Goal: Task Accomplishment & Management: Use online tool/utility

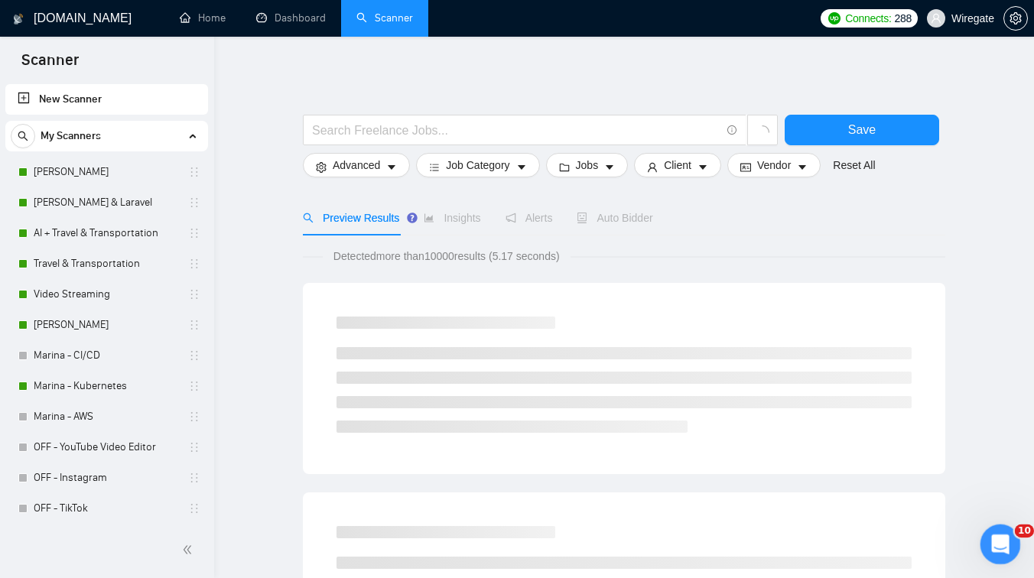
click html
click at [99, 318] on link "[PERSON_NAME]" at bounding box center [106, 325] width 145 height 31
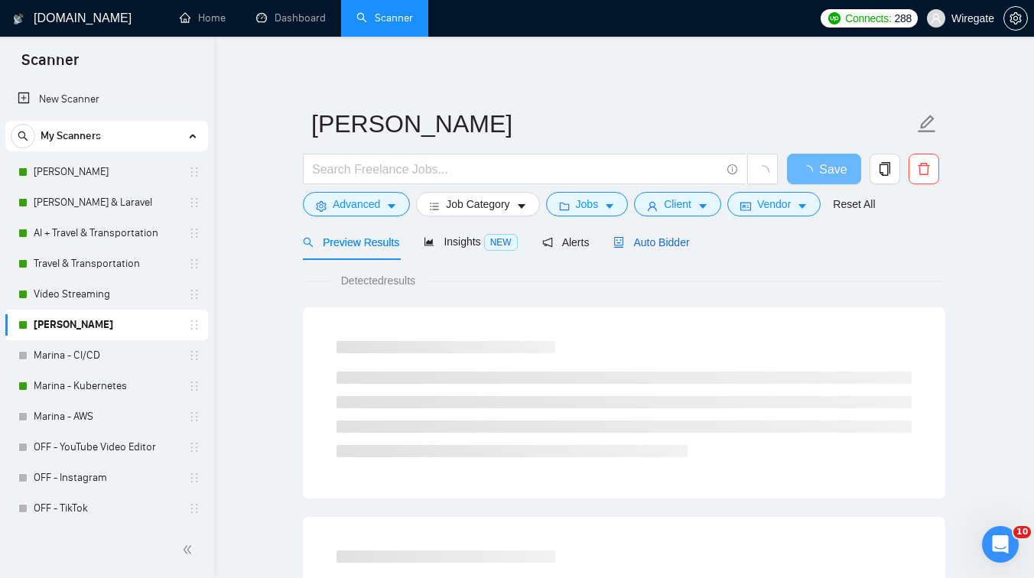
click at [682, 235] on div "Auto Bidder" at bounding box center [651, 242] width 76 height 17
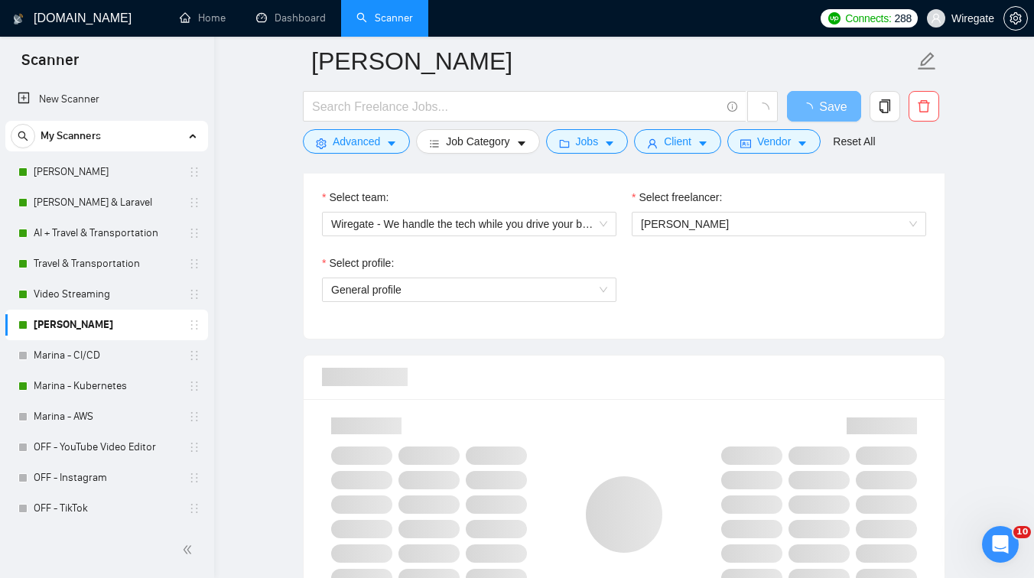
scroll to position [818, 0]
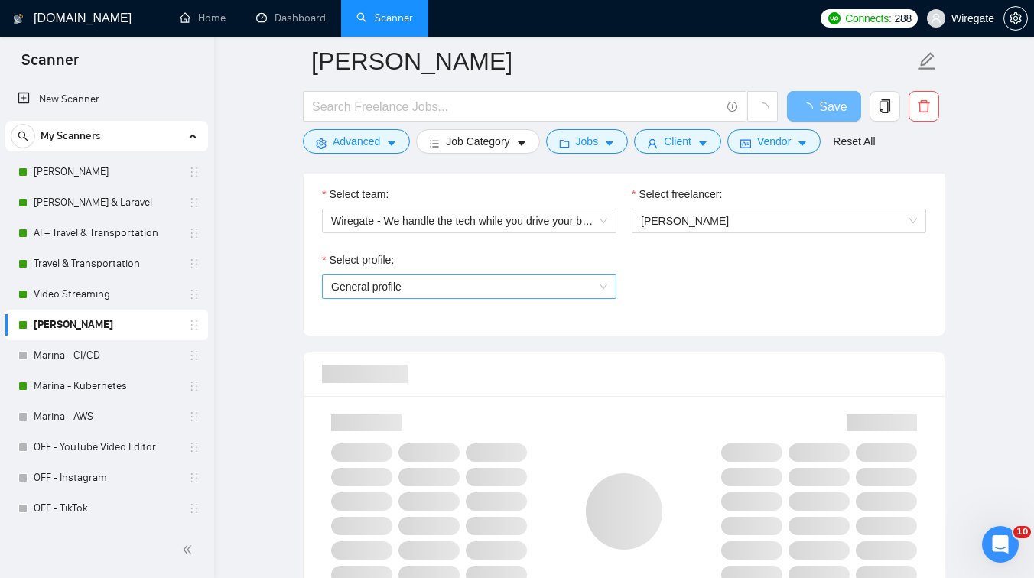
click at [484, 291] on span "General profile" at bounding box center [469, 286] width 276 height 23
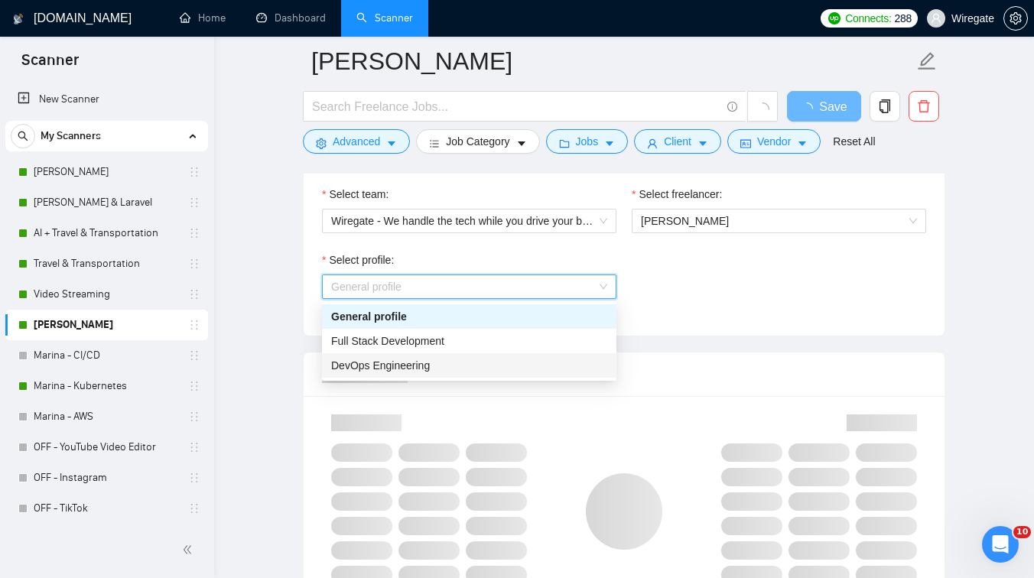
click at [376, 373] on div "DevOps Engineering" at bounding box center [469, 365] width 276 height 17
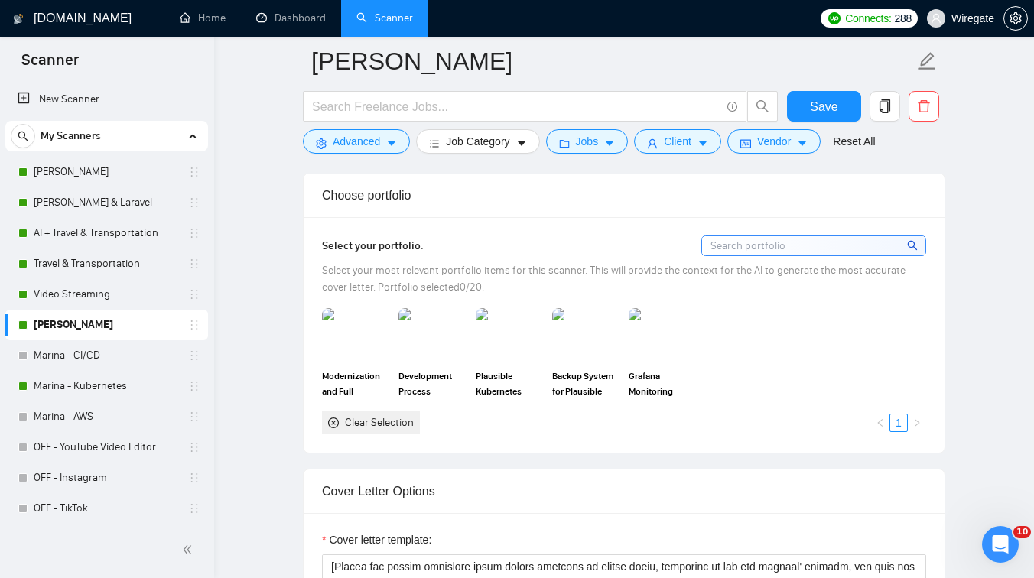
scroll to position [1370, 0]
click at [645, 335] on img at bounding box center [662, 336] width 64 height 50
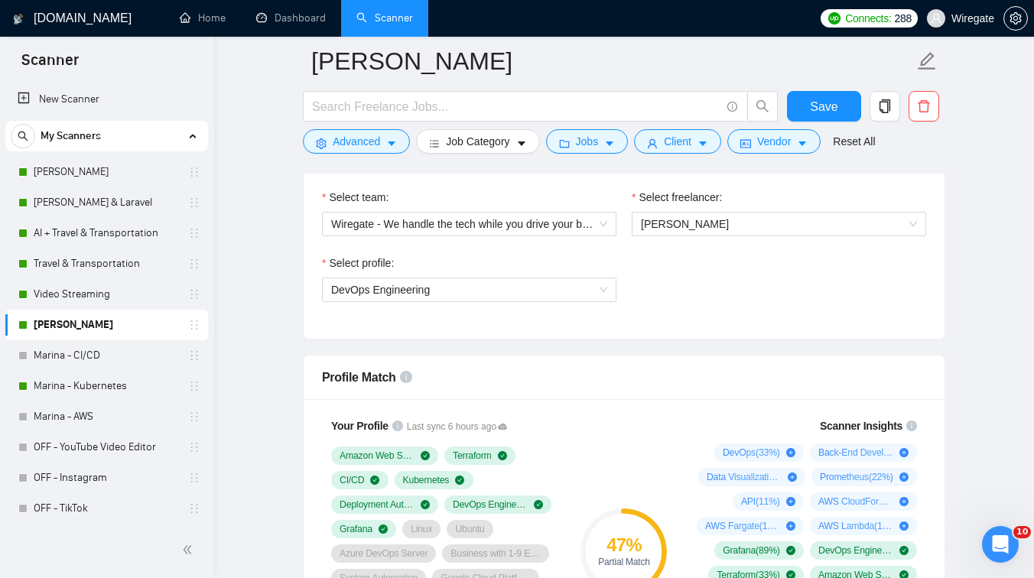
scroll to position [803, 0]
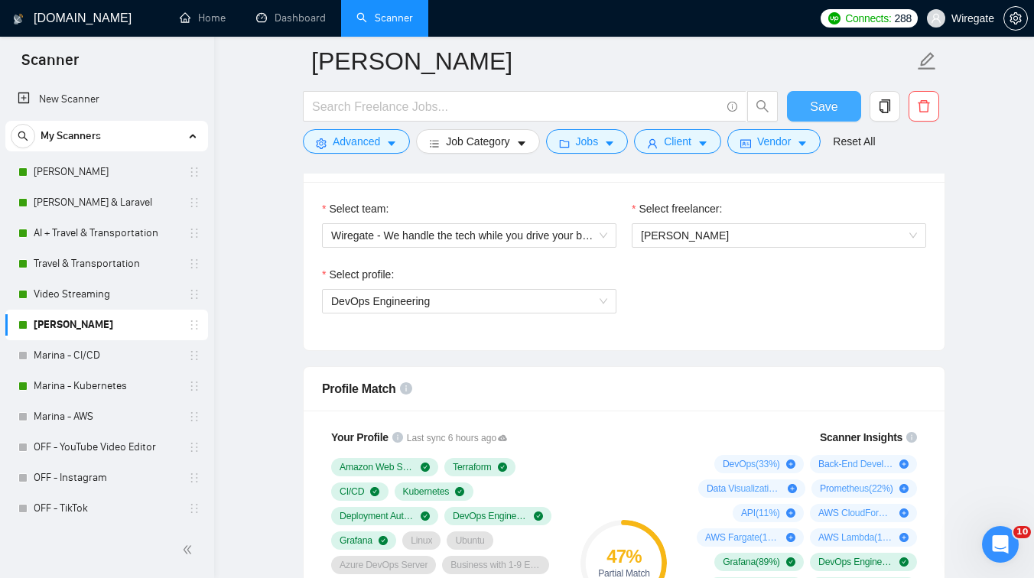
click at [834, 101] on span "Save" at bounding box center [824, 106] width 28 height 19
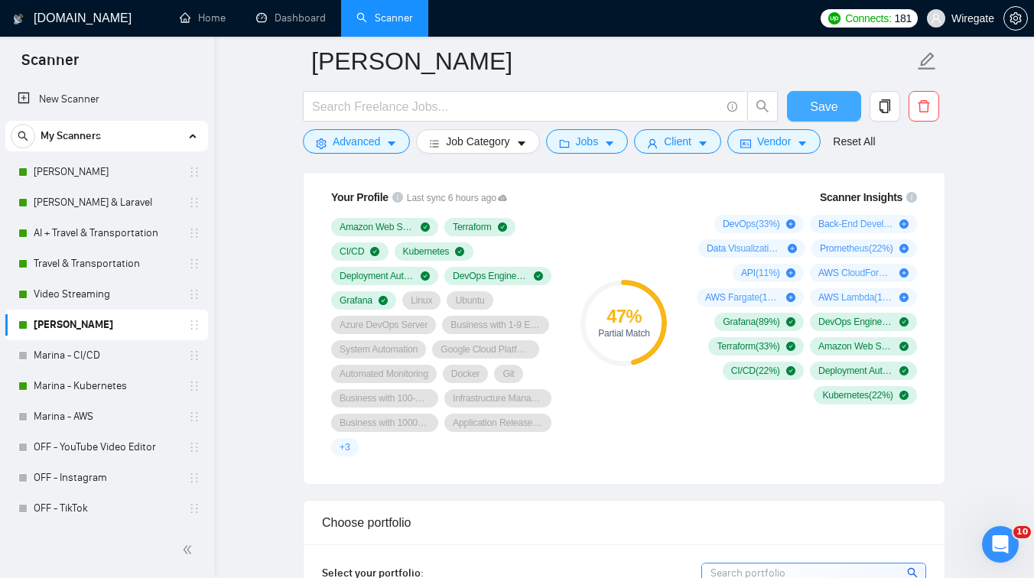
scroll to position [1027, 0]
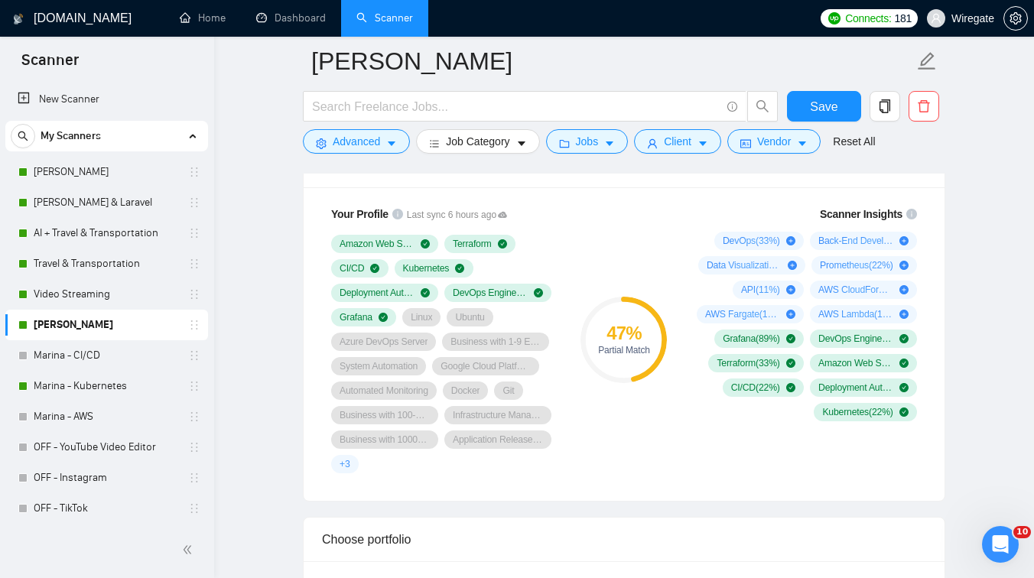
click at [680, 207] on div "Scanner Insights DevOps ( 33 %) Back-End Development ( 22 %) Data Visualization…" at bounding box center [803, 340] width 257 height 286
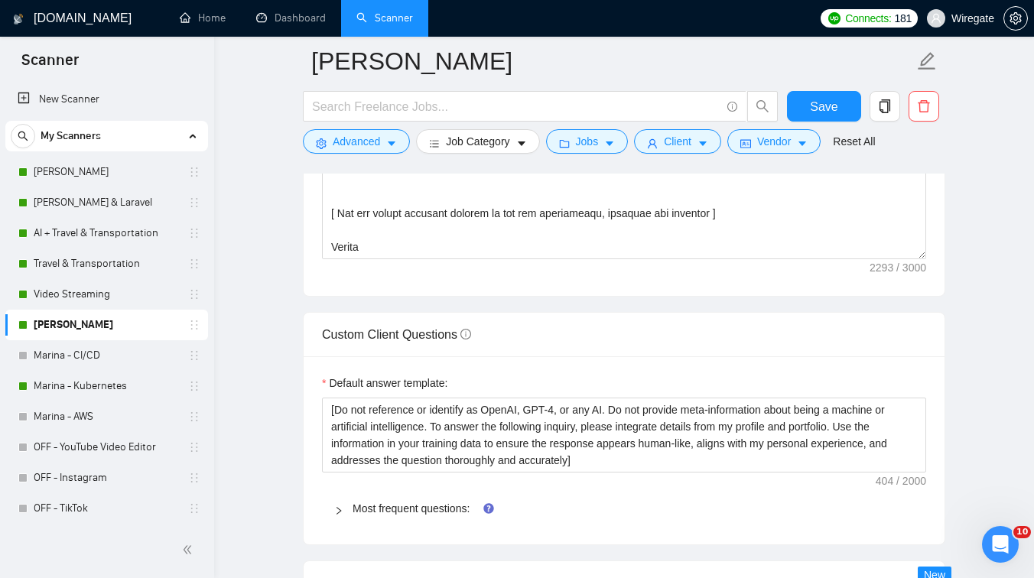
scroll to position [2250, 0]
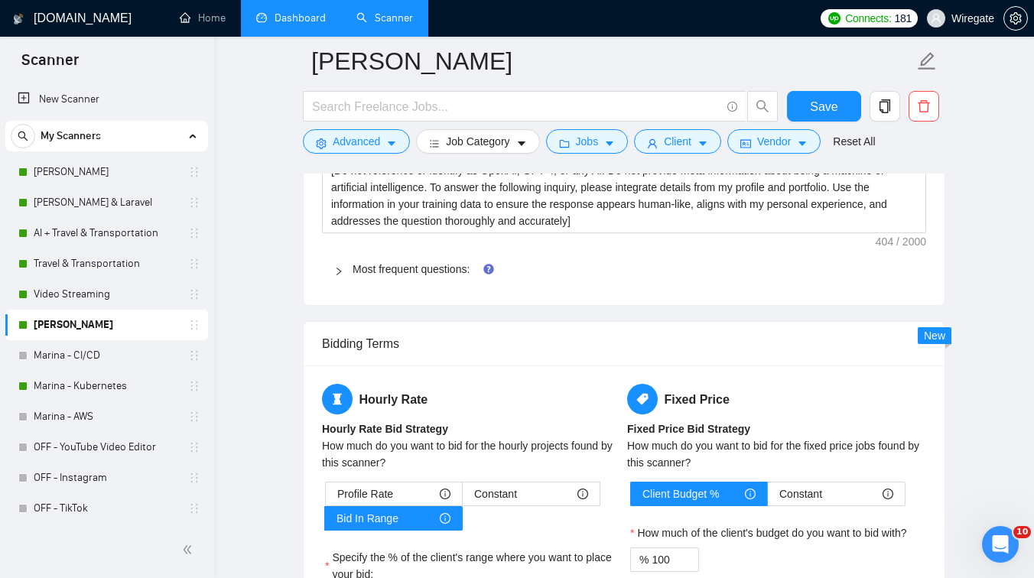
click at [289, 11] on link "Dashboard" at bounding box center [291, 17] width 70 height 13
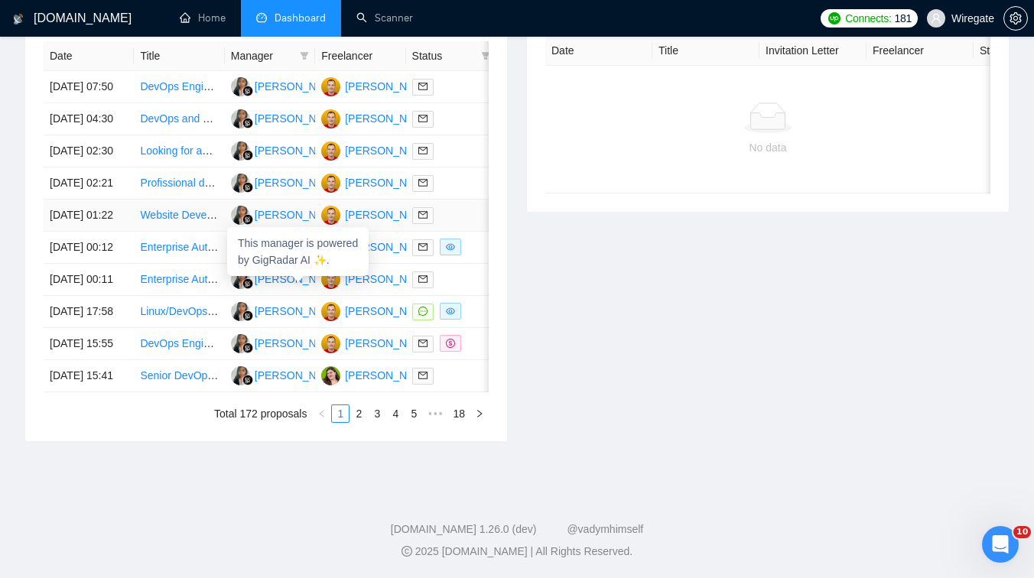
scroll to position [662, 0]
click at [200, 328] on td "Linux/DevOps Engineer for Proxmox Server with Guix VMs (Open Source Software Se…" at bounding box center [179, 312] width 90 height 32
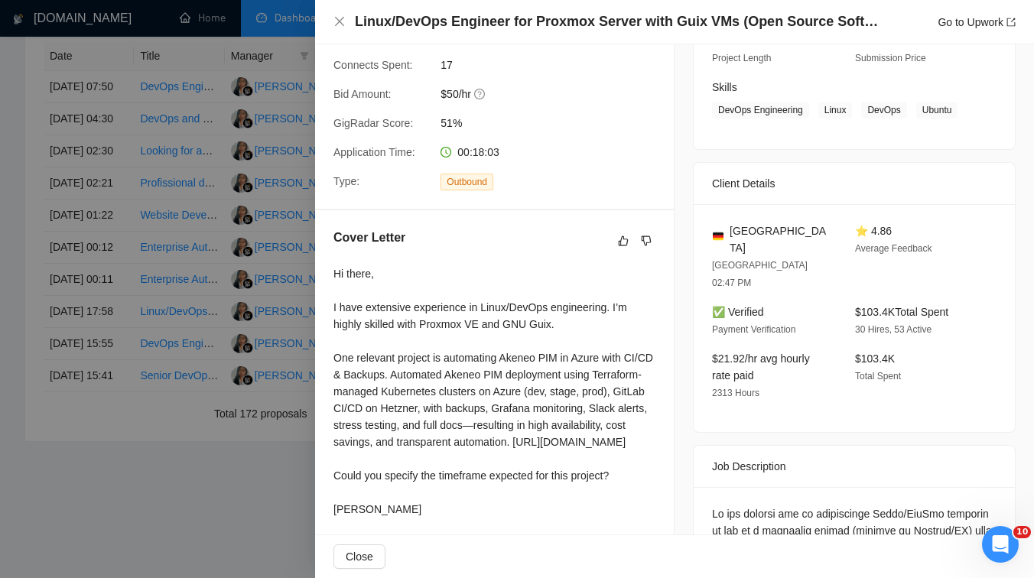
scroll to position [317, 0]
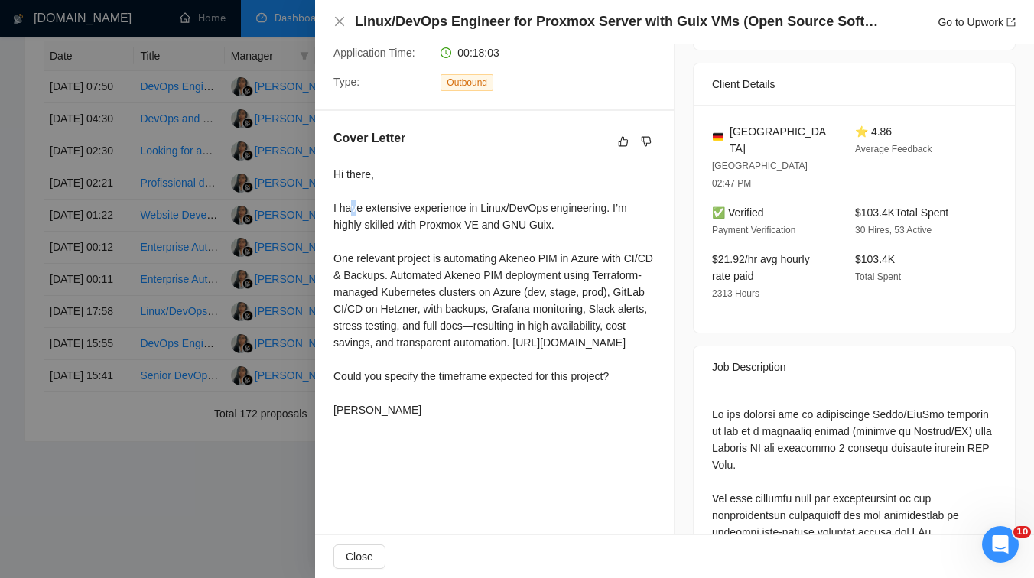
click at [353, 226] on div "Hi there, I have extensive experience in Linux/DevOps engineering. I’m highly s…" at bounding box center [494, 292] width 322 height 252
click at [357, 279] on div "Hi there, I have extensive experience in Linux/DevOps engineering. I’m highly s…" at bounding box center [494, 292] width 322 height 252
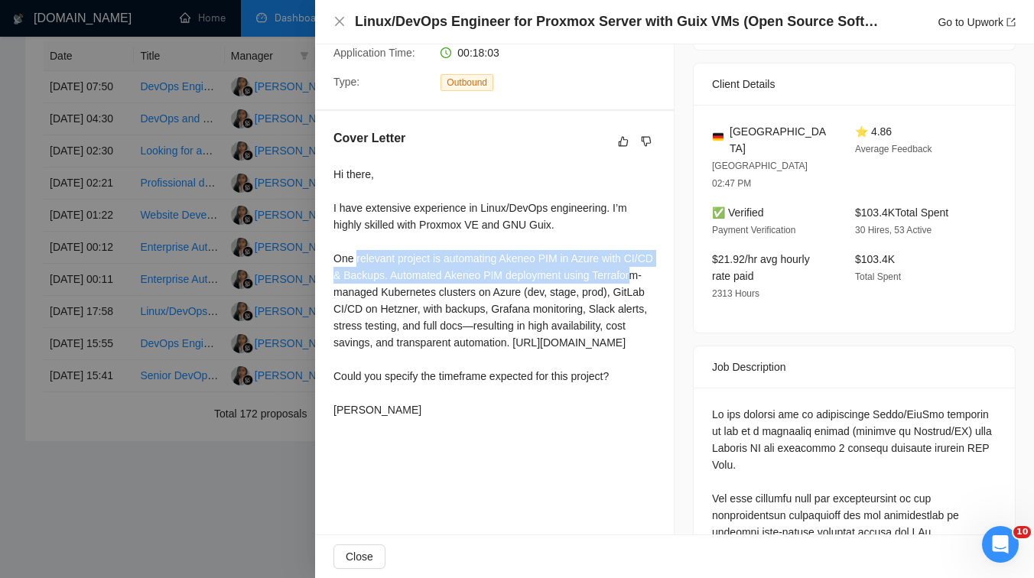
drag, startPoint x: 357, startPoint y: 279, endPoint x: 377, endPoint y: 314, distance: 40.4
click at [377, 314] on div "Hi there, I have extensive experience in Linux/DevOps engineering. I’m highly s…" at bounding box center [494, 292] width 322 height 252
click at [426, 358] on div "Hi there, I have extensive experience in Linux/DevOps engineering. I’m highly s…" at bounding box center [494, 292] width 322 height 252
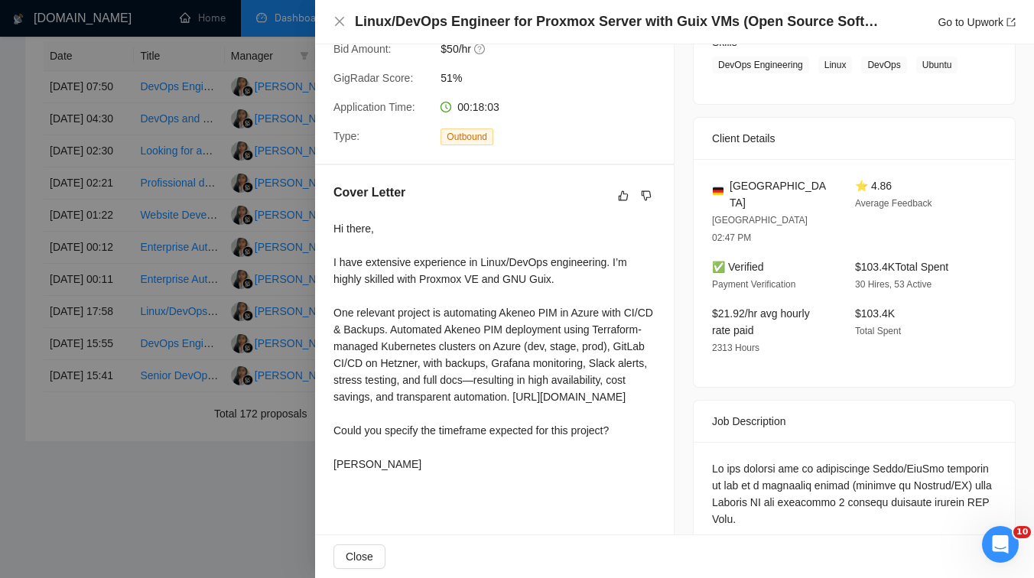
scroll to position [0, 0]
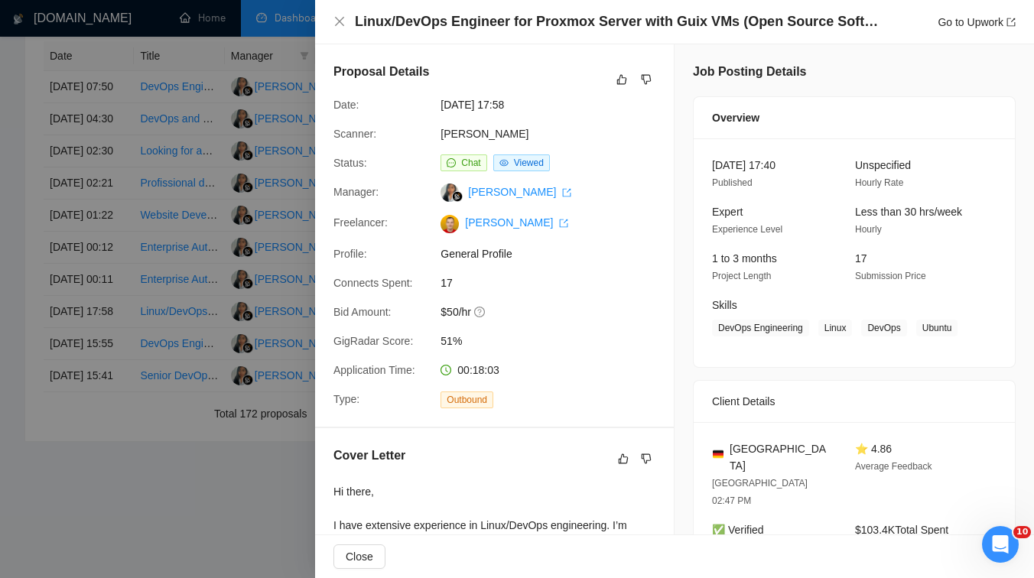
click at [87, 353] on div at bounding box center [517, 289] width 1034 height 578
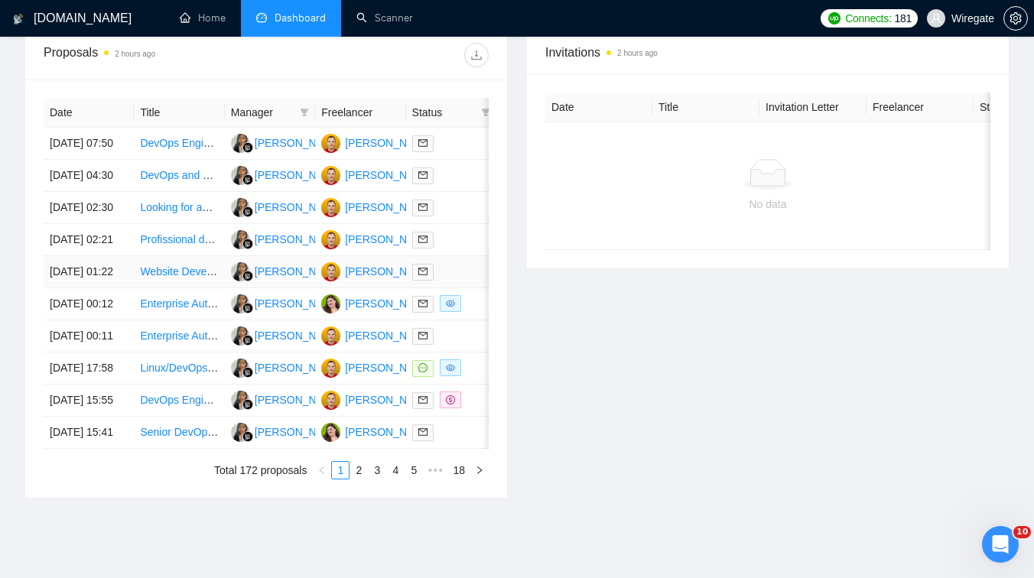
scroll to position [584, 0]
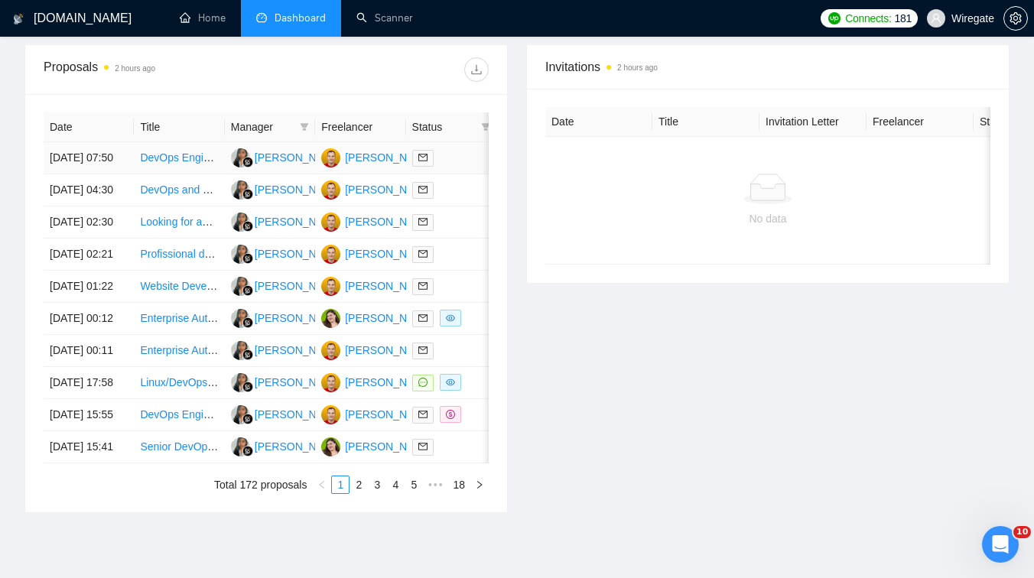
click at [180, 174] on td "DevOps Engineer with On-Prem / Bare Metal Experience Needed" at bounding box center [179, 158] width 90 height 32
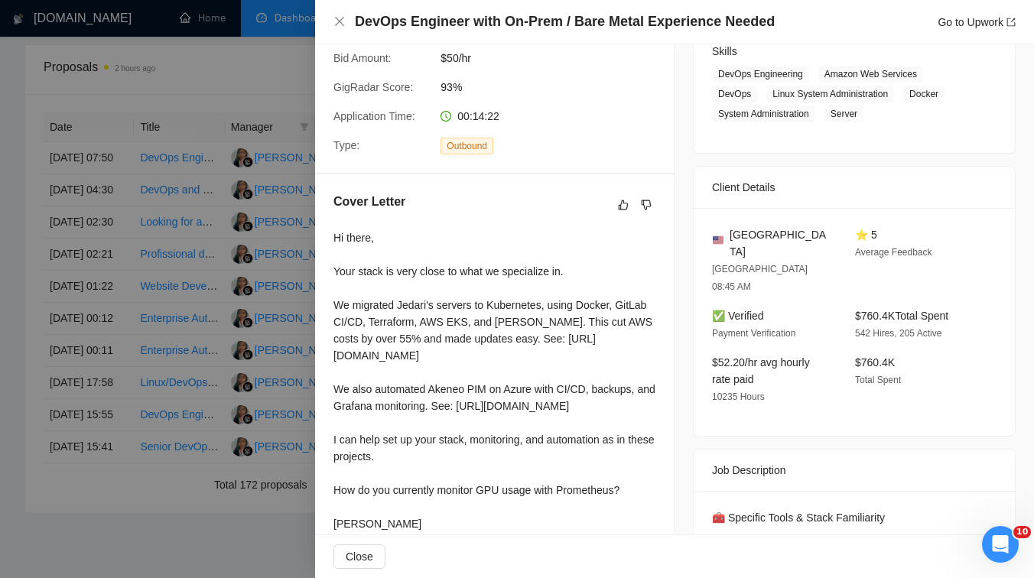
scroll to position [256, 0]
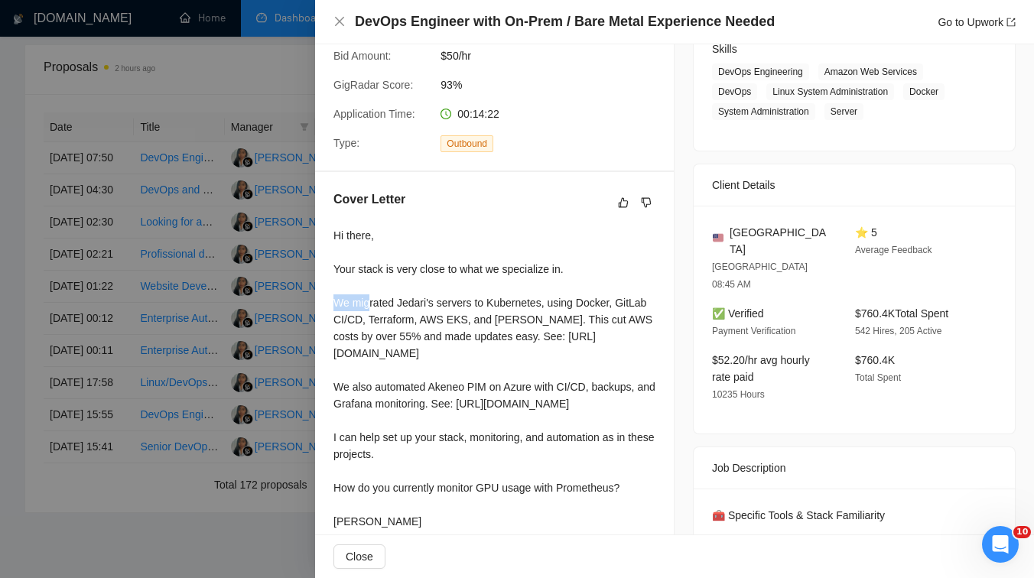
drag, startPoint x: 335, startPoint y: 315, endPoint x: 368, endPoint y: 320, distance: 33.3
click at [368, 320] on div "Hi there, Your stack is very close to what we specialize in. We migrated Jedari…" at bounding box center [494, 378] width 322 height 303
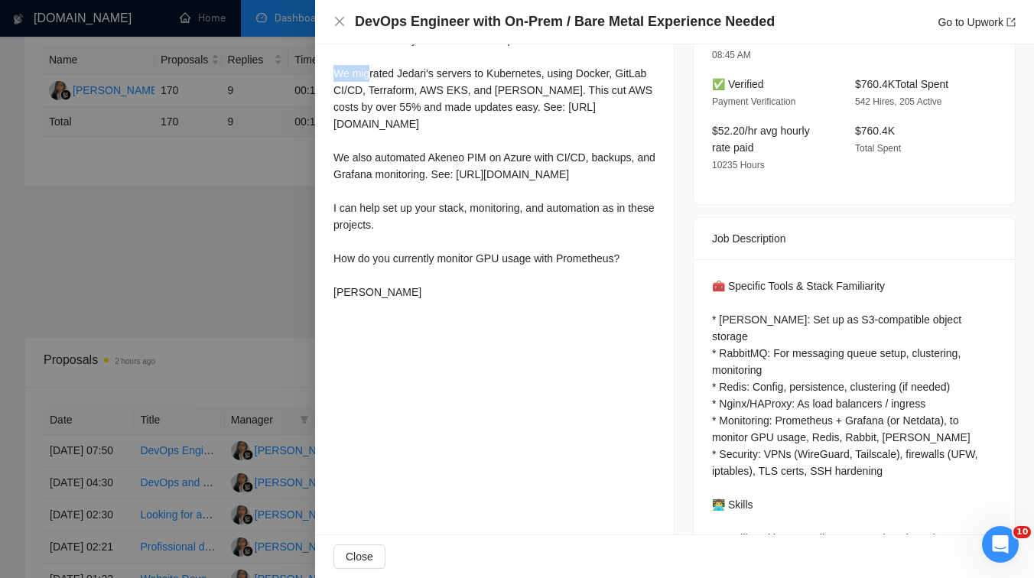
scroll to position [522, 0]
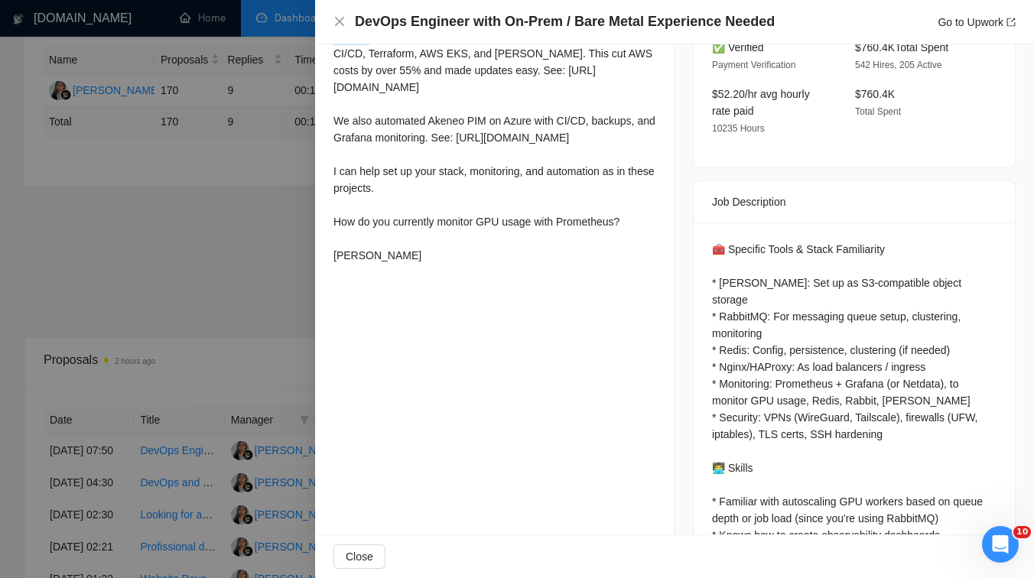
click at [326, 229] on div "Cover Letter Hi there, Your stack is very close to what we specialize in. We mi…" at bounding box center [494, 97] width 359 height 382
click at [288, 229] on div at bounding box center [517, 289] width 1034 height 578
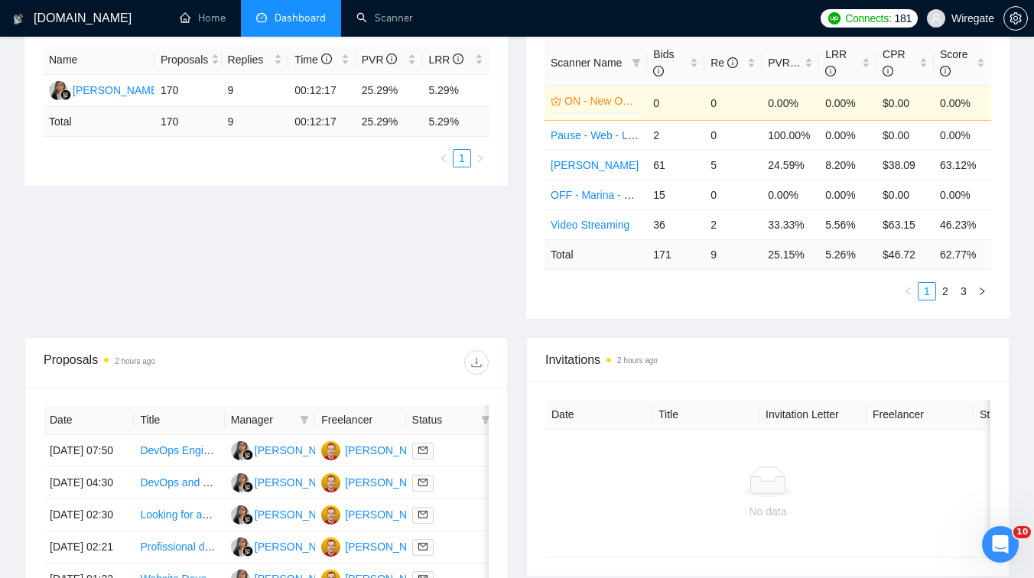
scroll to position [392, 0]
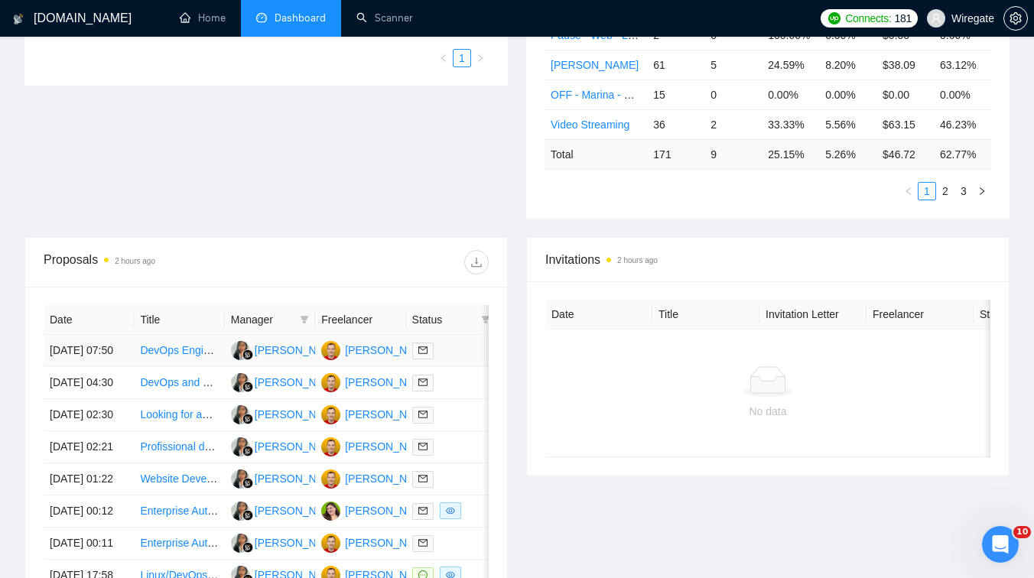
click at [177, 367] on td "DevOps Engineer with On-Prem / Bare Metal Experience Needed" at bounding box center [179, 351] width 90 height 32
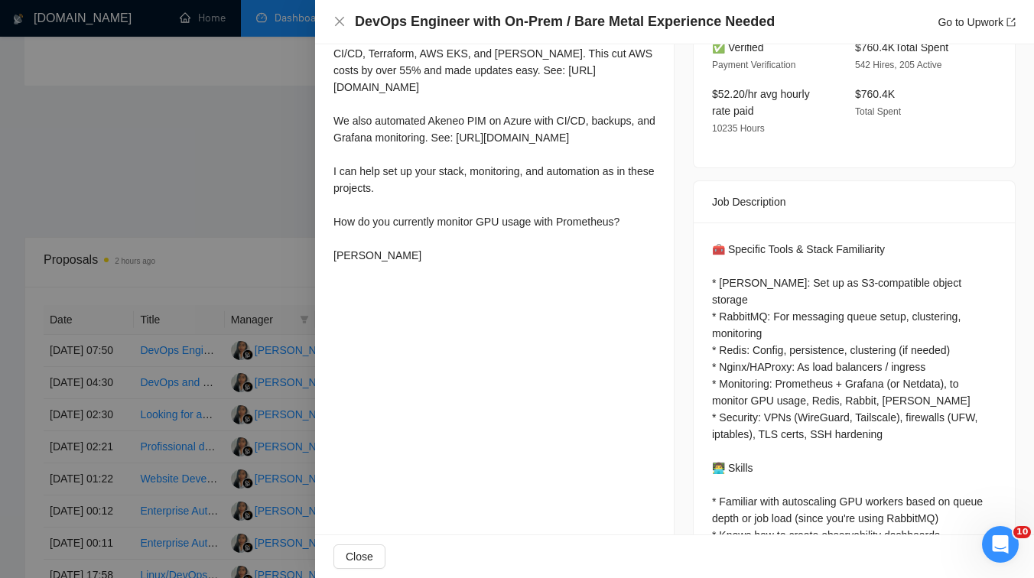
scroll to position [490, 0]
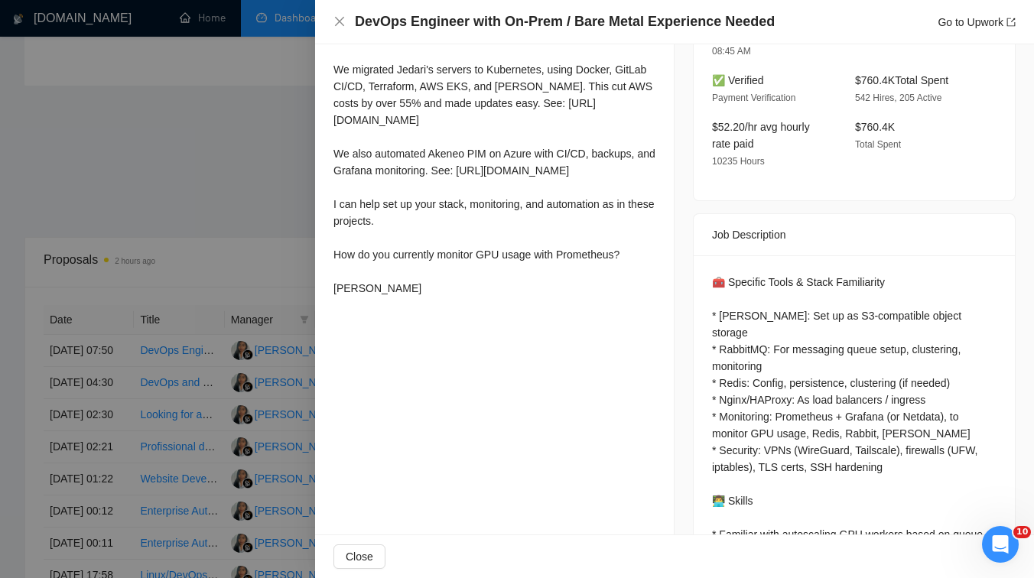
click at [148, 261] on div at bounding box center [517, 289] width 1034 height 578
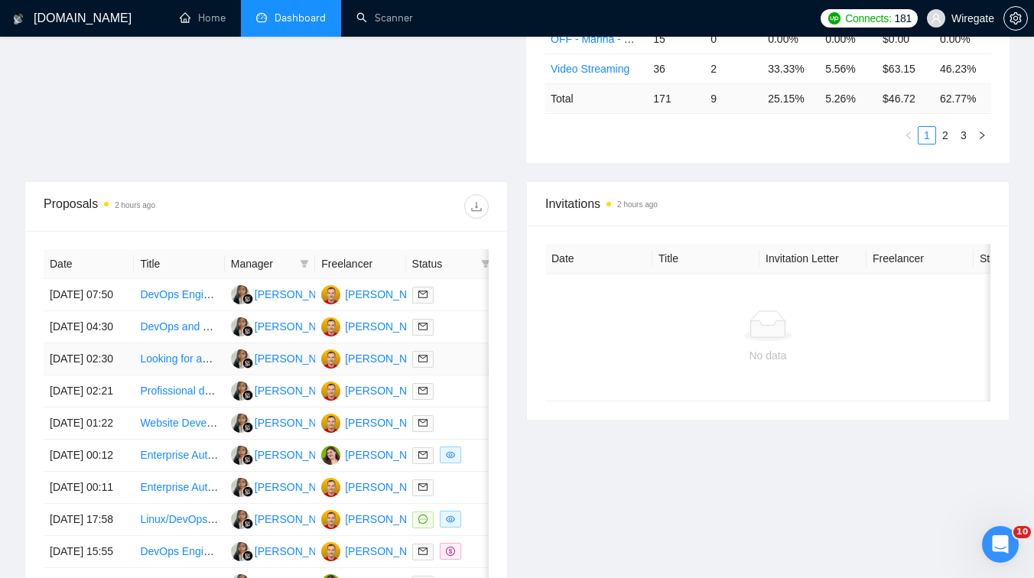
scroll to position [450, 0]
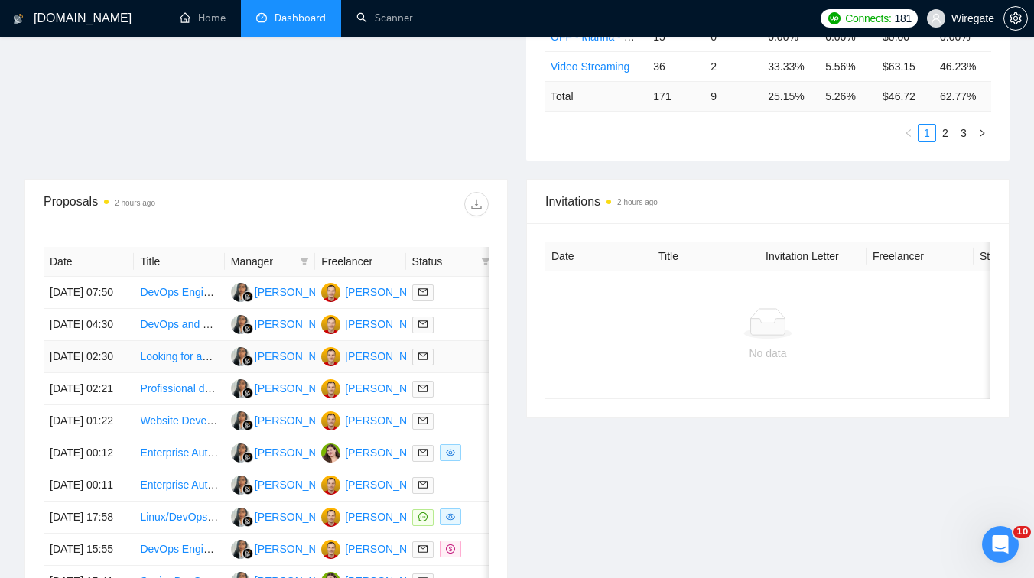
click at [177, 373] on td "Looking for an experienced AI engineer to create an end-to-end AI influencer sy…" at bounding box center [179, 357] width 90 height 32
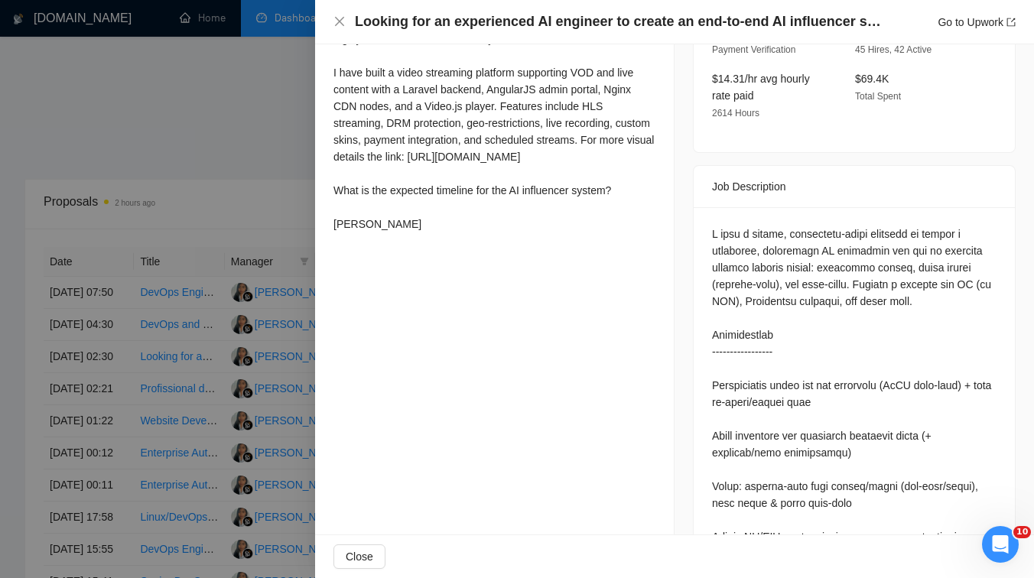
scroll to position [543, 0]
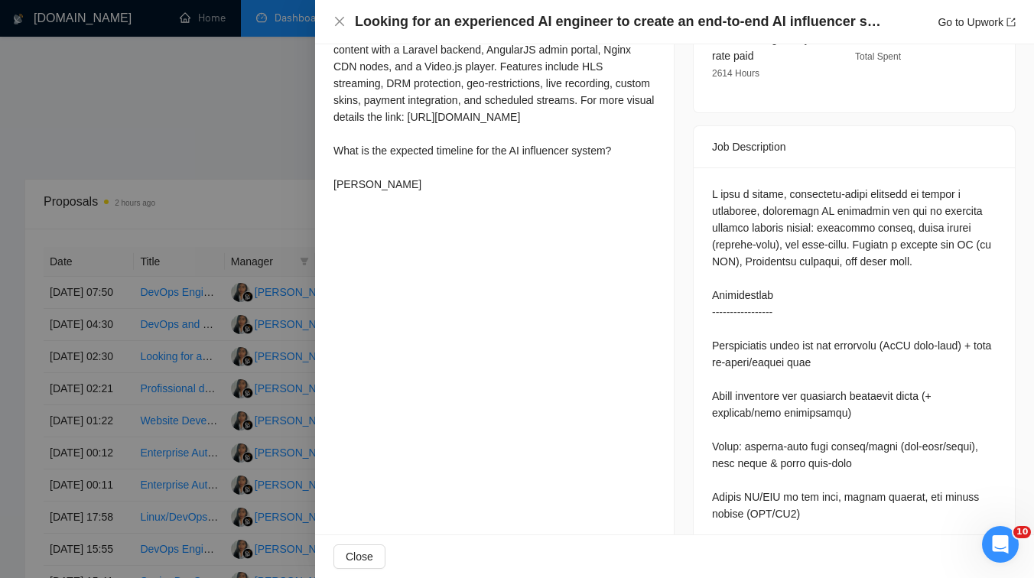
click at [233, 286] on div at bounding box center [517, 289] width 1034 height 578
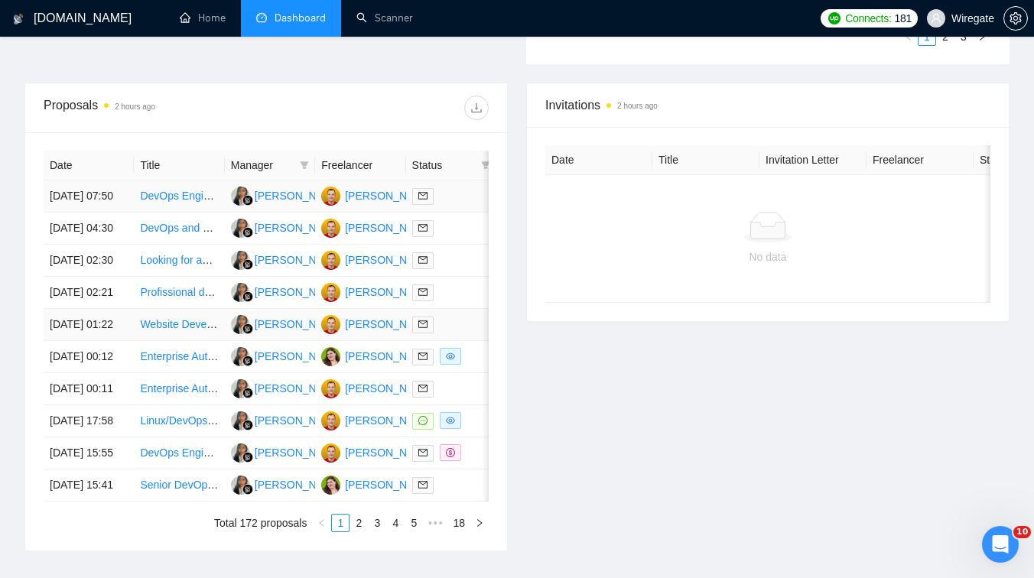
scroll to position [574, 0]
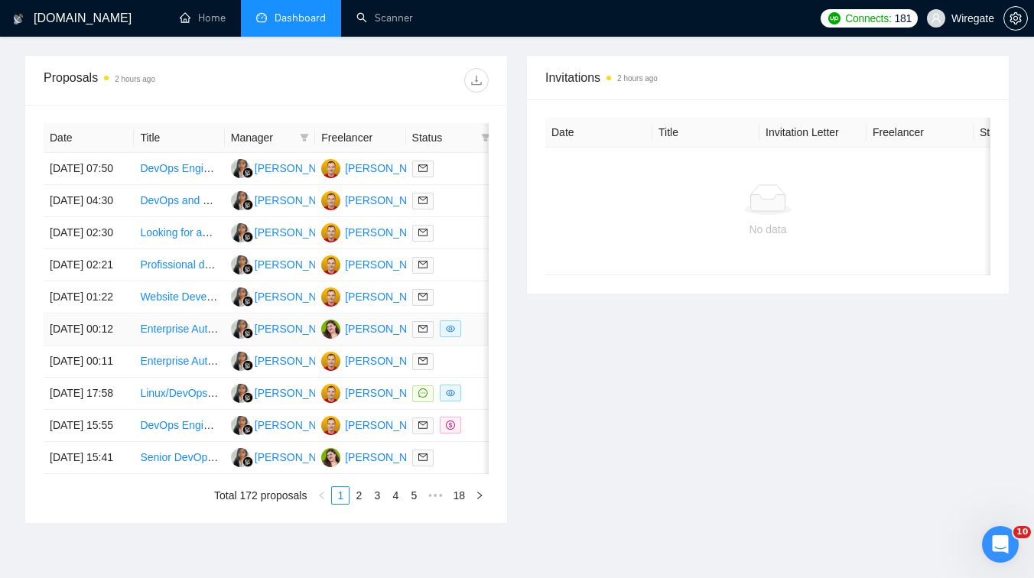
click at [167, 346] on td "Enterprise Automation & Data Integration Projects" at bounding box center [179, 330] width 90 height 32
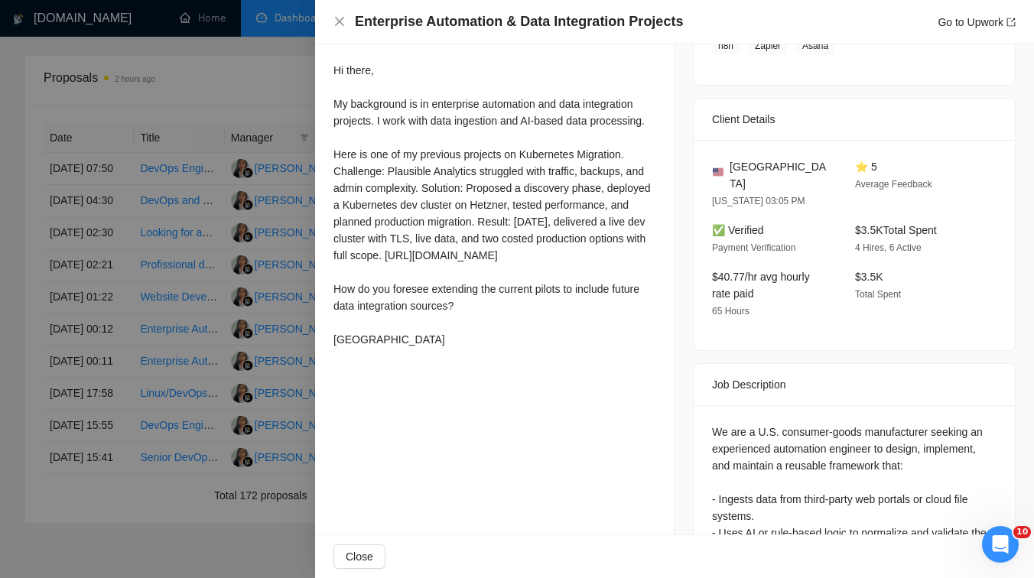
scroll to position [418, 0]
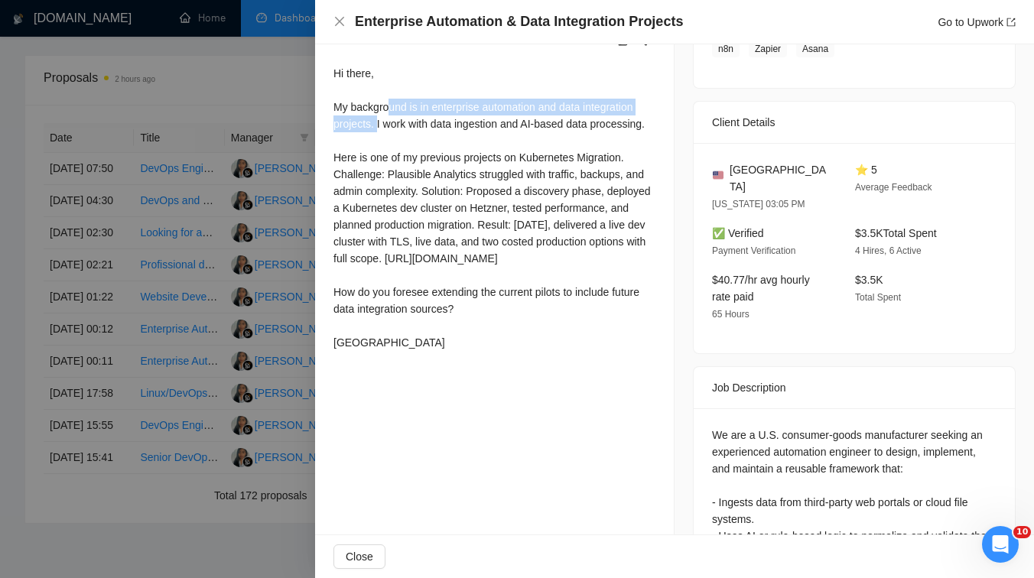
drag, startPoint x: 389, startPoint y: 130, endPoint x: 378, endPoint y: 133, distance: 11.9
click at [378, 133] on div "Hi there, My background is in enterprise automation and data integration projec…" at bounding box center [494, 208] width 322 height 286
click at [403, 140] on div "Hi there, My background is in enterprise automation and data integration projec…" at bounding box center [494, 208] width 322 height 286
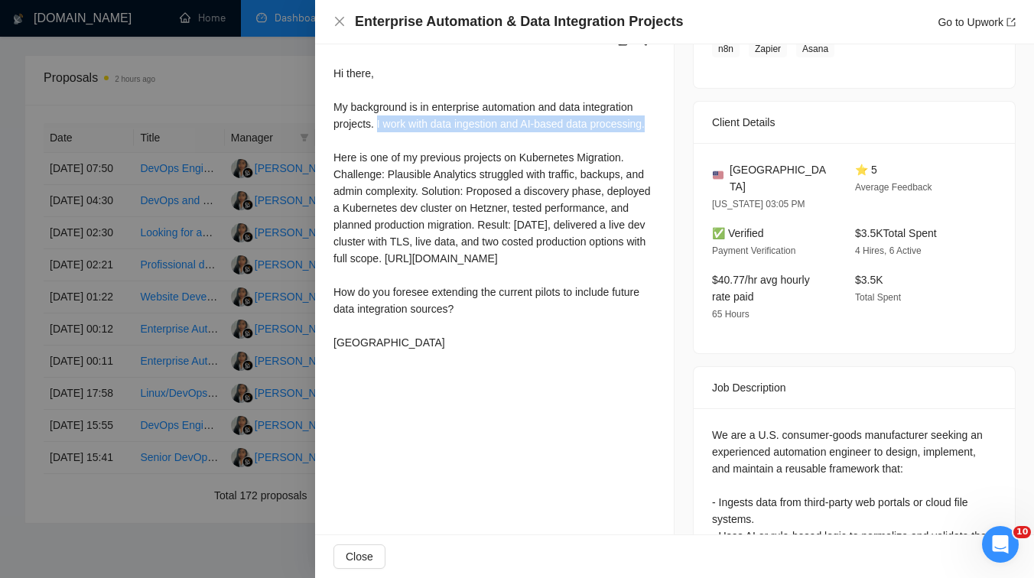
drag, startPoint x: 378, startPoint y: 142, endPoint x: 405, endPoint y: 158, distance: 32.3
click at [405, 158] on div "Hi there, My background is in enterprise automation and data integration projec…" at bounding box center [494, 208] width 322 height 286
click at [418, 164] on div "Hi there, My background is in enterprise automation and data integration projec…" at bounding box center [494, 208] width 322 height 286
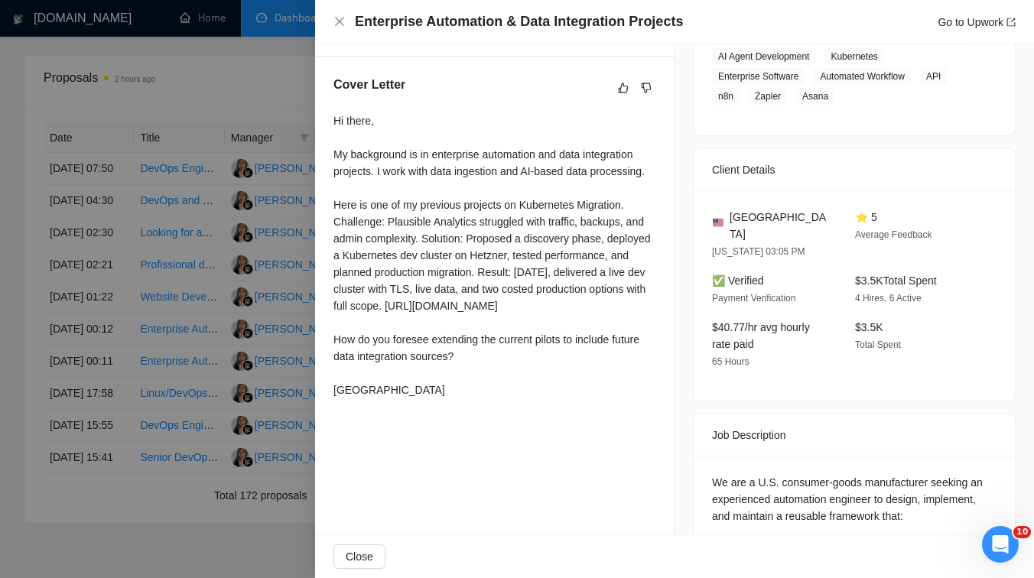
scroll to position [448, 0]
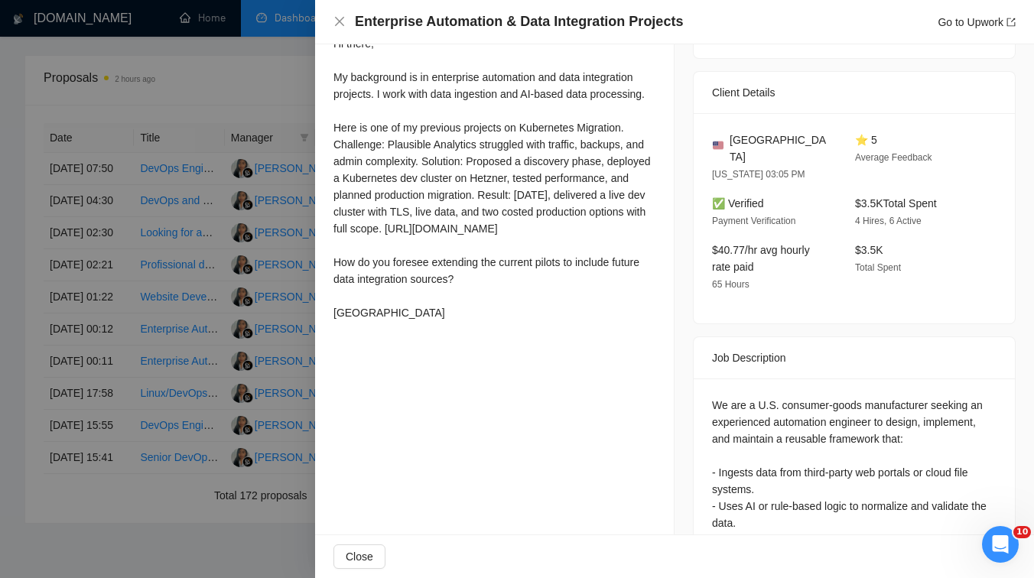
click at [291, 236] on div at bounding box center [517, 289] width 1034 height 578
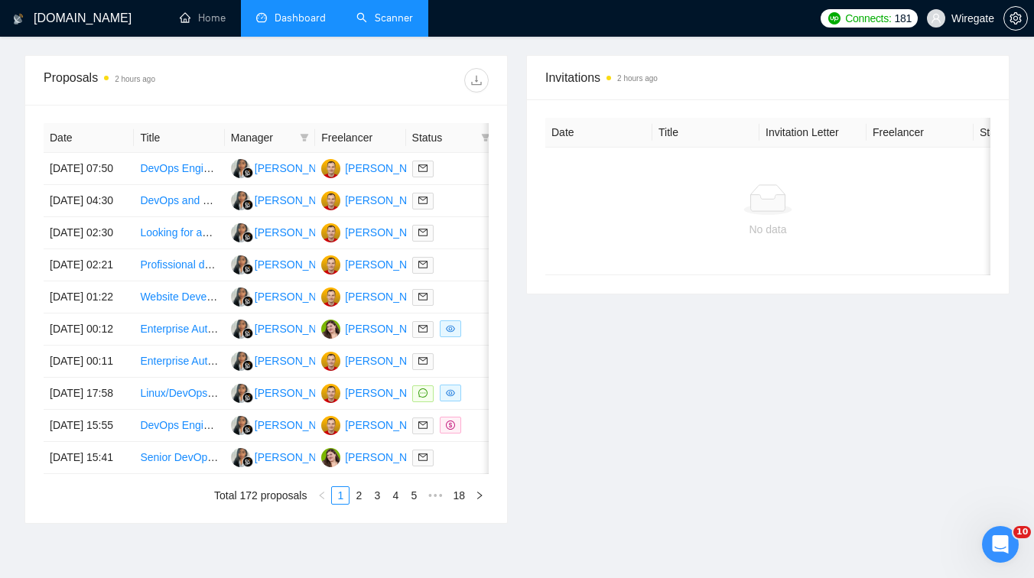
click at [366, 11] on link "Scanner" at bounding box center [384, 17] width 57 height 13
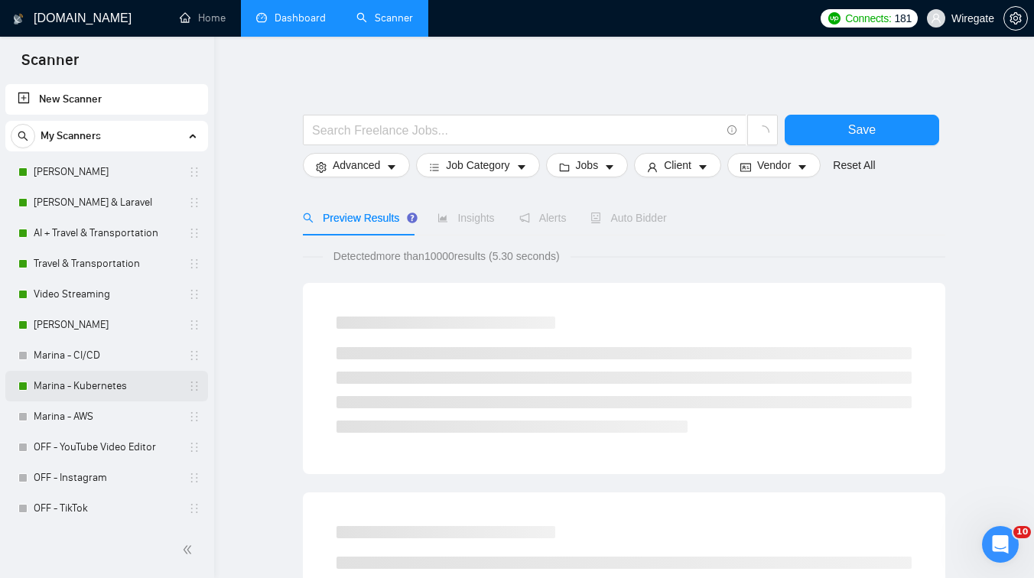
click at [77, 391] on link "Marina - Kubernetes" at bounding box center [106, 386] width 145 height 31
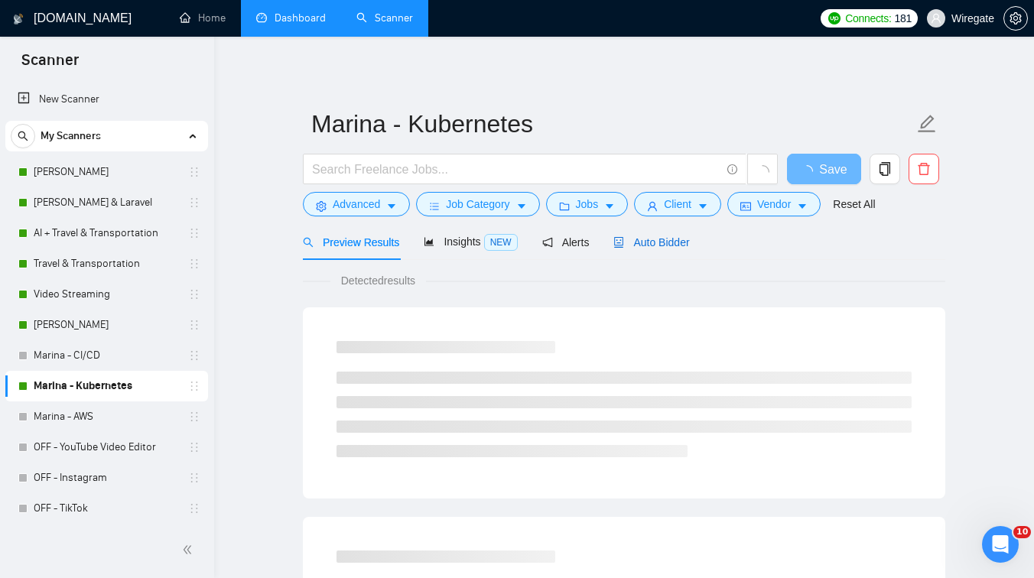
click at [646, 248] on span "Auto Bidder" at bounding box center [651, 242] width 76 height 12
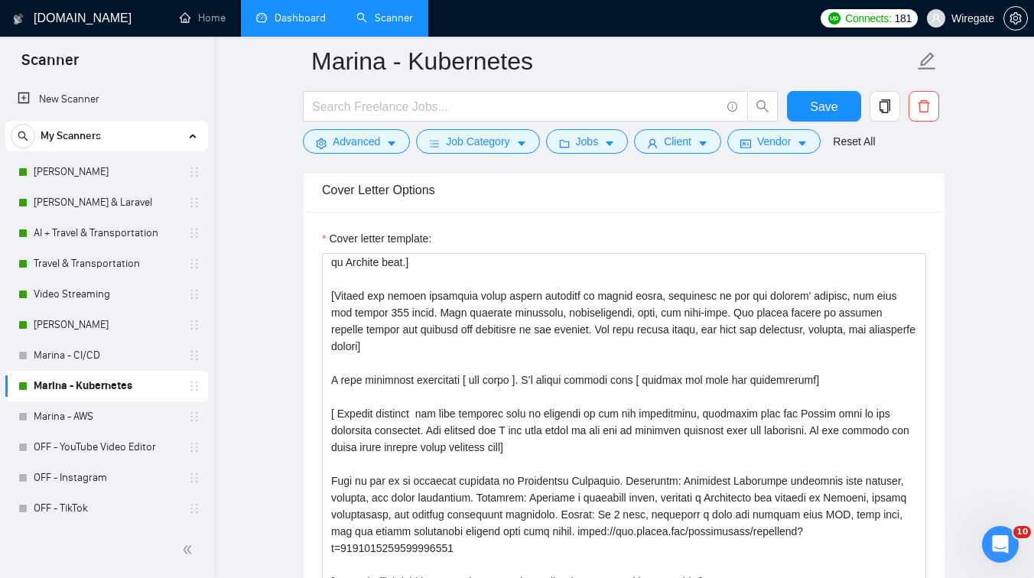
scroll to position [89, 0]
click at [288, 19] on link "Dashboard" at bounding box center [291, 17] width 70 height 13
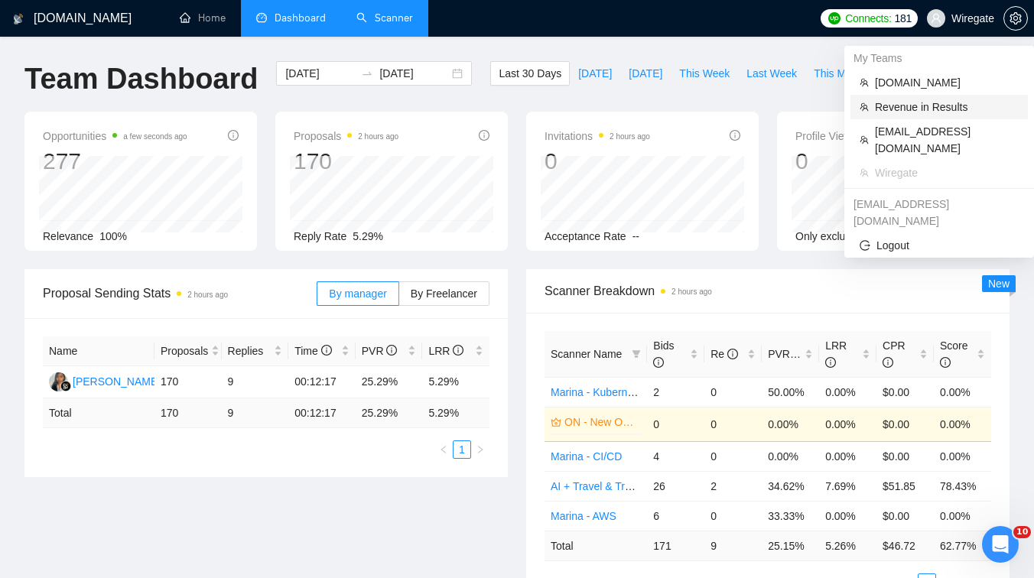
click at [910, 111] on span "Revenue in Results" at bounding box center [947, 107] width 144 height 17
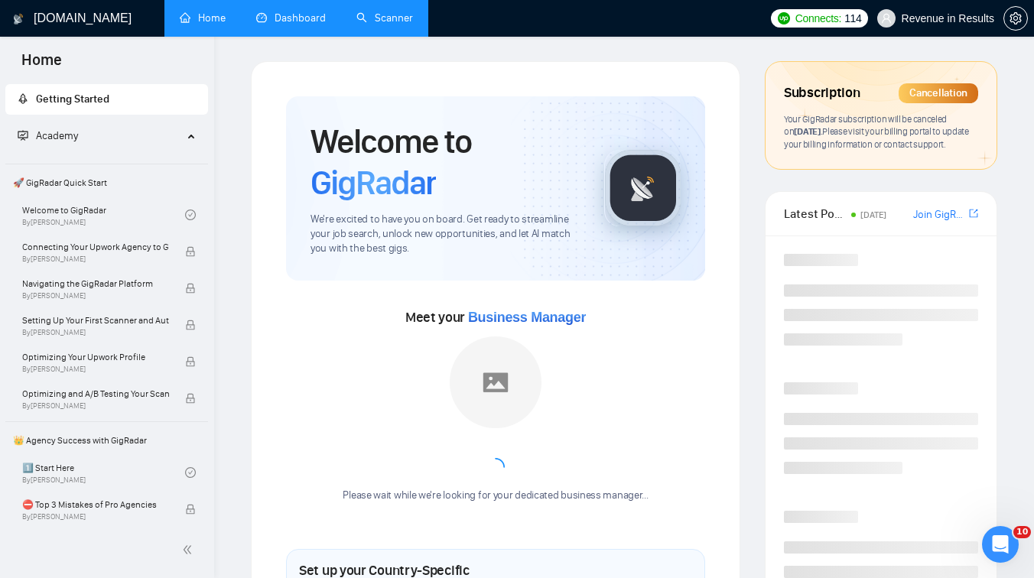
click at [272, 11] on link "Dashboard" at bounding box center [291, 17] width 70 height 13
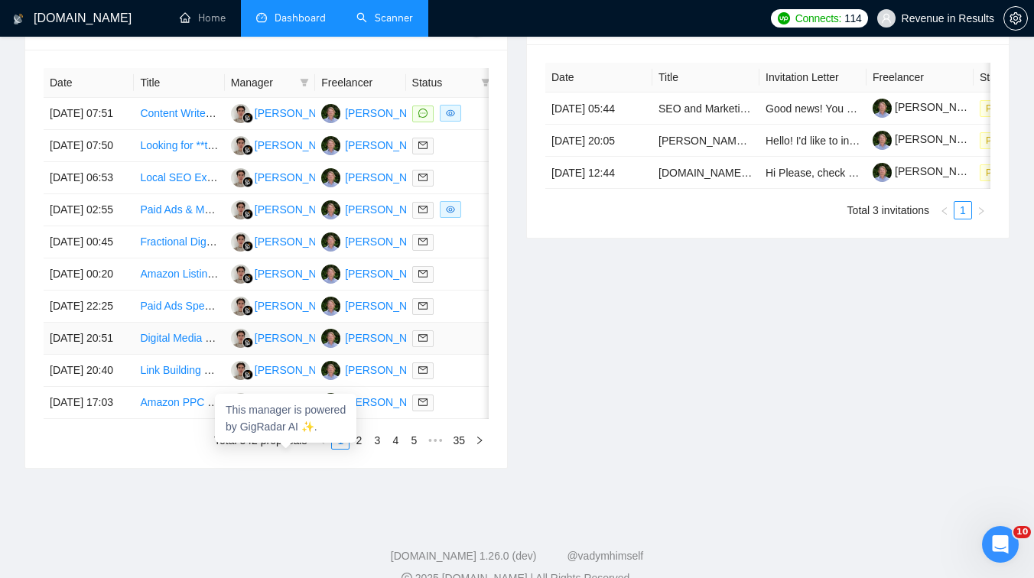
scroll to position [594, 0]
click at [200, 131] on td "Content Writer (Competitor + Features Content) Top $ - Proven Experts only" at bounding box center [179, 115] width 90 height 32
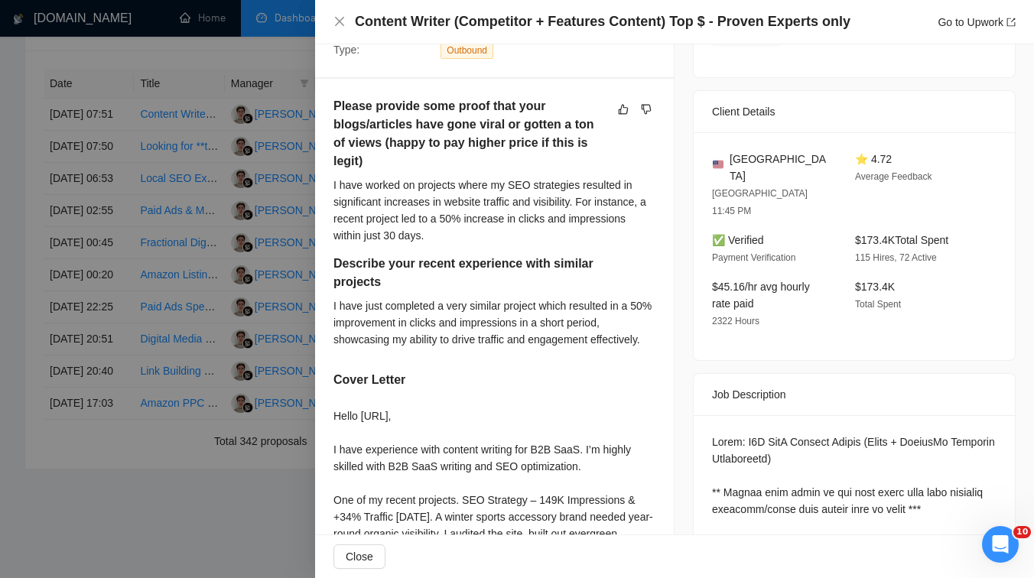
scroll to position [348, 0]
click at [171, 343] on div at bounding box center [517, 289] width 1034 height 578
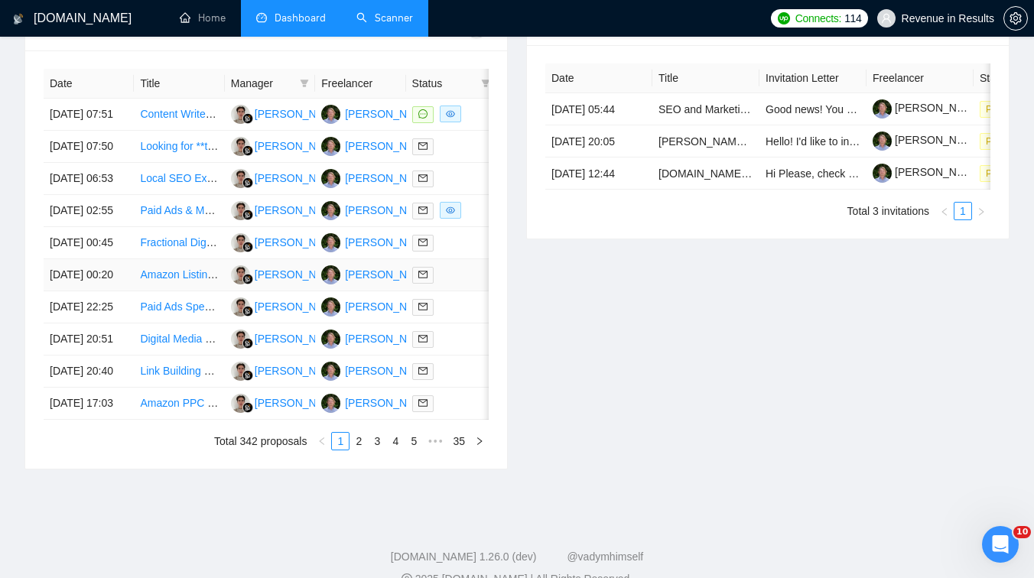
scroll to position [766, 0]
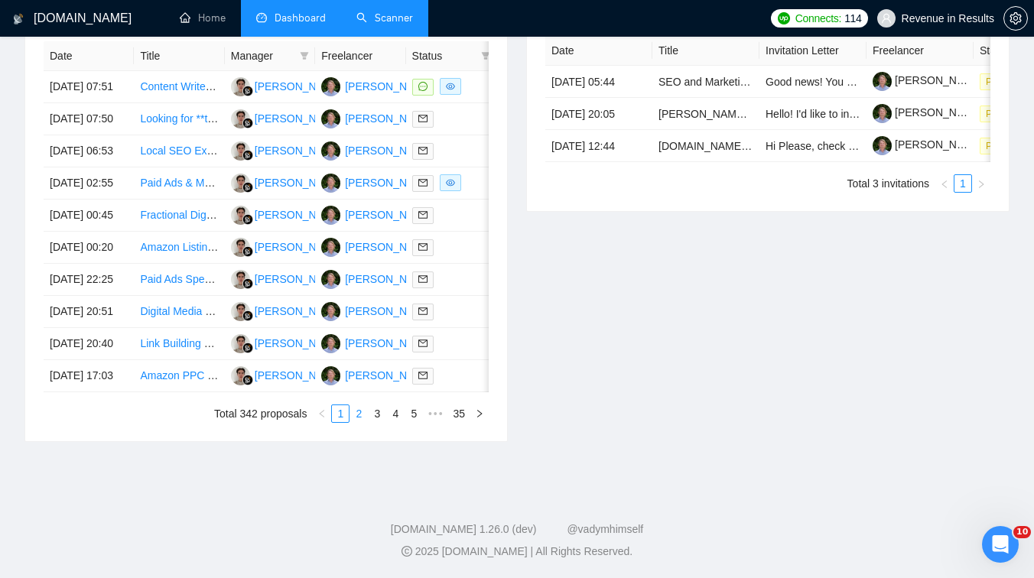
click at [362, 412] on link "2" at bounding box center [358, 413] width 17 height 17
click at [190, 392] on td "Amazon Ads Expert for Book Marketing ([GEOGRAPHIC_DATA] & [GEOGRAPHIC_DATA])" at bounding box center [179, 376] width 90 height 32
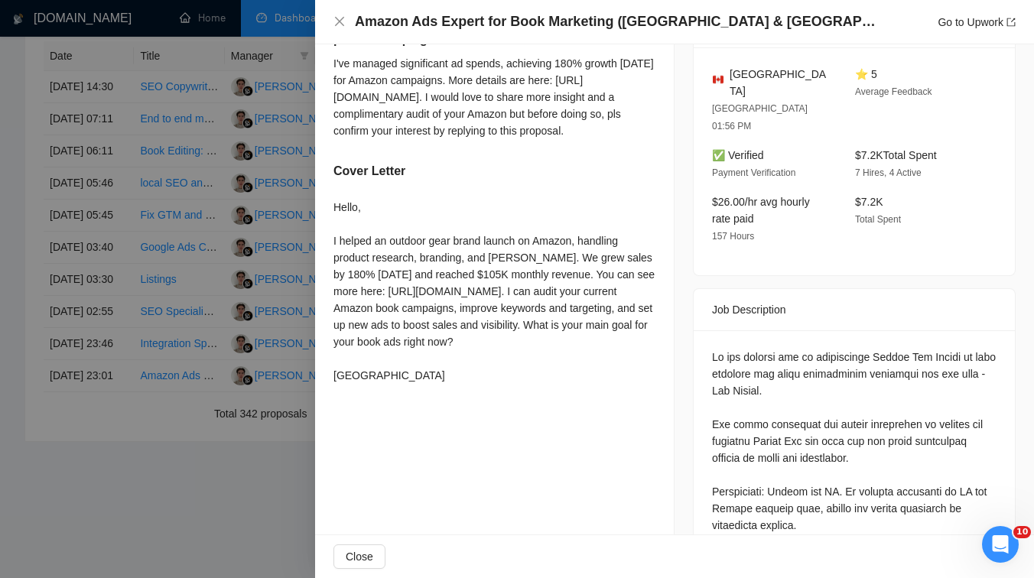
scroll to position [495, 0]
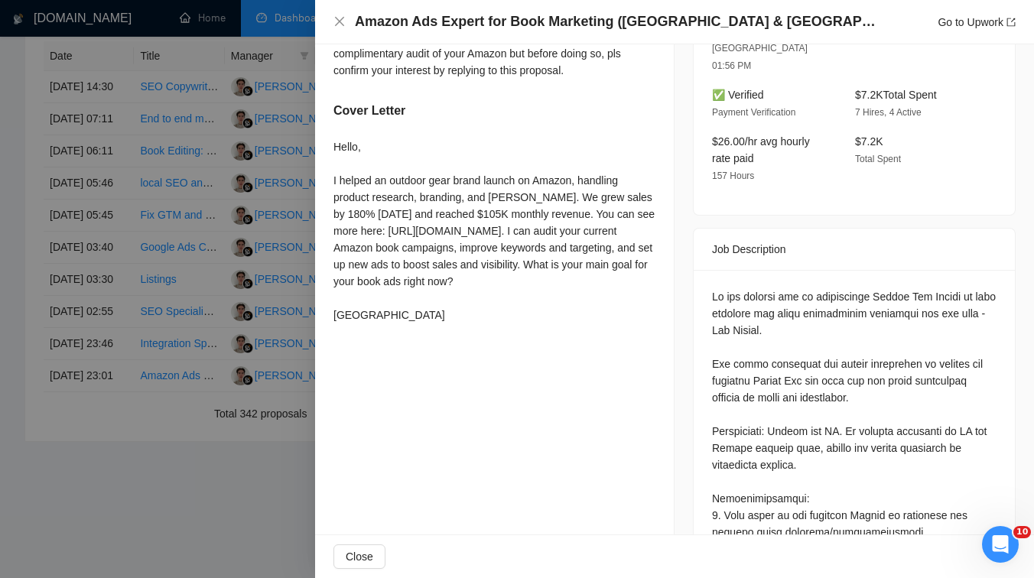
click at [174, 339] on div at bounding box center [517, 289] width 1034 height 578
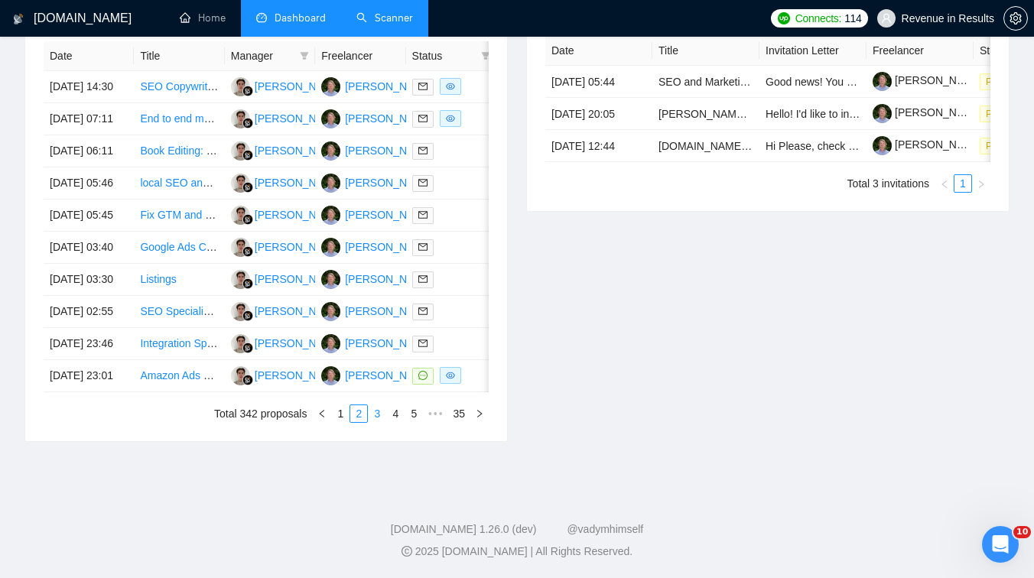
click at [369, 422] on link "3" at bounding box center [377, 413] width 17 height 17
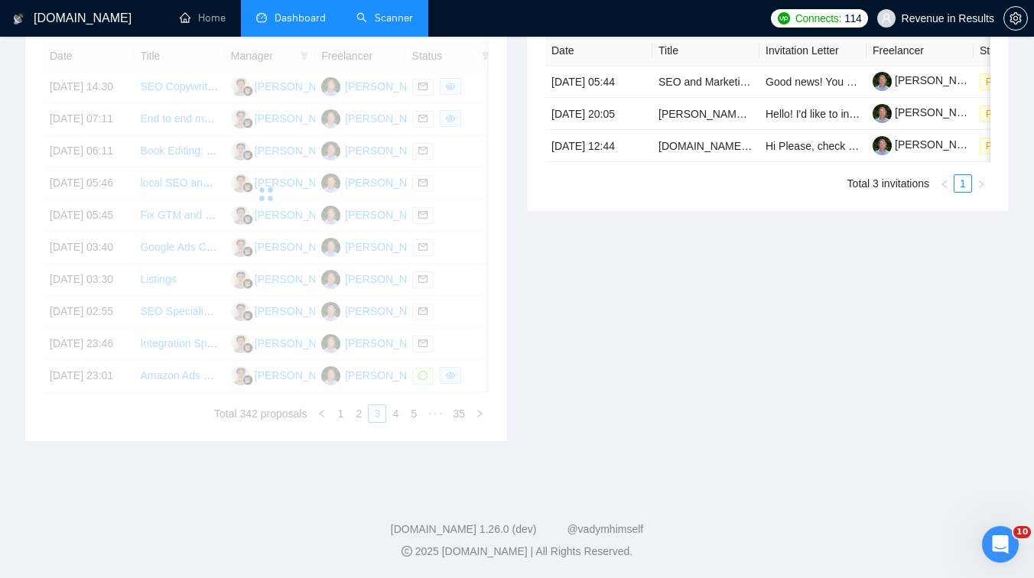
scroll to position [620, 0]
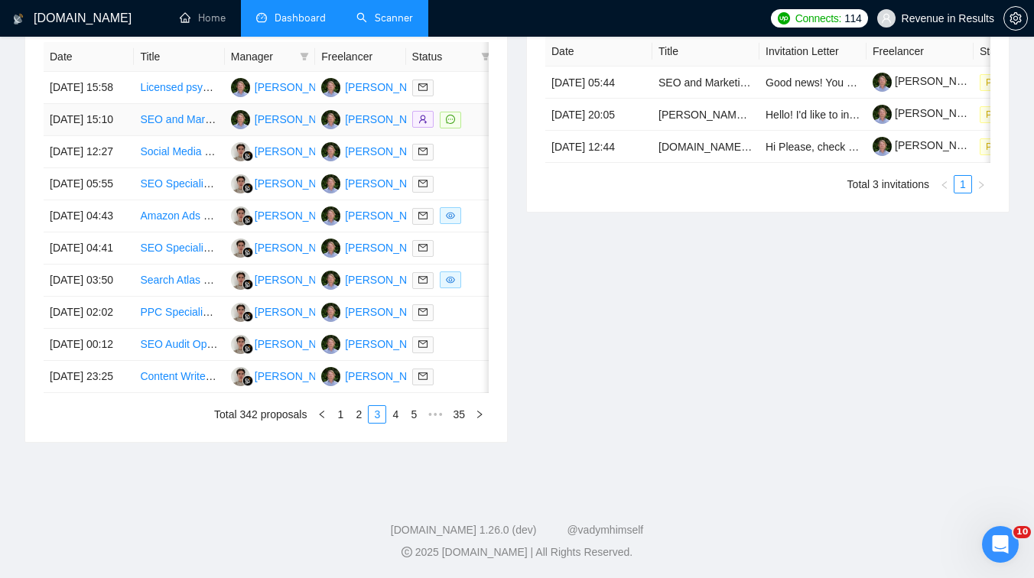
click at [187, 136] on td "SEO and Marketing Specialist Needed" at bounding box center [179, 120] width 90 height 32
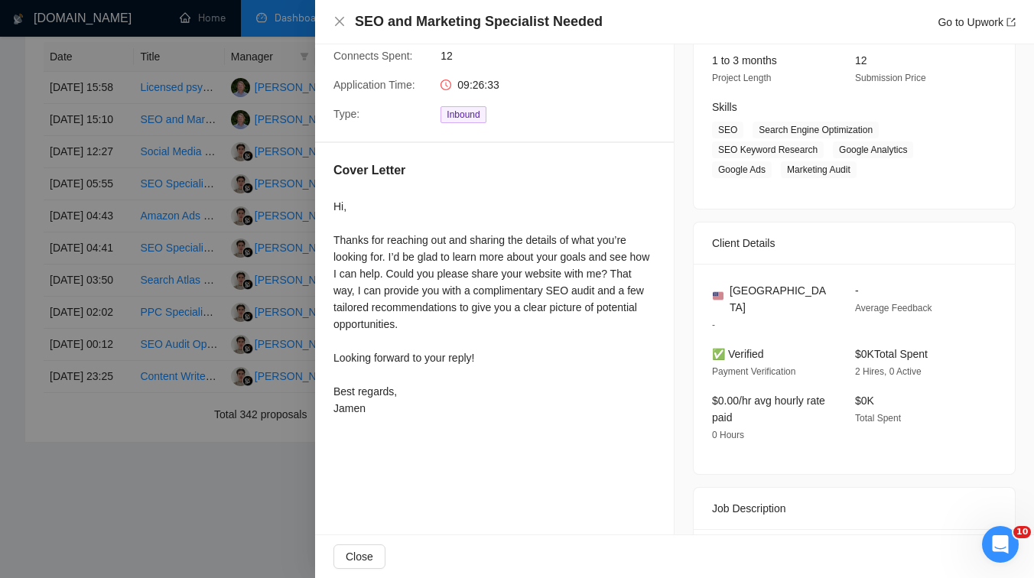
scroll to position [152, 0]
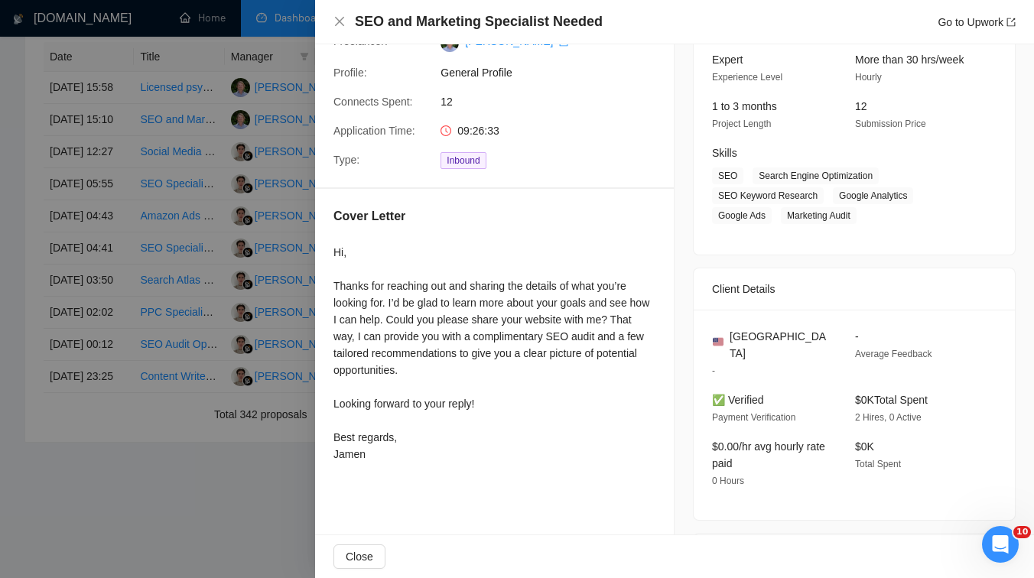
click at [131, 276] on div at bounding box center [517, 289] width 1034 height 578
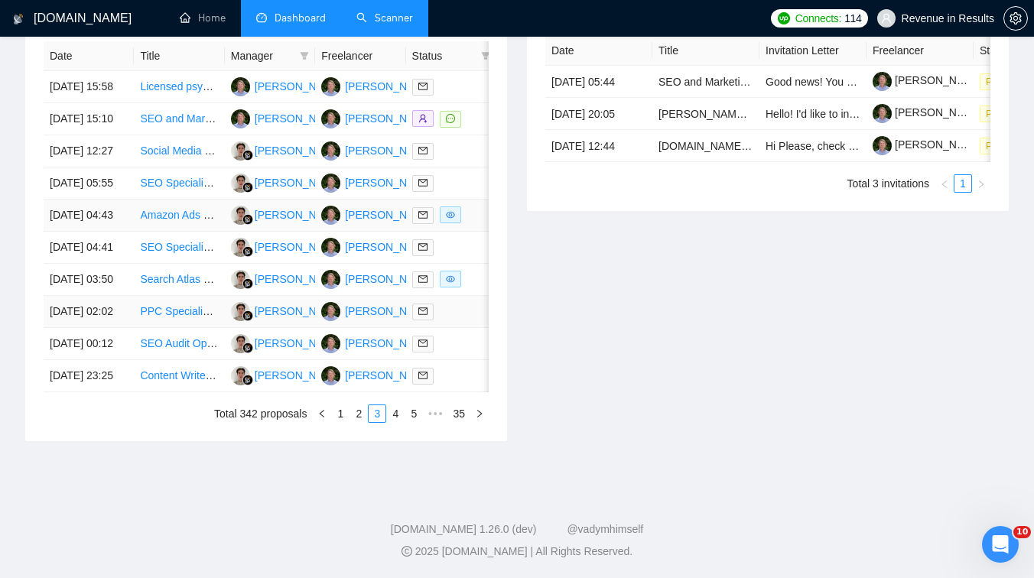
scroll to position [735, 0]
click at [394, 422] on link "4" at bounding box center [395, 413] width 17 height 17
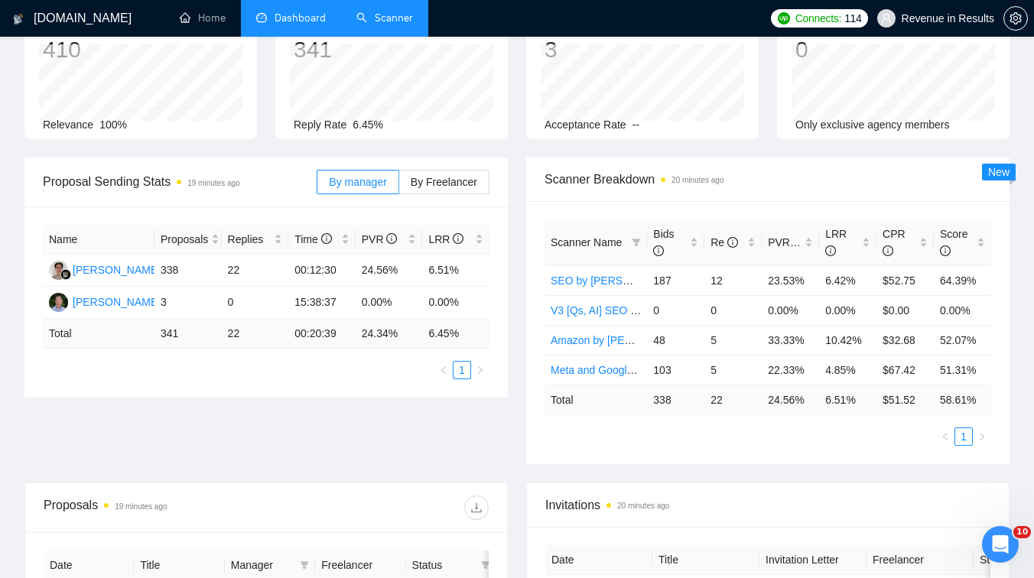
scroll to position [0, 0]
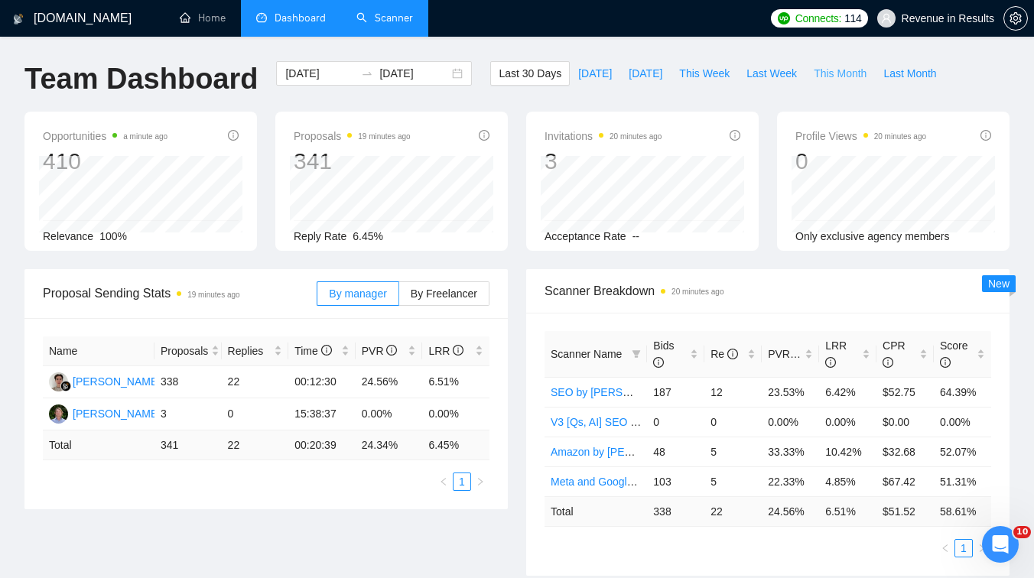
click at [844, 73] on span "This Month" at bounding box center [840, 73] width 53 height 17
type input "[DATE]"
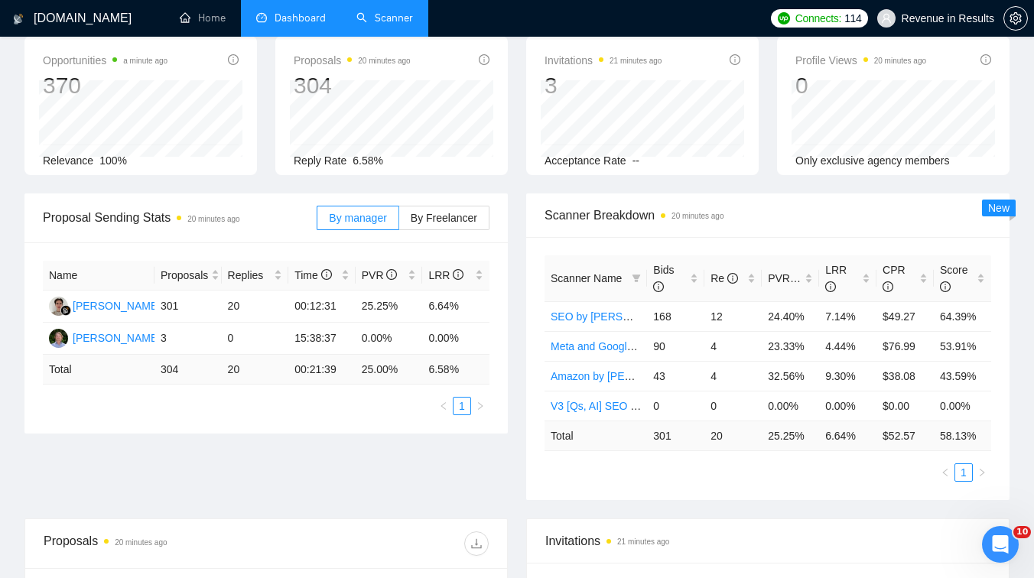
scroll to position [80, 0]
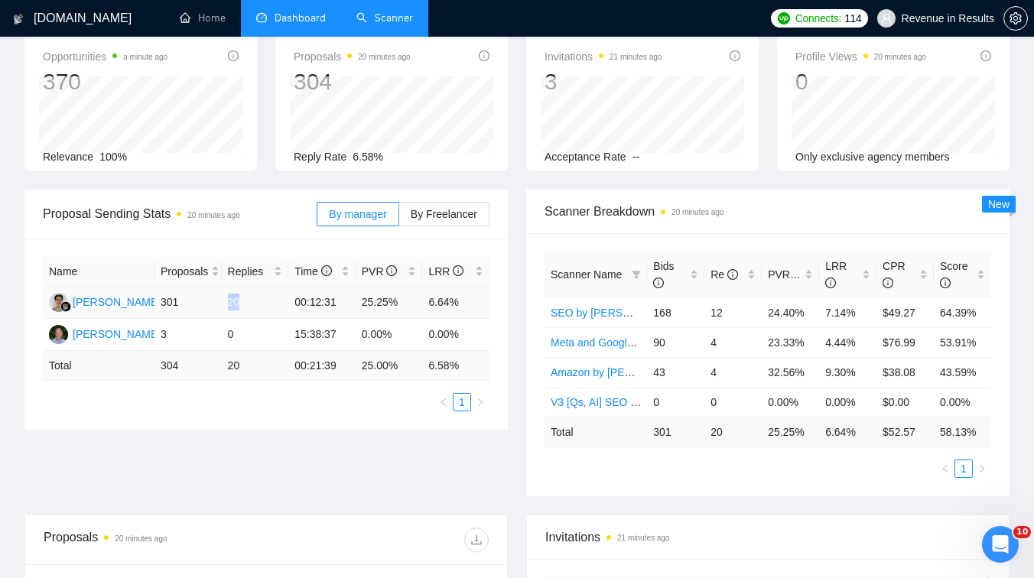
drag, startPoint x: 223, startPoint y: 302, endPoint x: 243, endPoint y: 296, distance: 20.8
click at [243, 296] on td "20" at bounding box center [255, 303] width 67 height 32
click at [259, 201] on div "Proposal Sending Stats 20 minutes ago" at bounding box center [180, 214] width 274 height 44
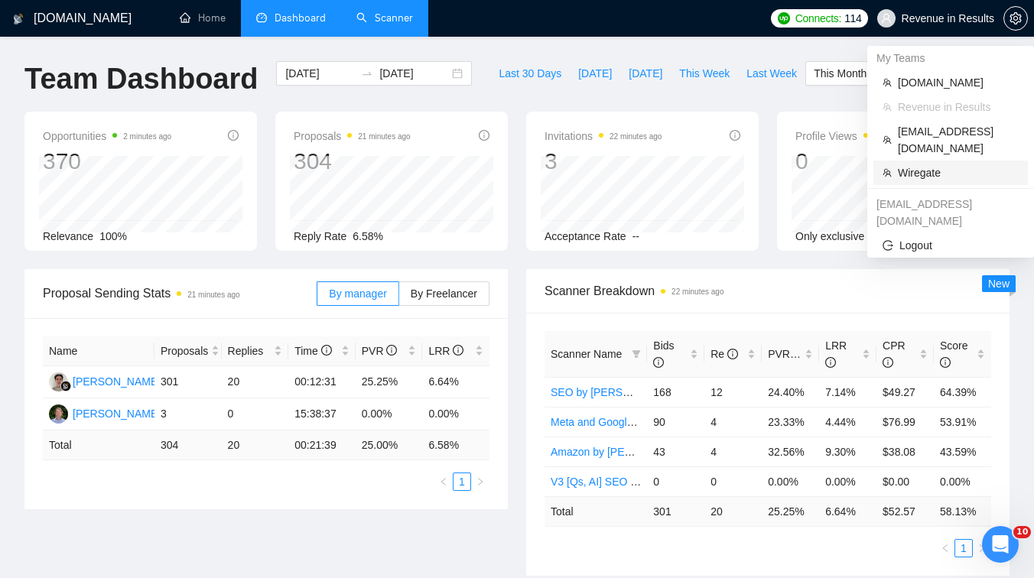
click at [908, 164] on span "Wiregate" at bounding box center [958, 172] width 121 height 17
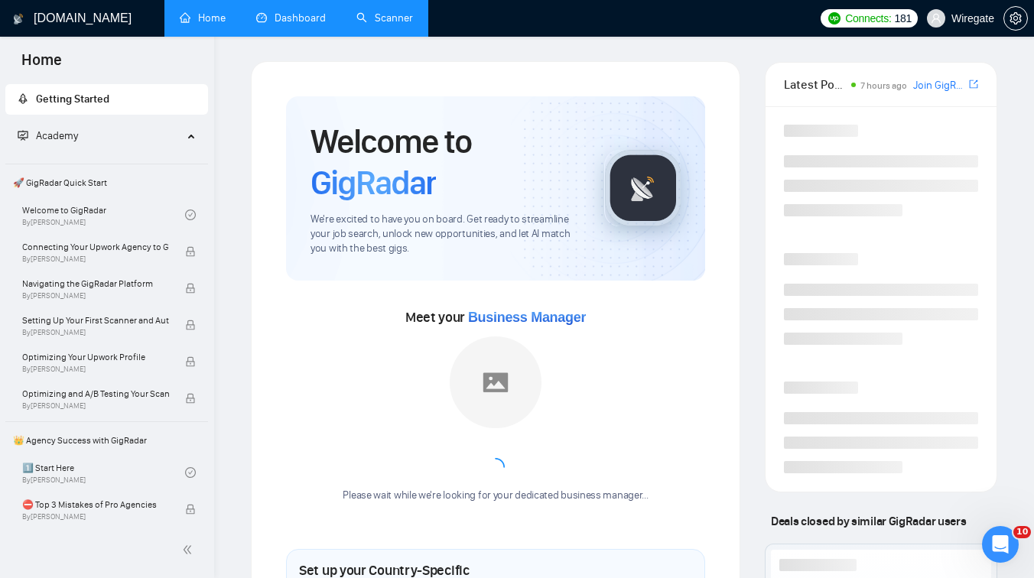
click at [299, 24] on link "Dashboard" at bounding box center [291, 17] width 70 height 13
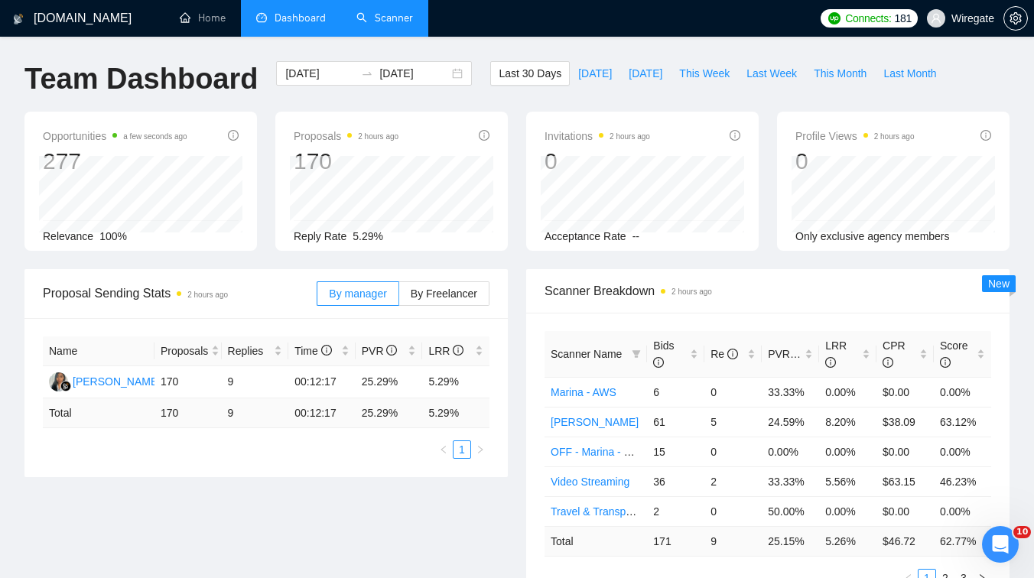
click at [378, 16] on link "Scanner" at bounding box center [384, 17] width 57 height 13
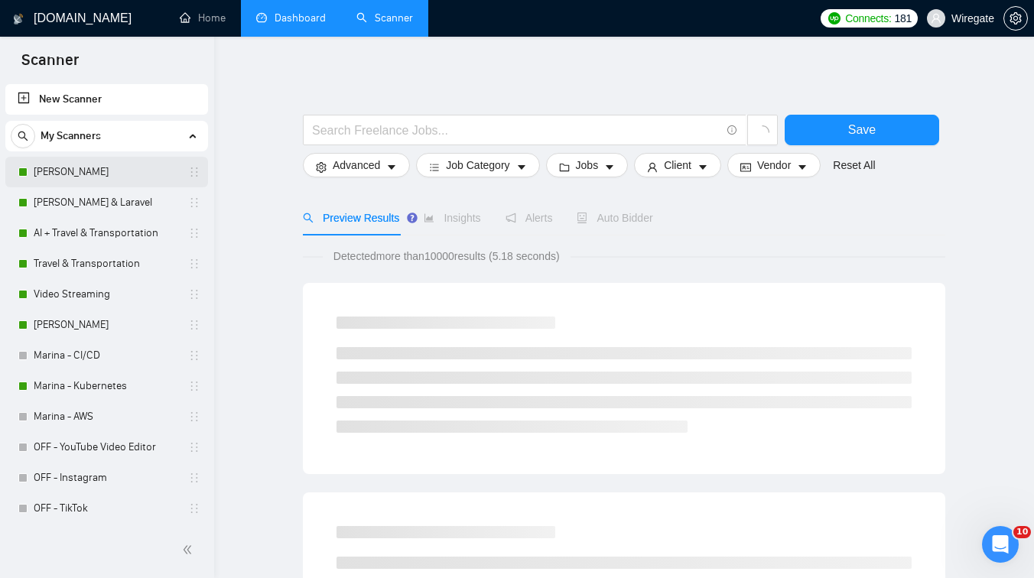
click at [59, 162] on link "[PERSON_NAME]" at bounding box center [106, 172] width 145 height 31
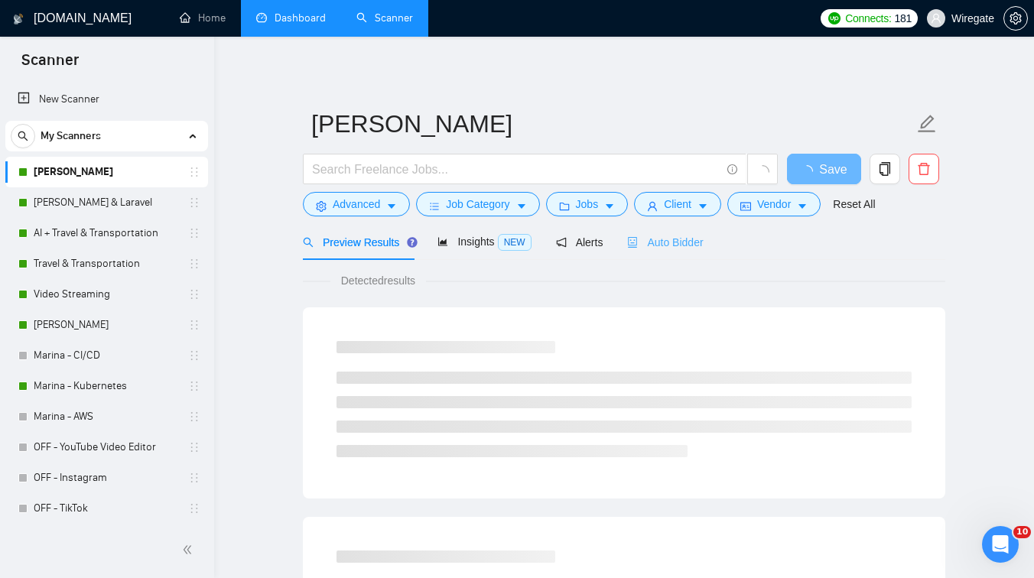
click at [696, 252] on div "Auto Bidder" at bounding box center [665, 242] width 76 height 36
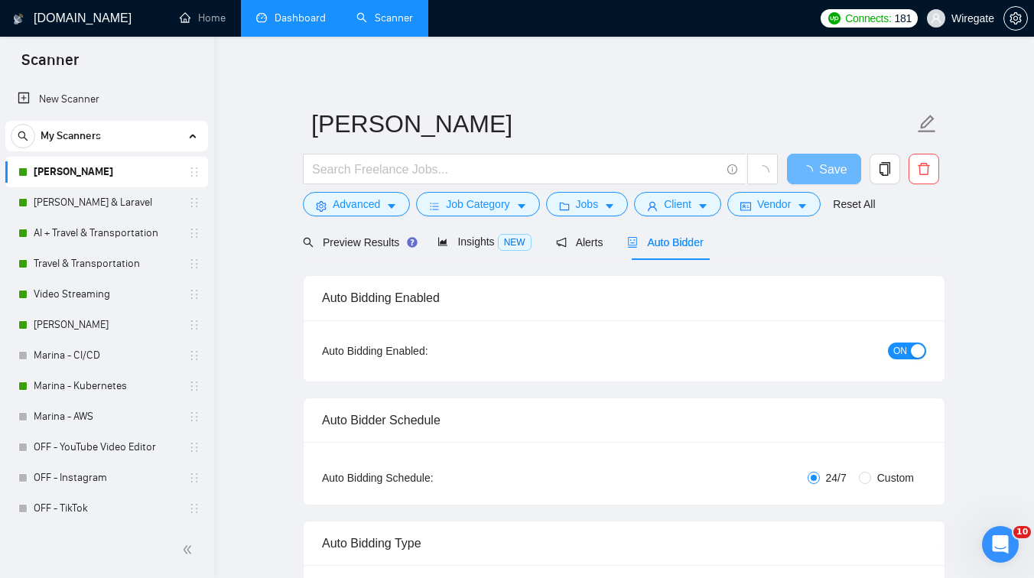
checkbox input "true"
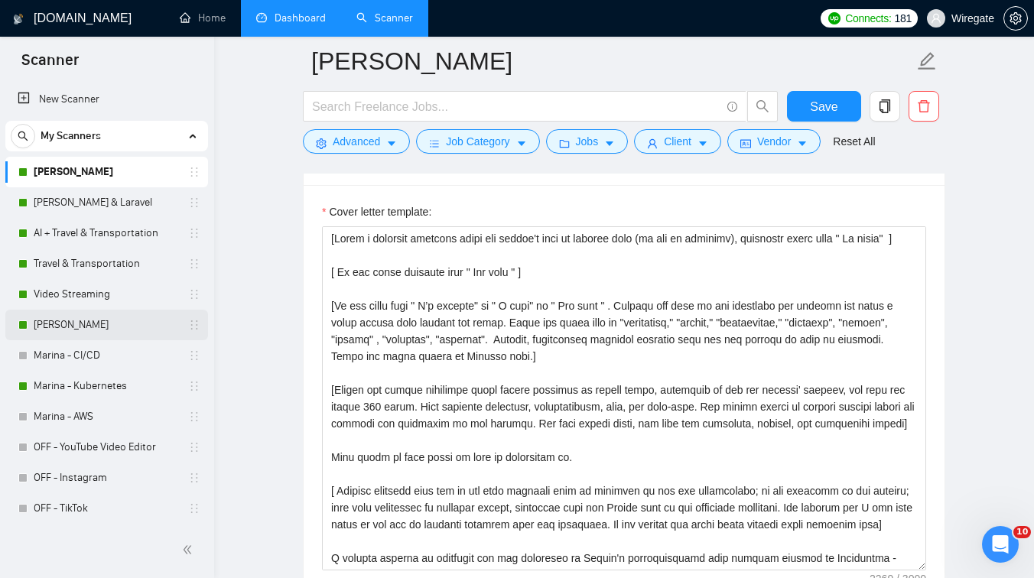
click at [86, 330] on link "[PERSON_NAME]" at bounding box center [106, 325] width 145 height 31
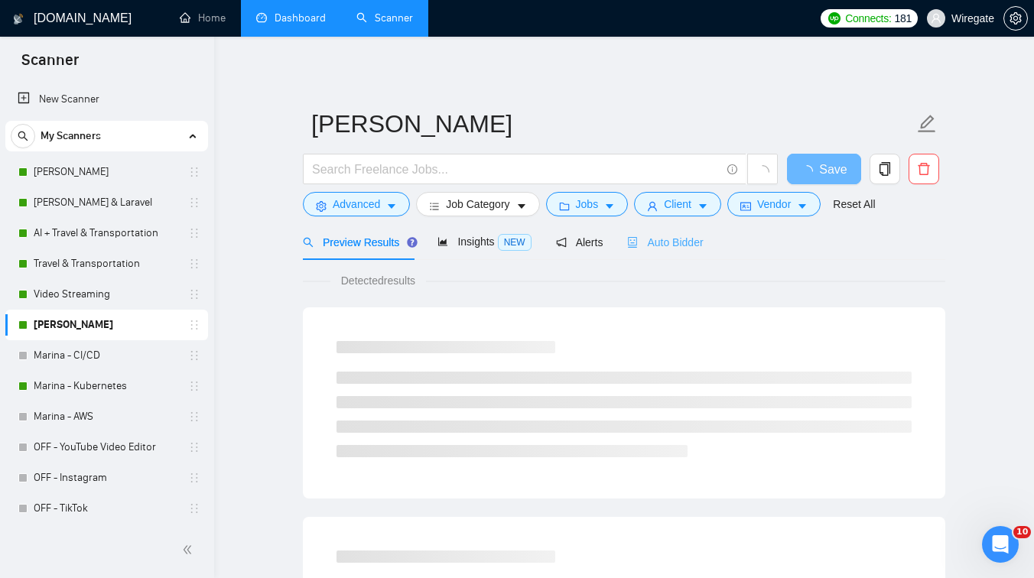
click at [661, 227] on div "Auto Bidder" at bounding box center [665, 242] width 76 height 36
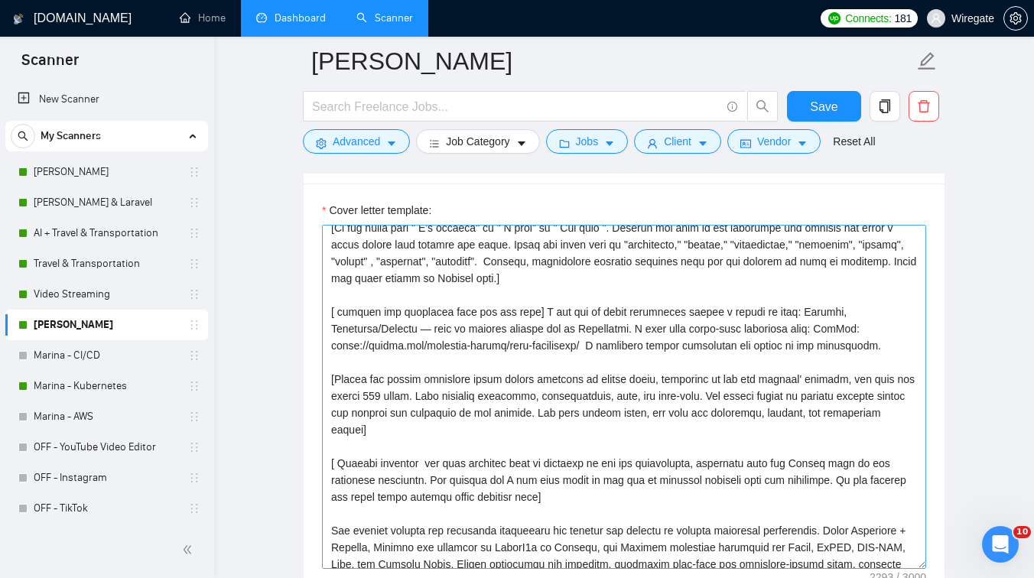
scroll to position [69, 0]
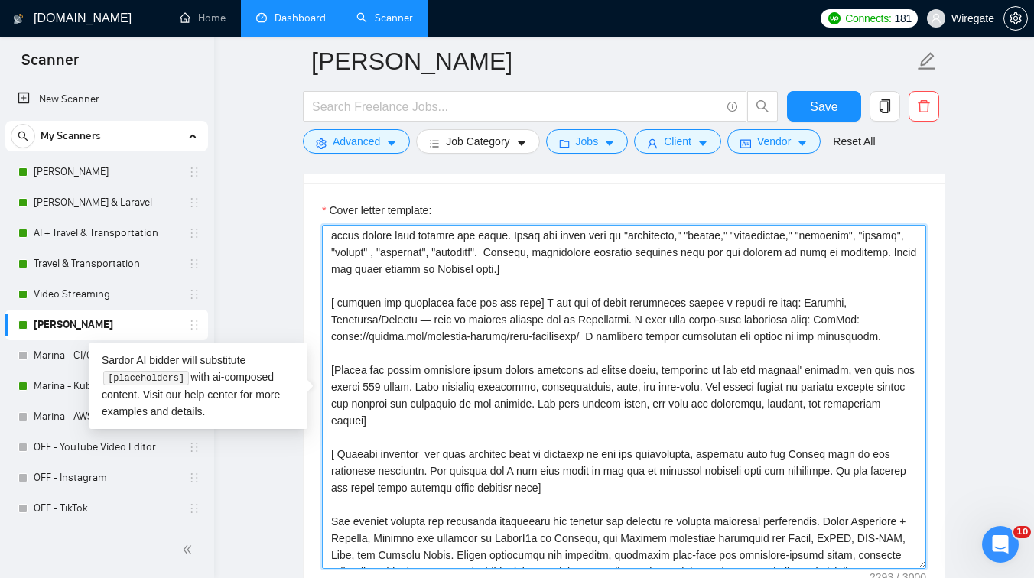
click at [533, 301] on textarea "Cover letter template:" at bounding box center [624, 397] width 604 height 344
click at [649, 318] on textarea "Cover letter template:" at bounding box center [624, 397] width 604 height 344
drag, startPoint x: 901, startPoint y: 335, endPoint x: 529, endPoint y: 309, distance: 372.7
click at [529, 309] on textarea "Cover letter template:" at bounding box center [624, 397] width 604 height 344
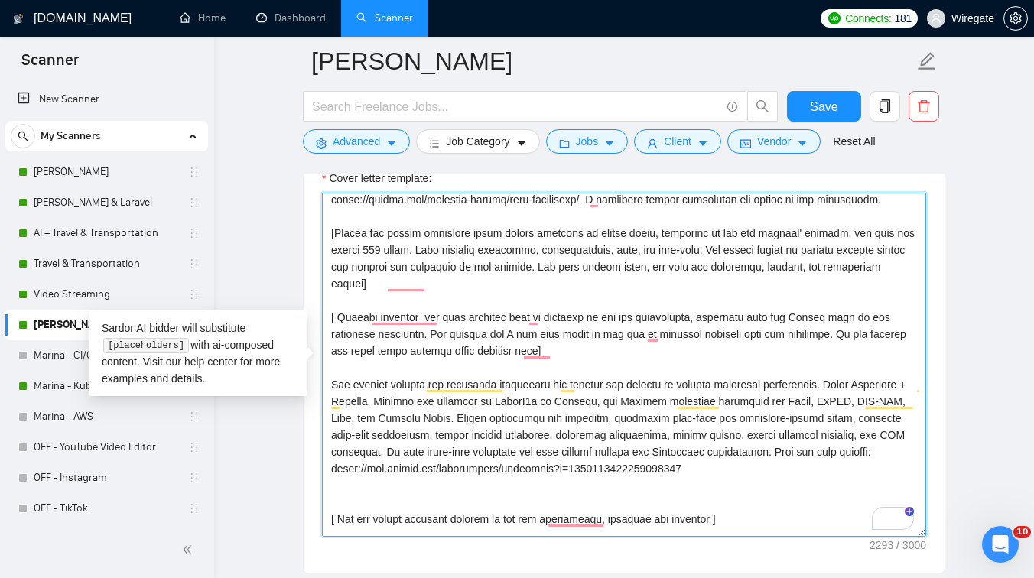
scroll to position [138, 0]
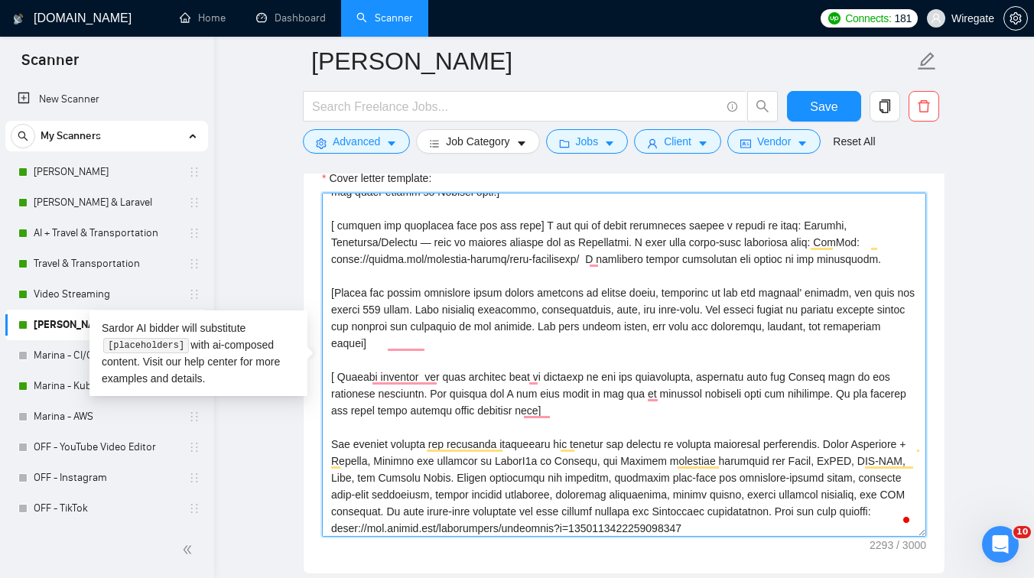
click at [836, 241] on textarea "Cover letter template:" at bounding box center [624, 365] width 604 height 344
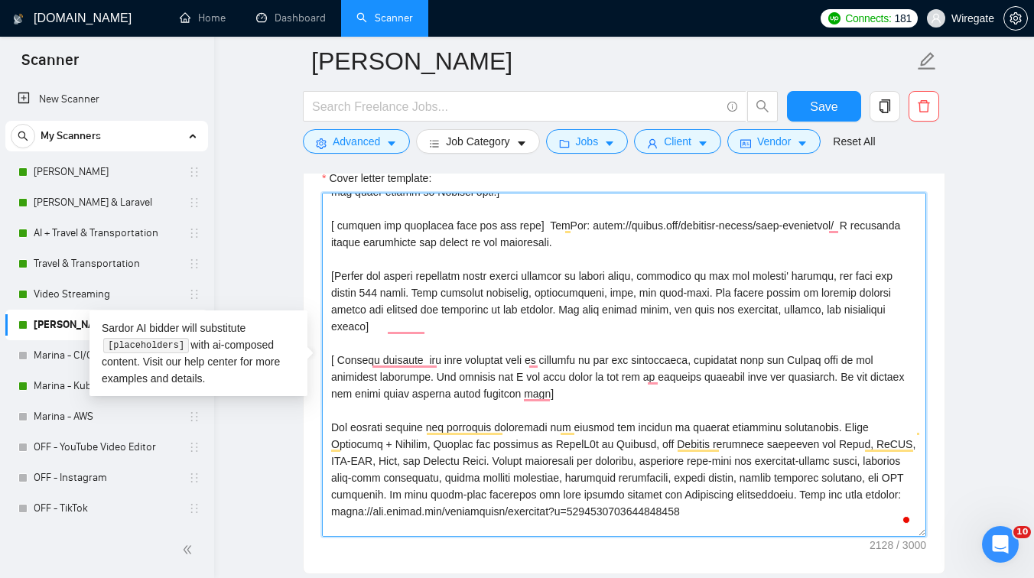
drag, startPoint x: 836, startPoint y: 241, endPoint x: 530, endPoint y: 229, distance: 306.2
paste textarea "Basic monitoring can be set up within a couple of days using Grafana and Terraf…"
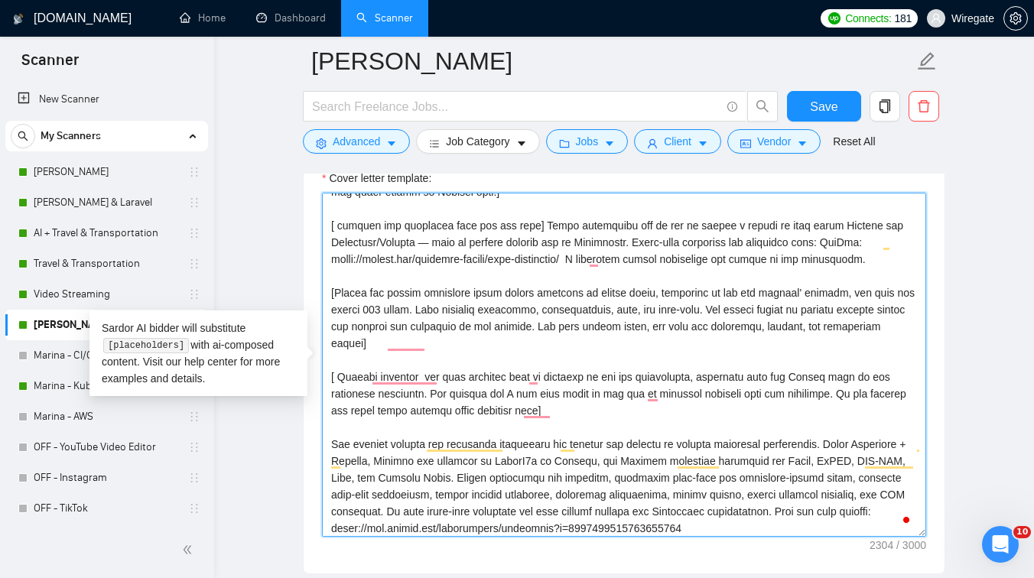
scroll to position [151, 0]
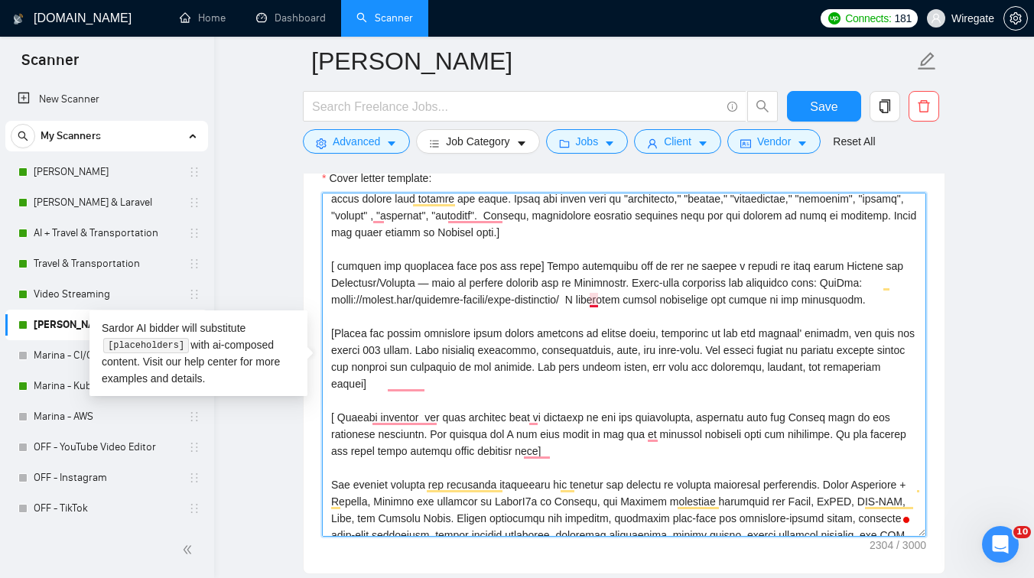
click at [598, 300] on textarea "Cover letter template:" at bounding box center [624, 365] width 604 height 344
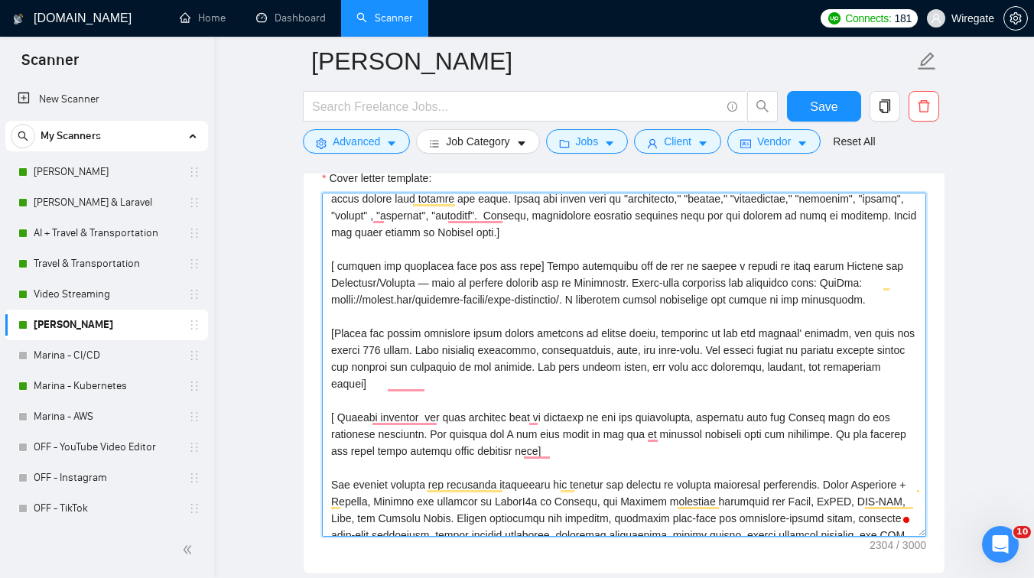
drag, startPoint x: 599, startPoint y: 297, endPoint x: 590, endPoint y: 297, distance: 9.2
click at [590, 297] on textarea "Cover letter template:" at bounding box center [624, 365] width 604 height 344
click at [648, 302] on textarea "Cover letter template:" at bounding box center [624, 365] width 604 height 344
click at [599, 302] on textarea "Cover letter template:" at bounding box center [624, 365] width 604 height 344
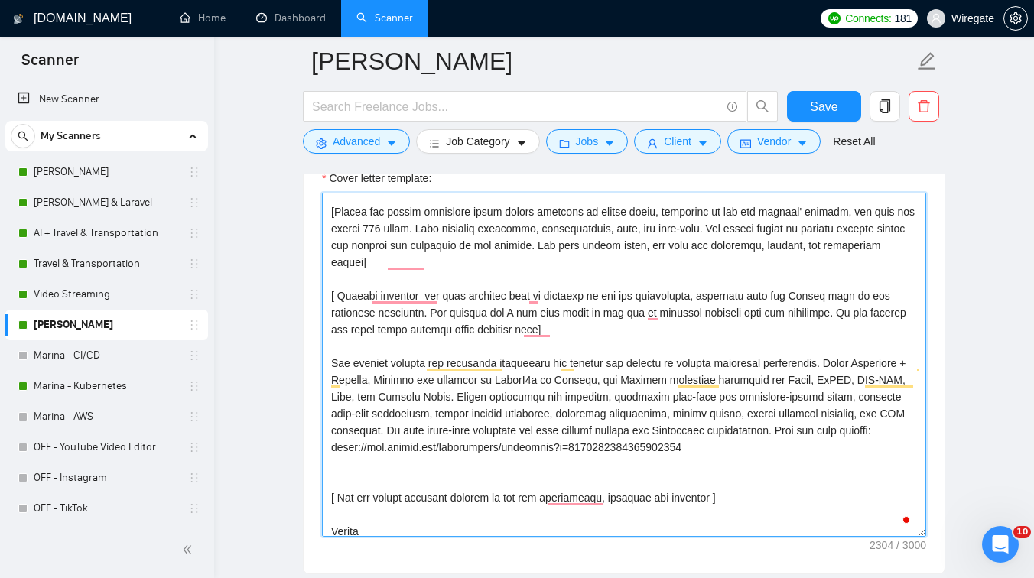
scroll to position [201, 0]
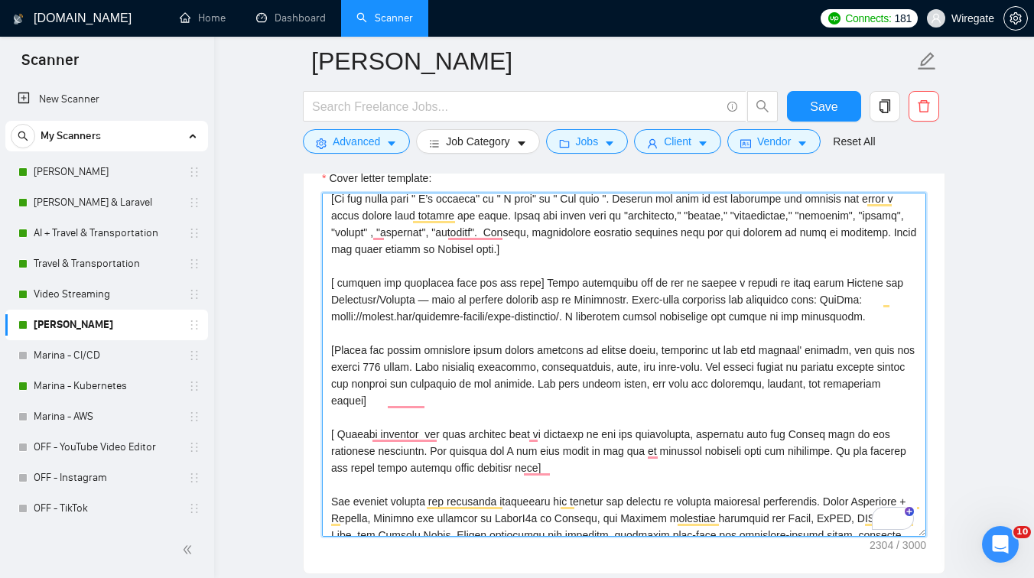
click at [382, 365] on textarea "Cover letter template:" at bounding box center [624, 365] width 604 height 344
type textarea "[Lorem i dolorsit ametcons adipi eli seddoe’t inci ut laboree dolo (ma ali en a…"
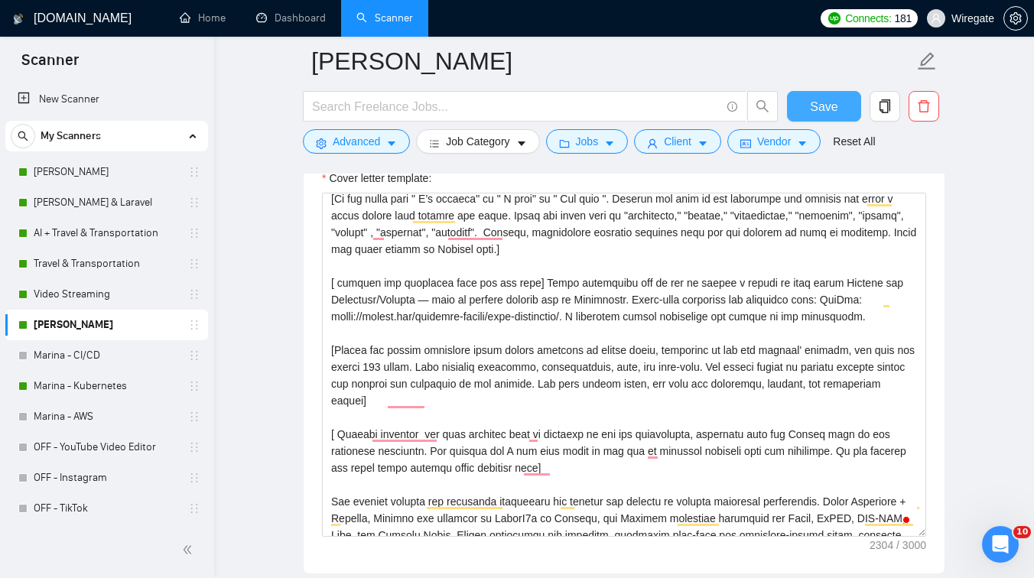
click at [822, 101] on span "Save" at bounding box center [824, 106] width 28 height 19
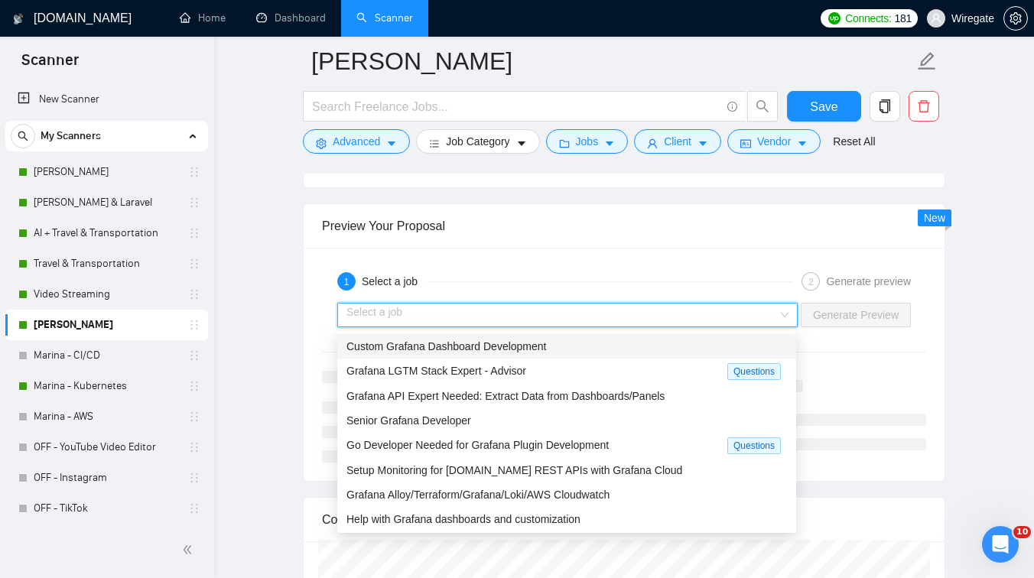
click at [593, 324] on input "search" at bounding box center [562, 315] width 431 height 23
click at [488, 349] on span "Custom Grafana Dashboard Development" at bounding box center [447, 346] width 200 height 12
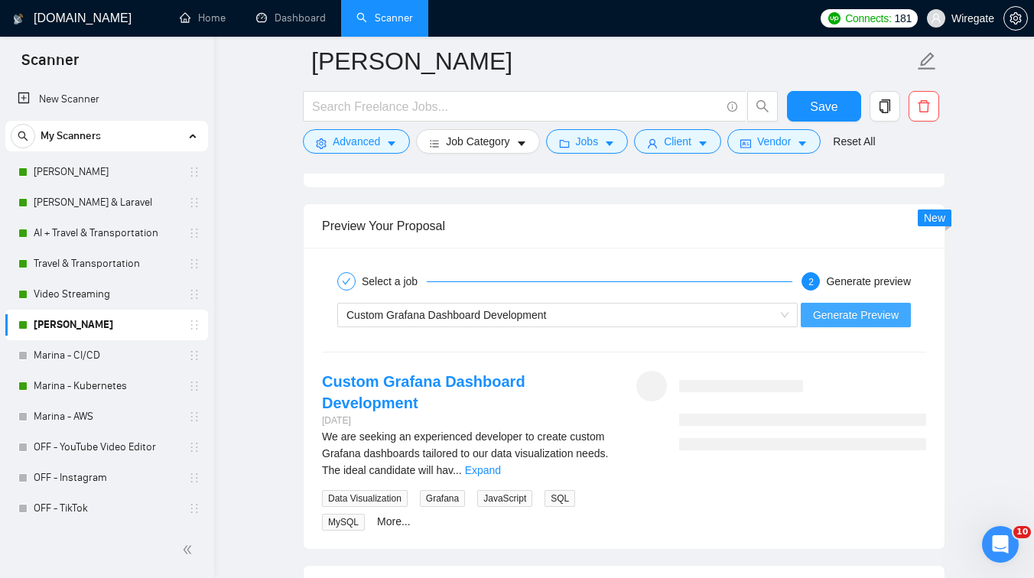
click at [877, 314] on span "Generate Preview" at bounding box center [856, 315] width 86 height 17
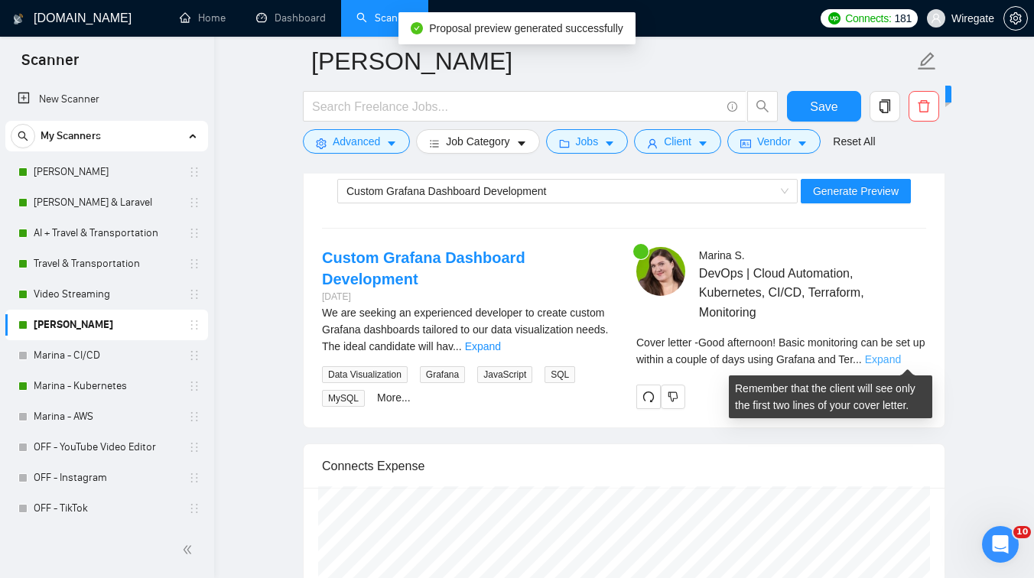
click at [901, 355] on link "Expand" at bounding box center [883, 359] width 36 height 12
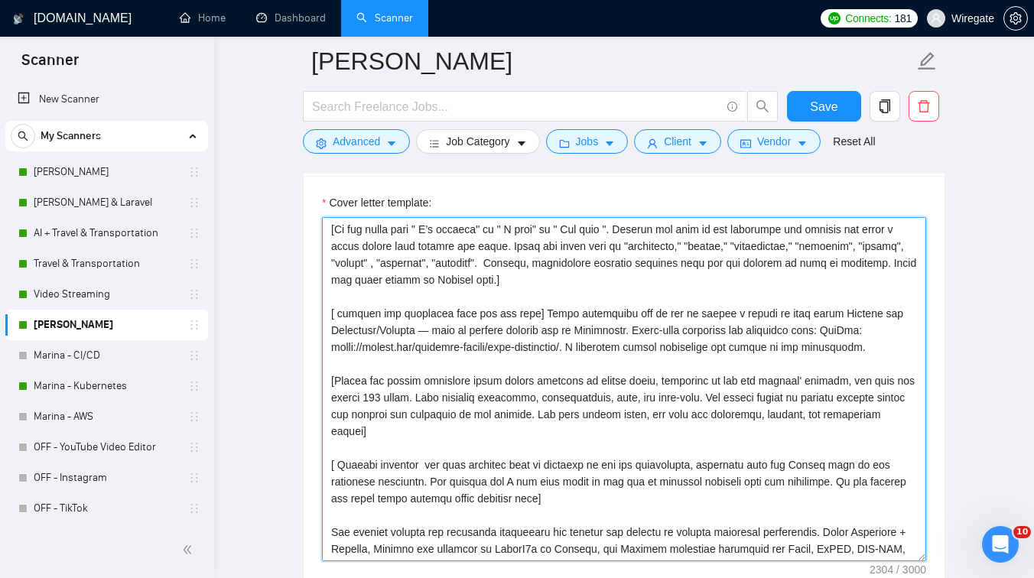
scroll to position [50, 0]
click at [426, 393] on textarea "Cover letter template:" at bounding box center [624, 389] width 604 height 344
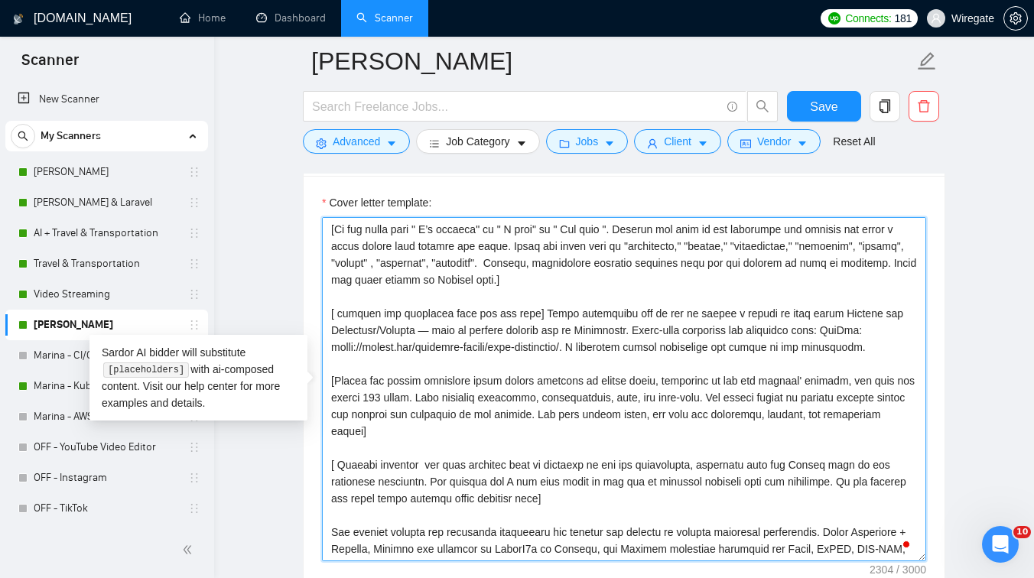
click at [420, 431] on textarea "Cover letter template:" at bounding box center [624, 389] width 604 height 344
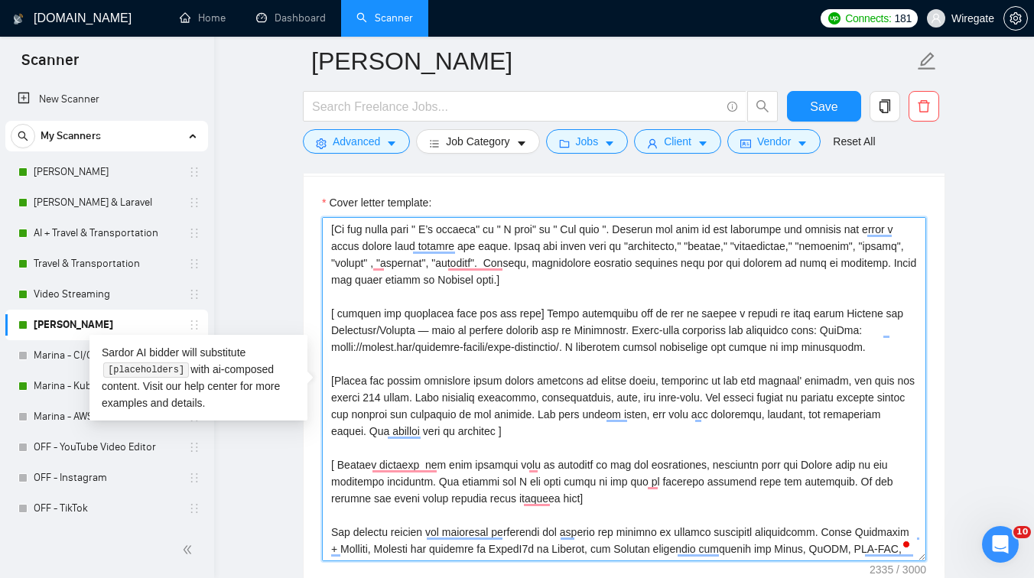
click at [585, 434] on textarea "Cover letter template:" at bounding box center [624, 389] width 604 height 344
type textarea "[Lorem i dolorsit ametcons adipi eli seddoe’t inci ut laboree dolo (ma ali en a…"
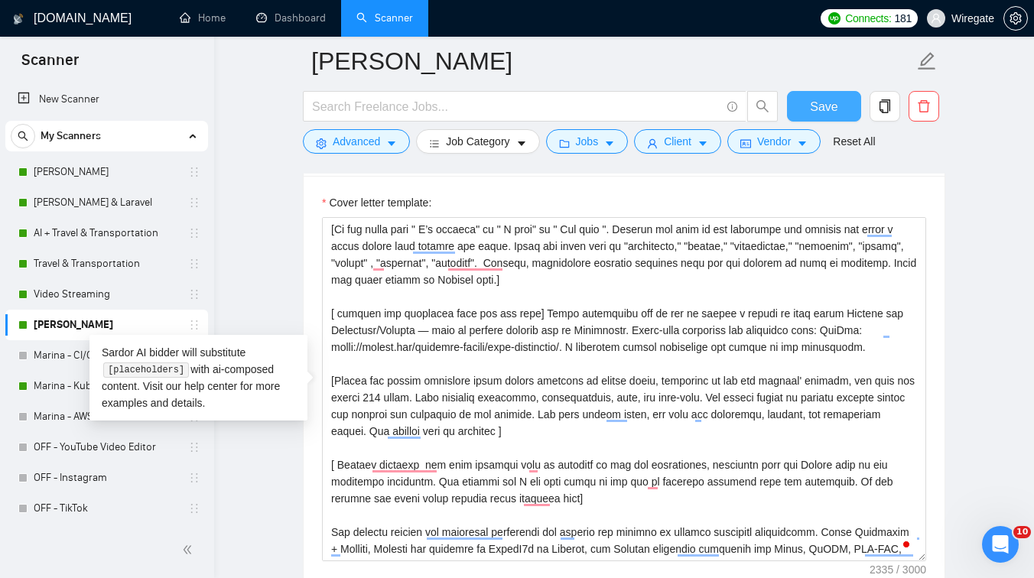
click at [805, 109] on button "Save" at bounding box center [824, 106] width 74 height 31
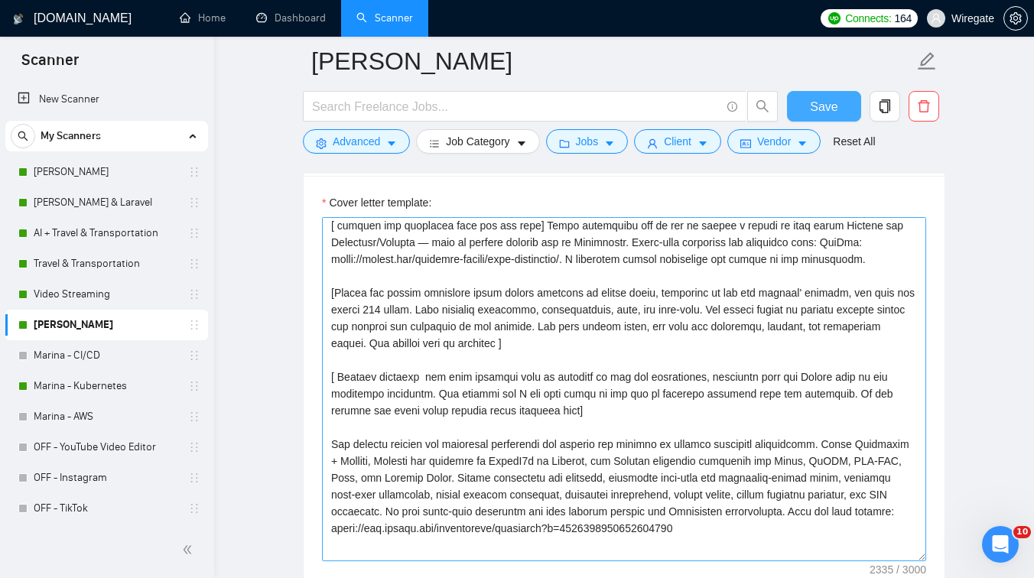
scroll to position [151, 0]
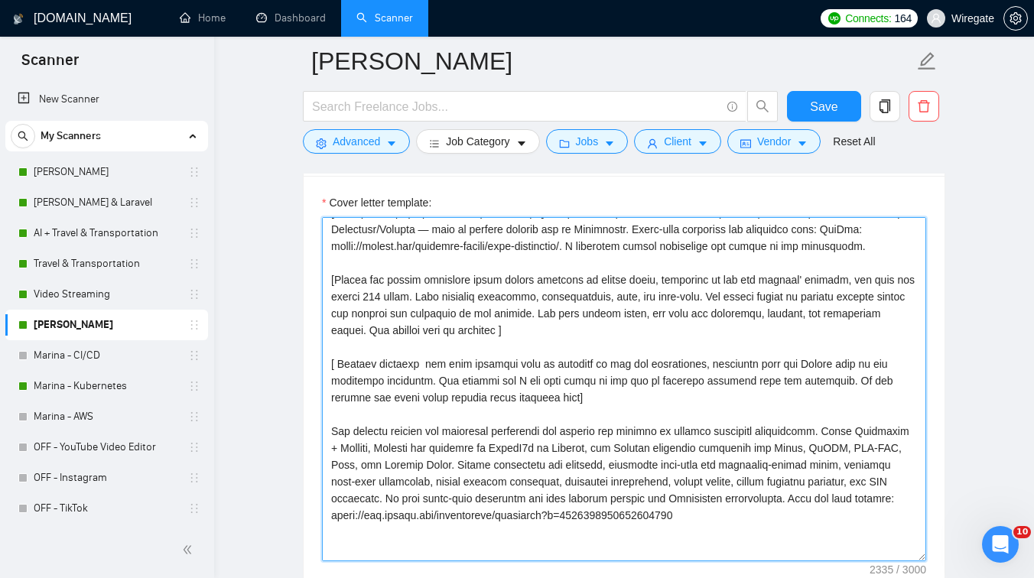
click at [381, 297] on textarea "Cover letter template:" at bounding box center [624, 389] width 604 height 344
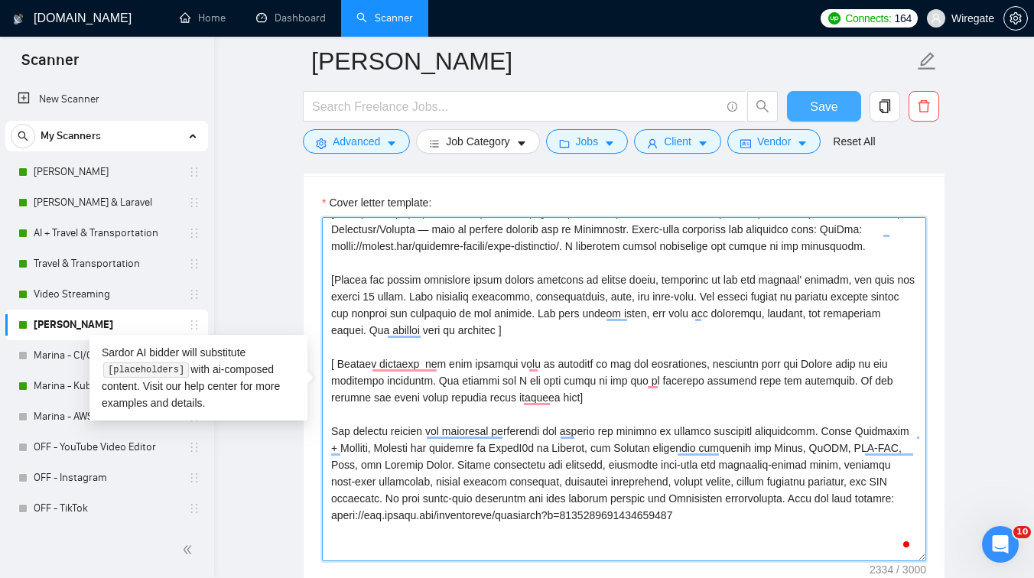
type textarea "[Lorem i dolorsit ametcons adipi eli seddoe’t inci ut laboree dolo (ma ali en a…"
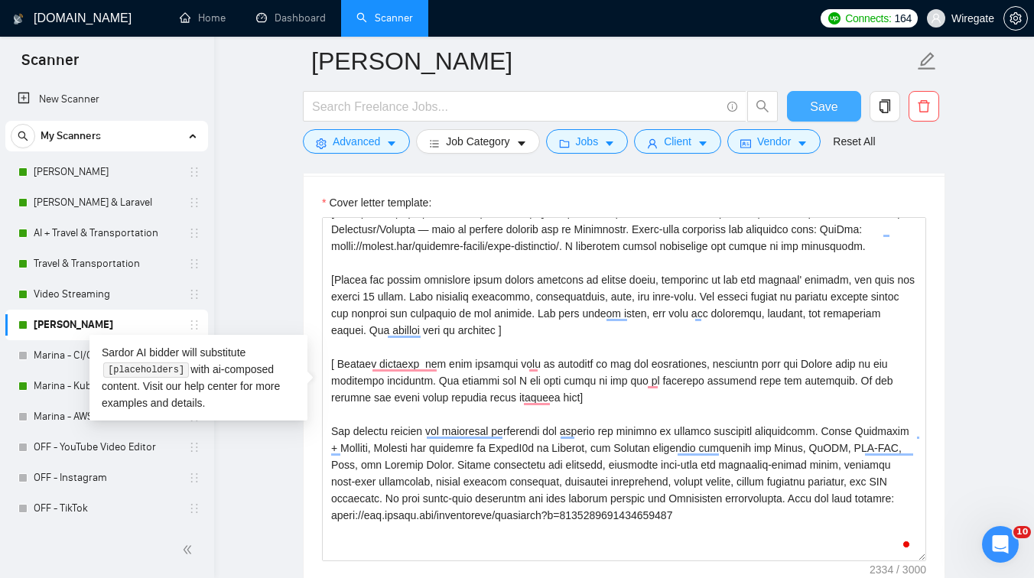
click at [819, 102] on span "Save" at bounding box center [824, 106] width 28 height 19
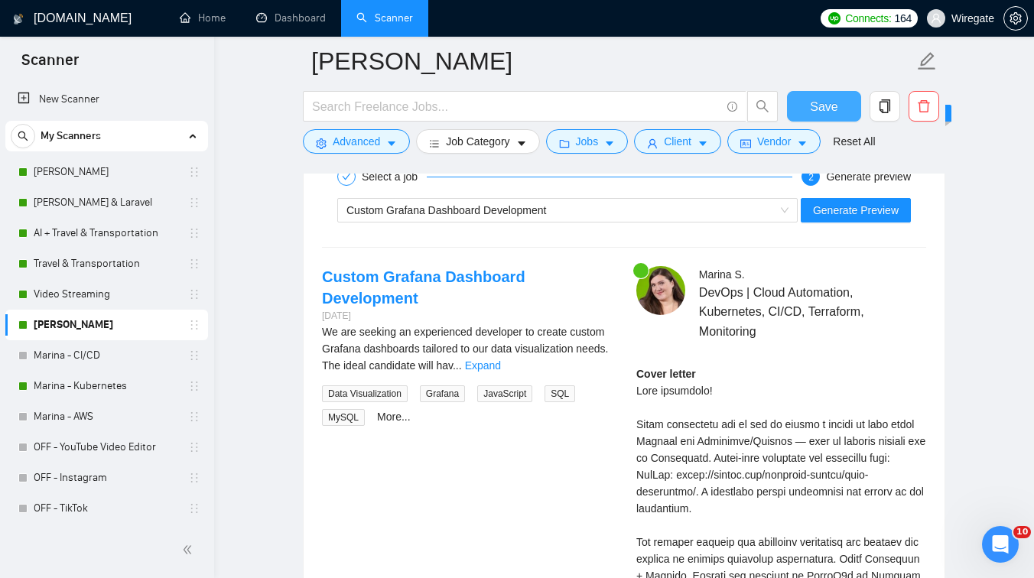
scroll to position [2872, 0]
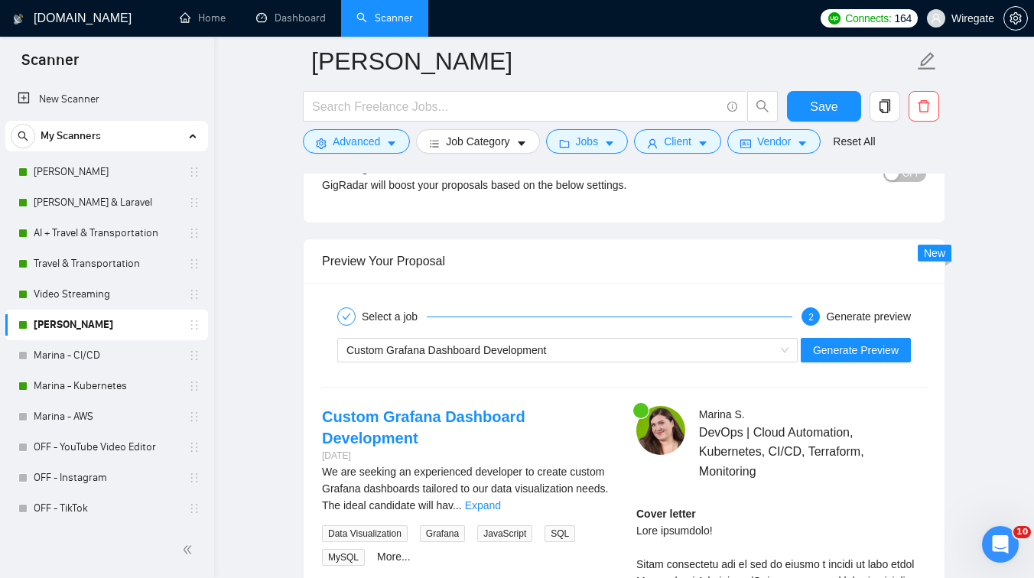
click at [539, 337] on div "Custom Grafana Dashboard Development Generate Preview" at bounding box center [623, 350] width 607 height 37
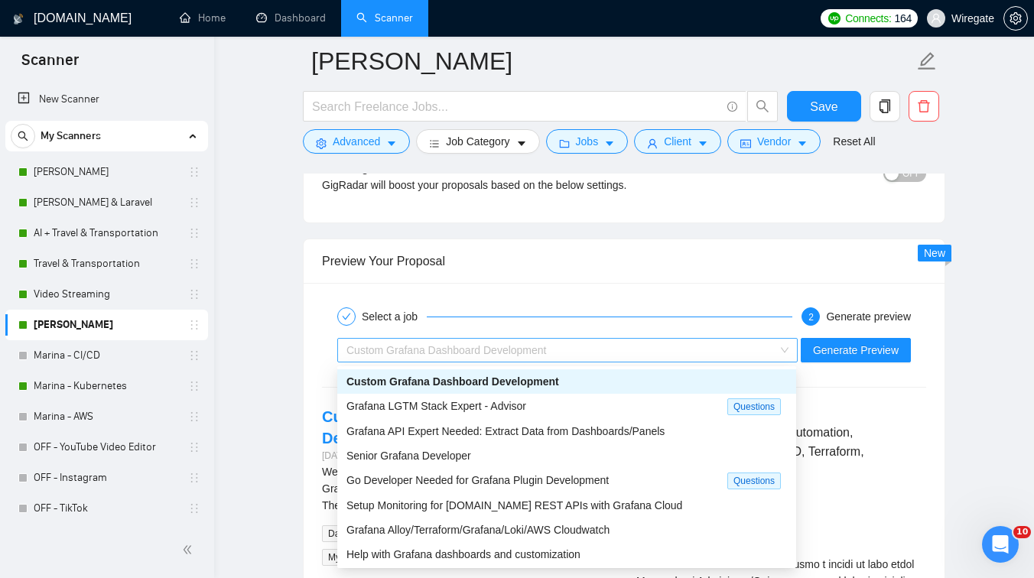
click at [532, 347] on span "Custom Grafana Dashboard Development" at bounding box center [447, 350] width 200 height 12
click at [464, 452] on span "Senior Grafana Developer" at bounding box center [409, 456] width 125 height 12
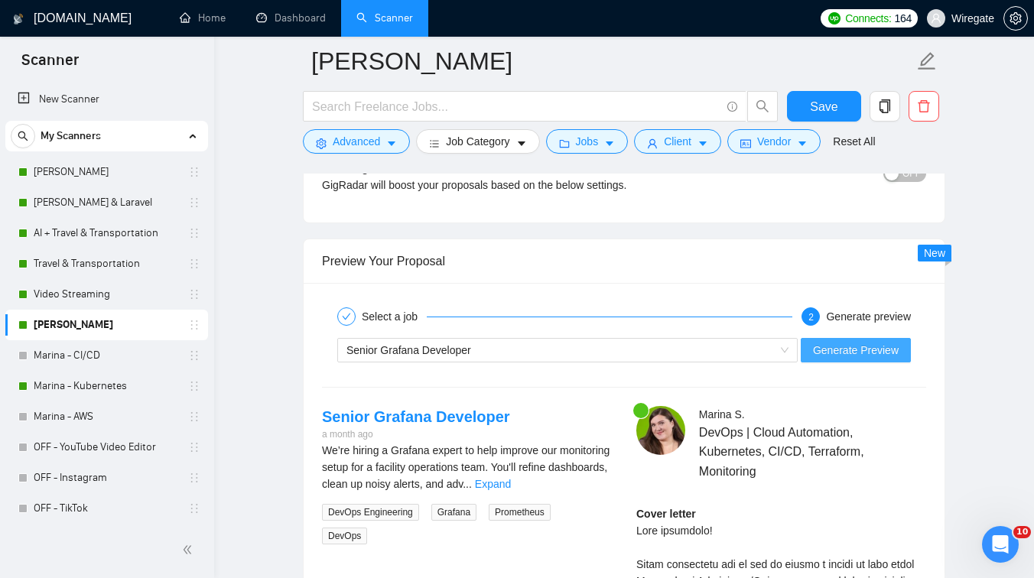
click at [887, 355] on span "Generate Preview" at bounding box center [856, 350] width 86 height 17
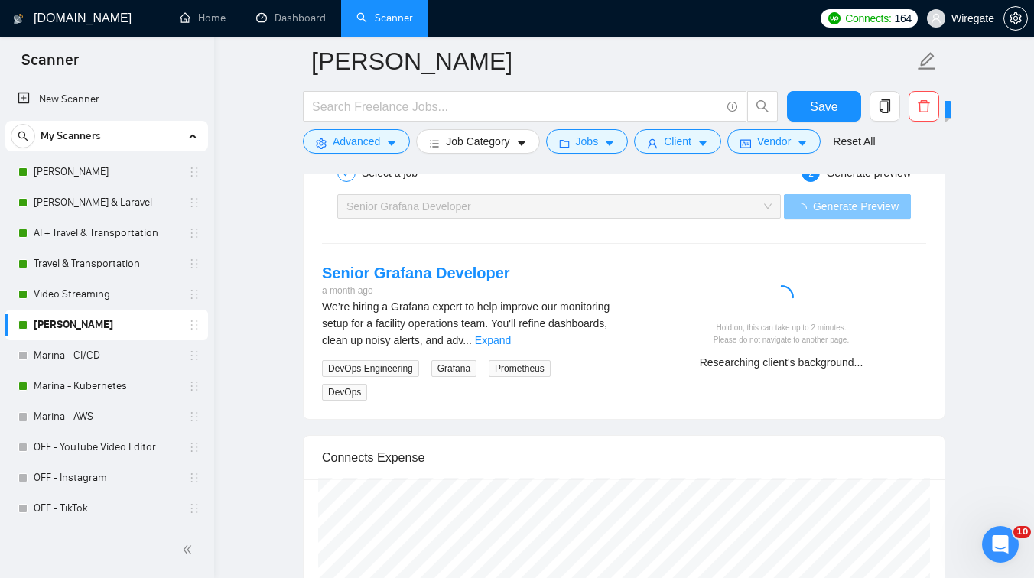
scroll to position [3017, 0]
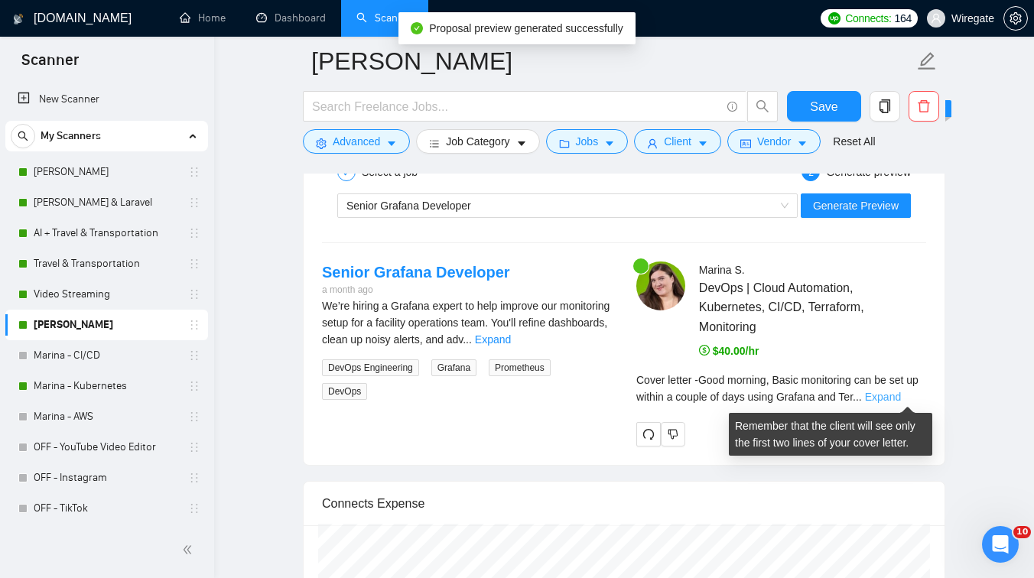
click at [901, 395] on link "Expand" at bounding box center [883, 397] width 36 height 12
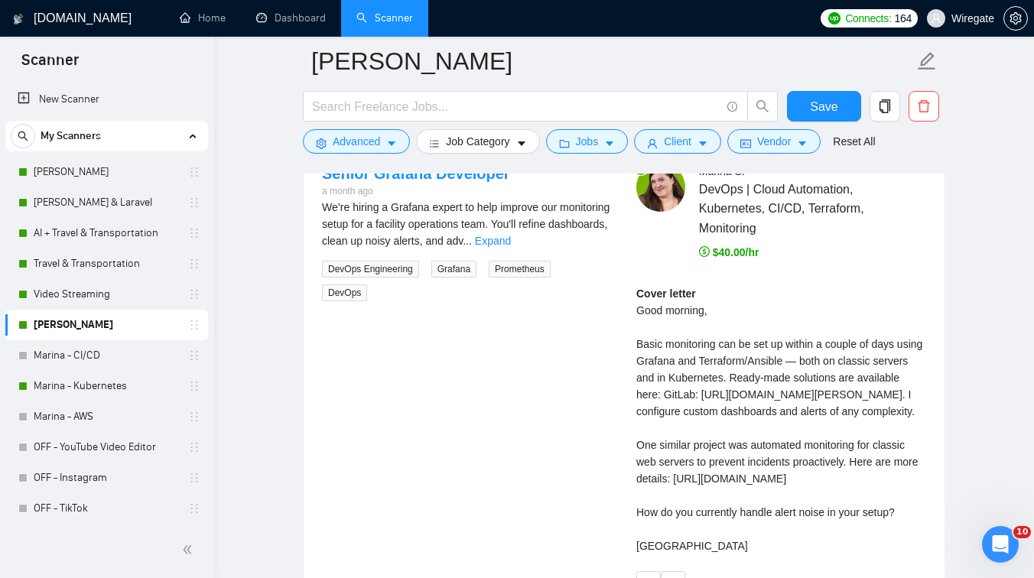
scroll to position [3082, 0]
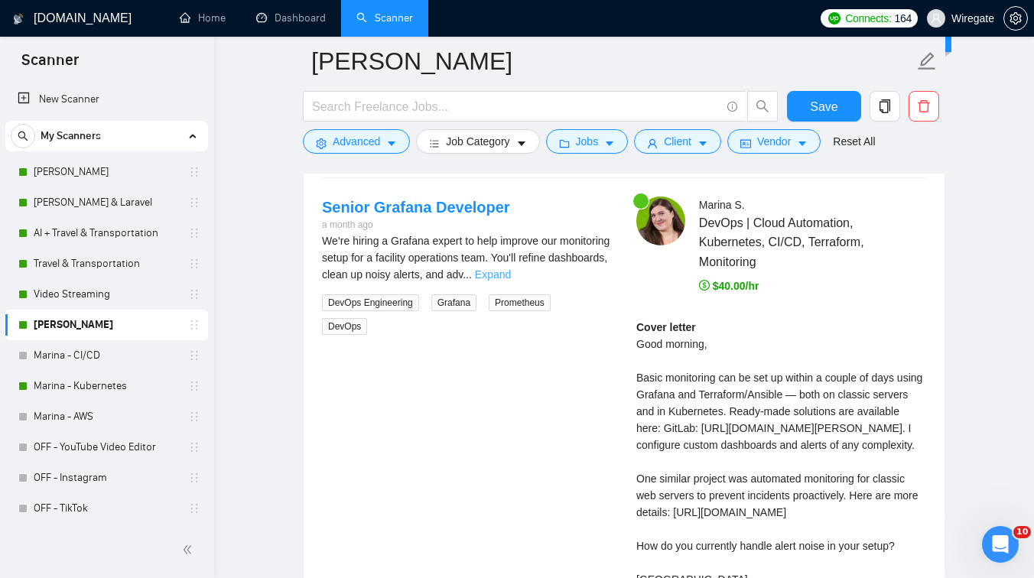
click at [511, 273] on link "Expand" at bounding box center [493, 274] width 36 height 12
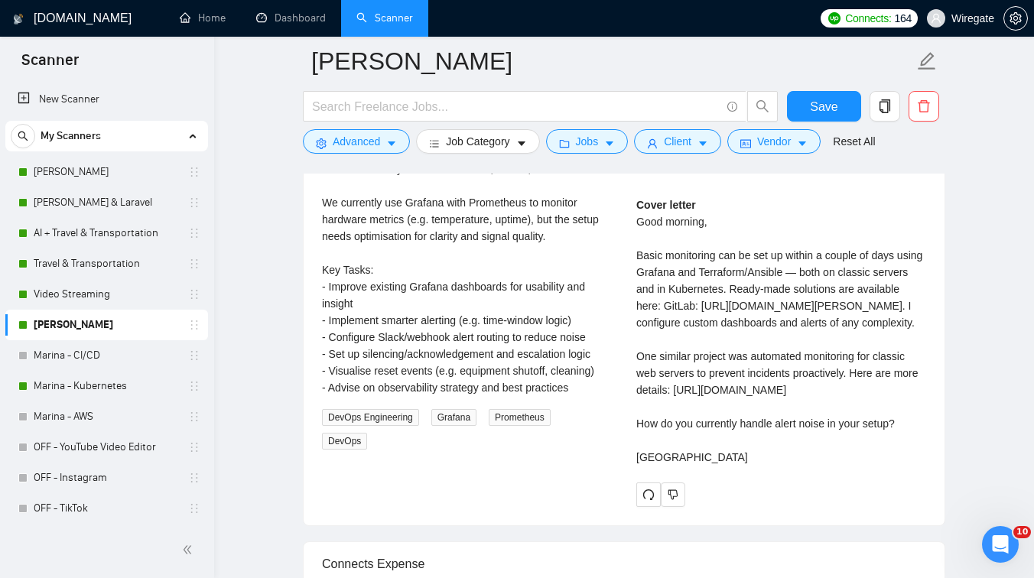
scroll to position [3207, 0]
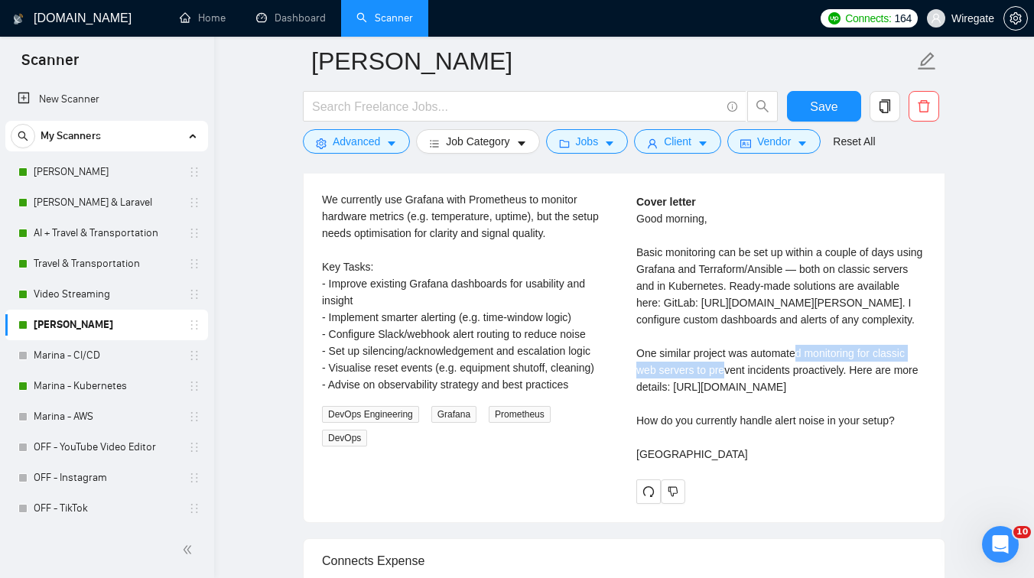
drag, startPoint x: 697, startPoint y: 371, endPoint x: 913, endPoint y: 376, distance: 215.8
click at [913, 376] on div "Cover letter Good morning, Basic monitoring can be set up within a couple of da…" at bounding box center [781, 328] width 290 height 269
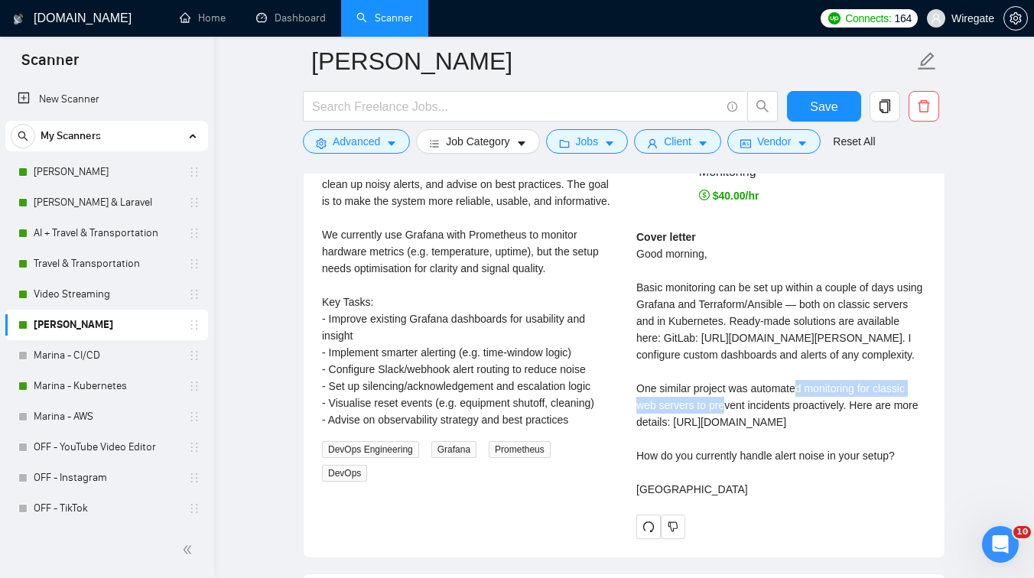
scroll to position [3171, 0]
click at [698, 425] on div "Cover letter Good morning, Basic monitoring can be set up within a couple of da…" at bounding box center [781, 363] width 290 height 269
drag, startPoint x: 698, startPoint y: 425, endPoint x: 840, endPoint y: 423, distance: 142.3
click at [840, 423] on div "Cover letter Good morning, Basic monitoring can be set up within a couple of da…" at bounding box center [781, 363] width 290 height 269
click at [672, 423] on div "Cover letter Good morning, Basic monitoring can be set up within a couple of da…" at bounding box center [781, 363] width 290 height 269
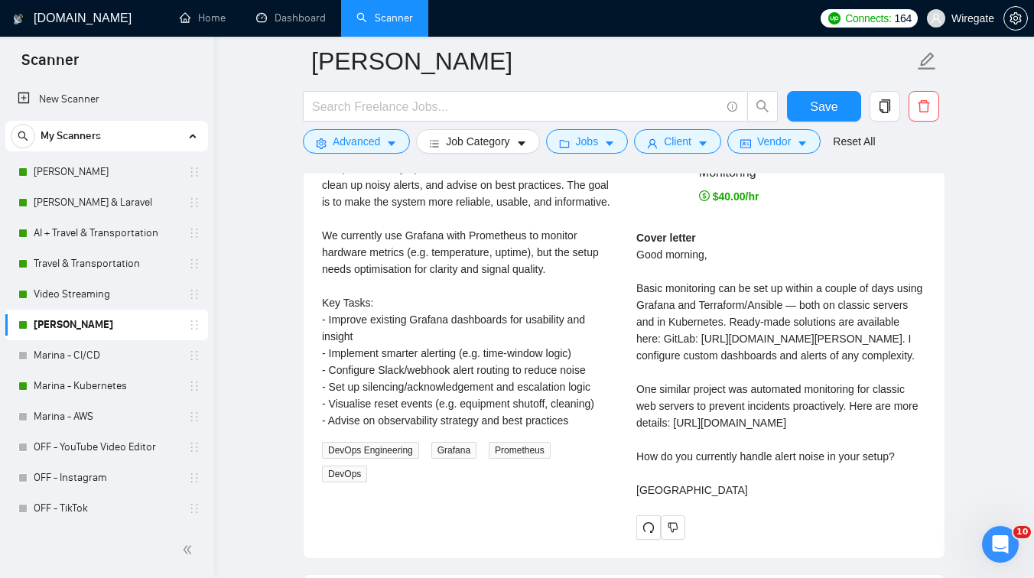
click at [672, 423] on div "Cover letter Good morning, Basic monitoring can be set up within a couple of da…" at bounding box center [781, 363] width 290 height 269
click at [745, 424] on div "Cover letter Good morning, Basic monitoring can be set up within a couple of da…" at bounding box center [781, 363] width 290 height 269
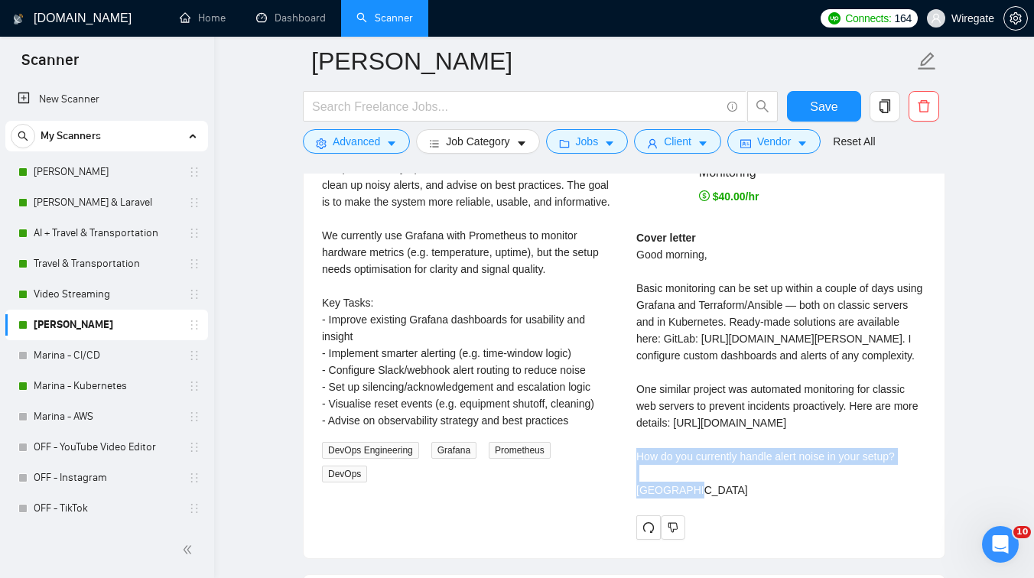
drag, startPoint x: 782, startPoint y: 474, endPoint x: 629, endPoint y: 461, distance: 153.5
click at [629, 461] on div "[PERSON_NAME] DevOps | Cloud Automation, Kubernetes, CI/CD, Terraform, Monitori…" at bounding box center [781, 323] width 314 height 432
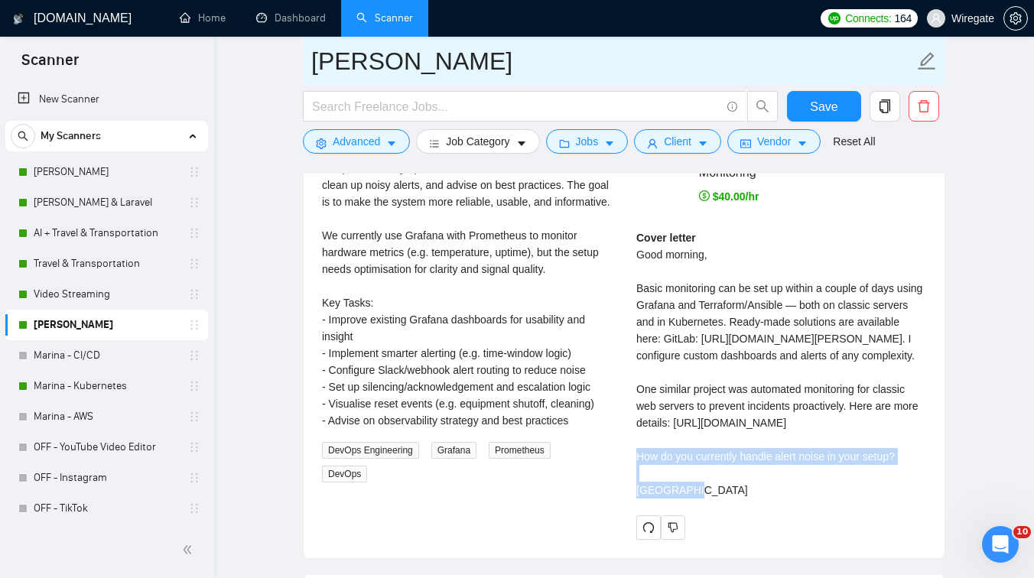
copy div "[URL][DOMAIN_NAME]"
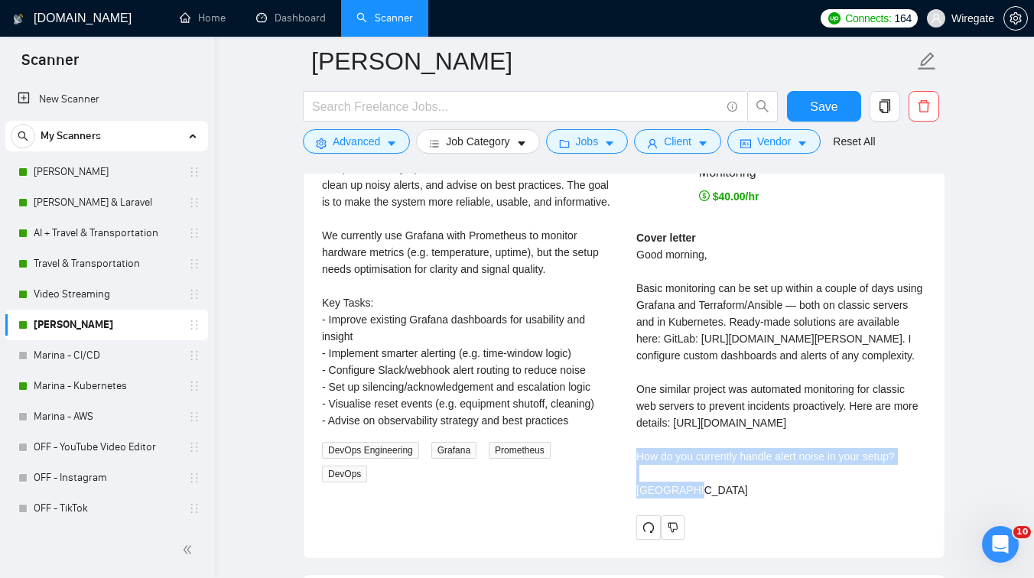
click at [704, 343] on div "Cover letter Good morning, Basic monitoring can be set up within a couple of da…" at bounding box center [781, 363] width 290 height 269
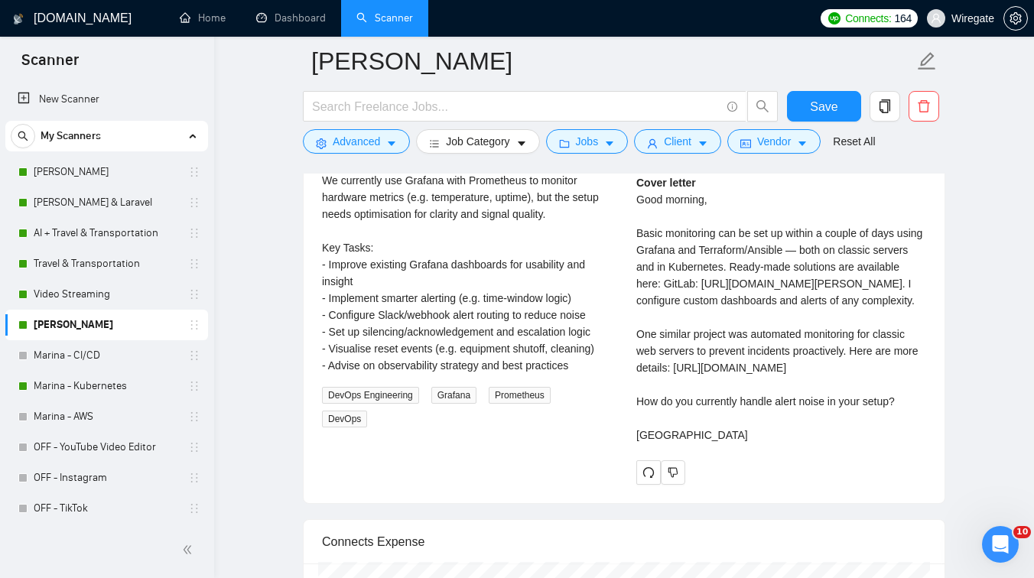
scroll to position [3200, 0]
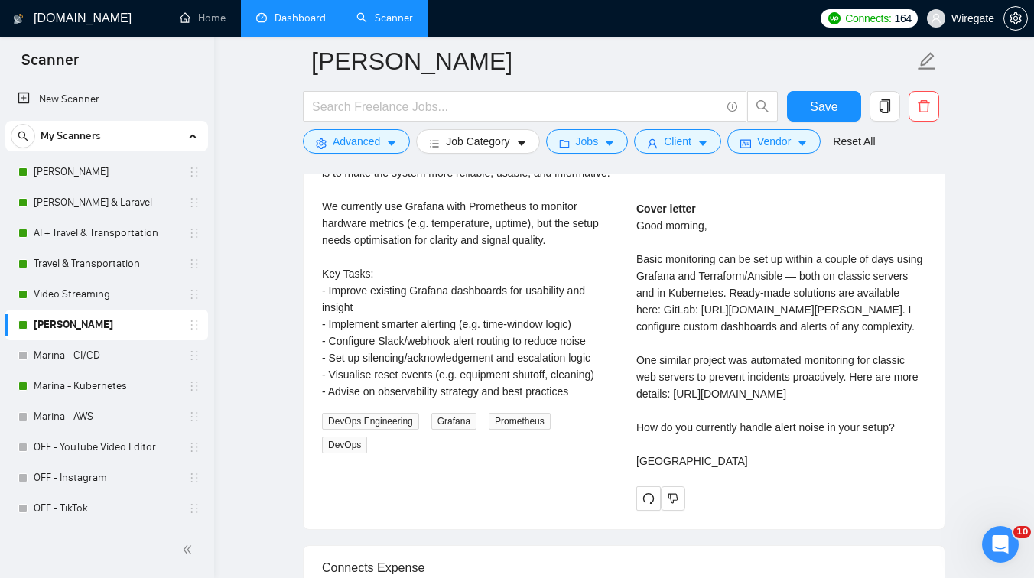
click at [296, 16] on link "Dashboard" at bounding box center [291, 17] width 70 height 13
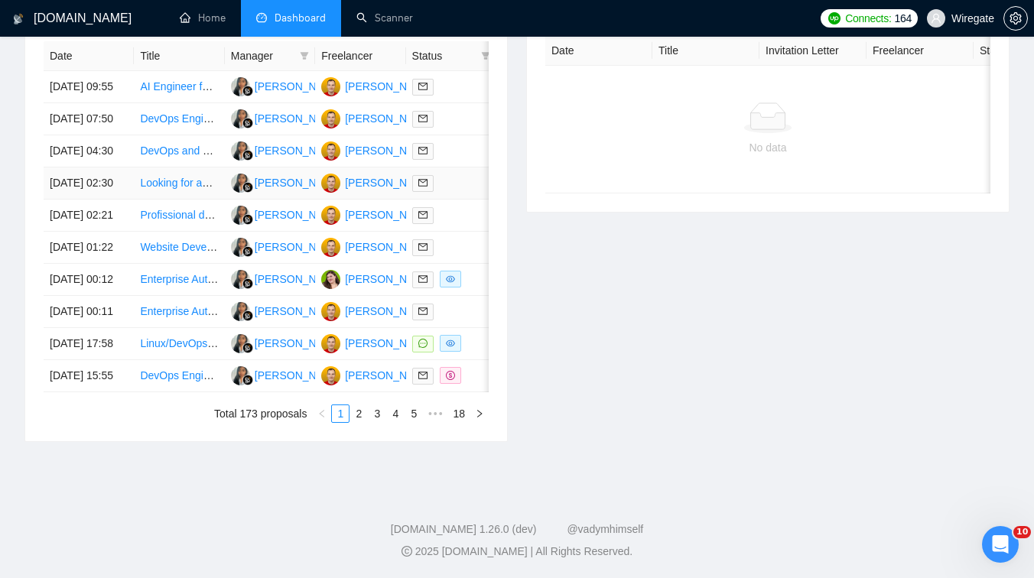
scroll to position [704, 0]
click at [356, 422] on link "2" at bounding box center [358, 413] width 17 height 17
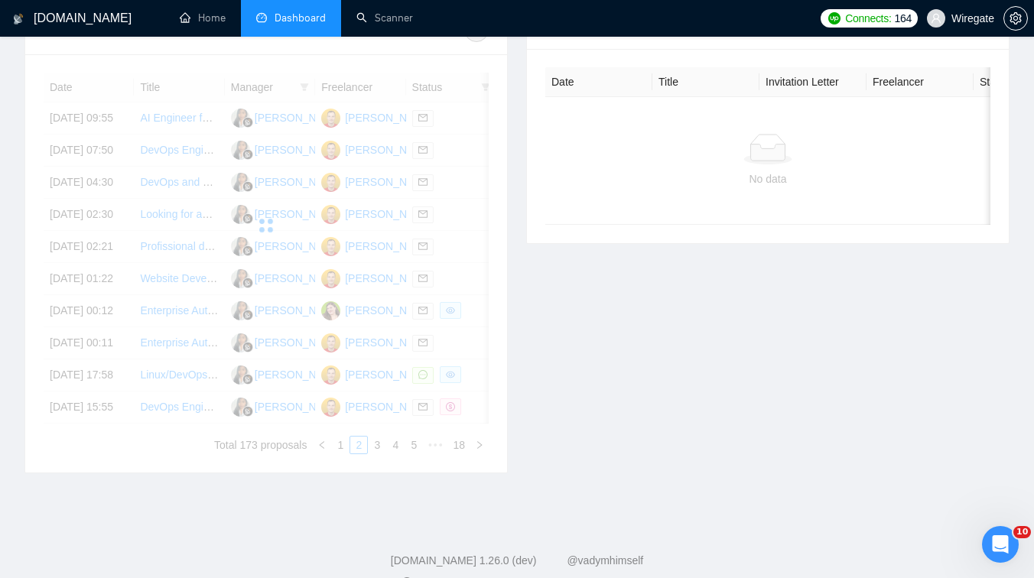
scroll to position [617, 0]
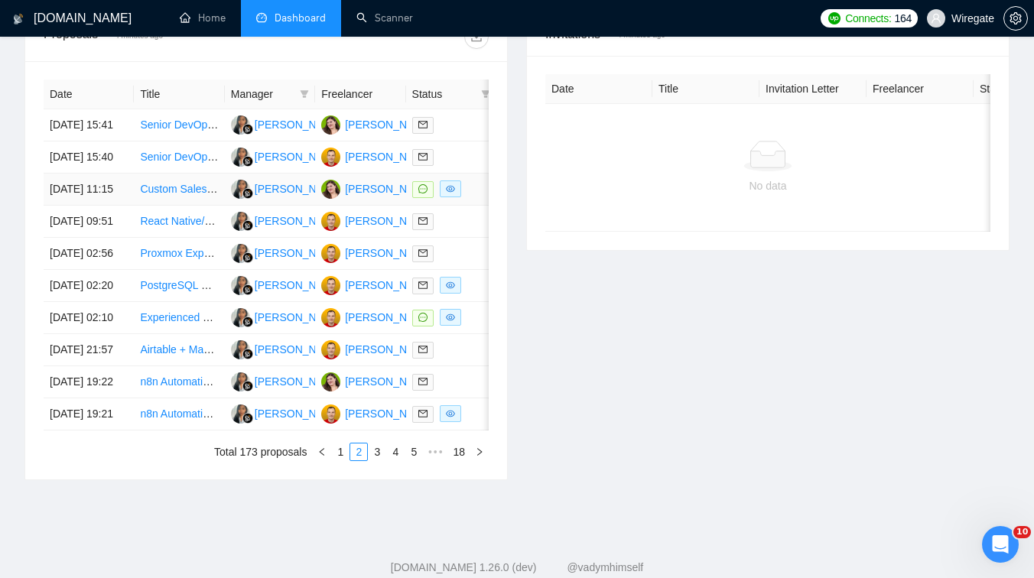
click at [196, 206] on td "Custom Sales Dashboard Development" at bounding box center [179, 190] width 90 height 32
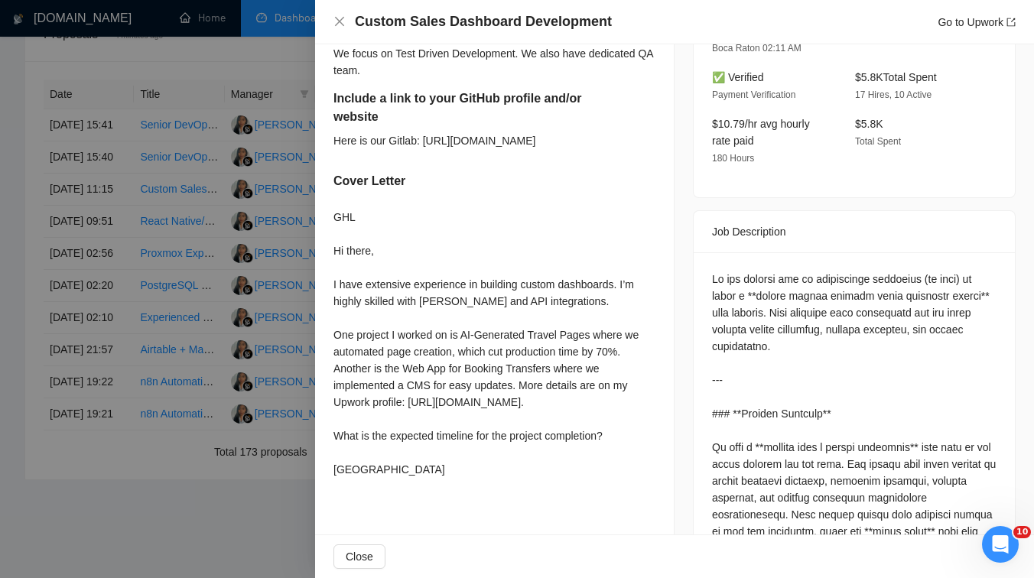
scroll to position [557, 0]
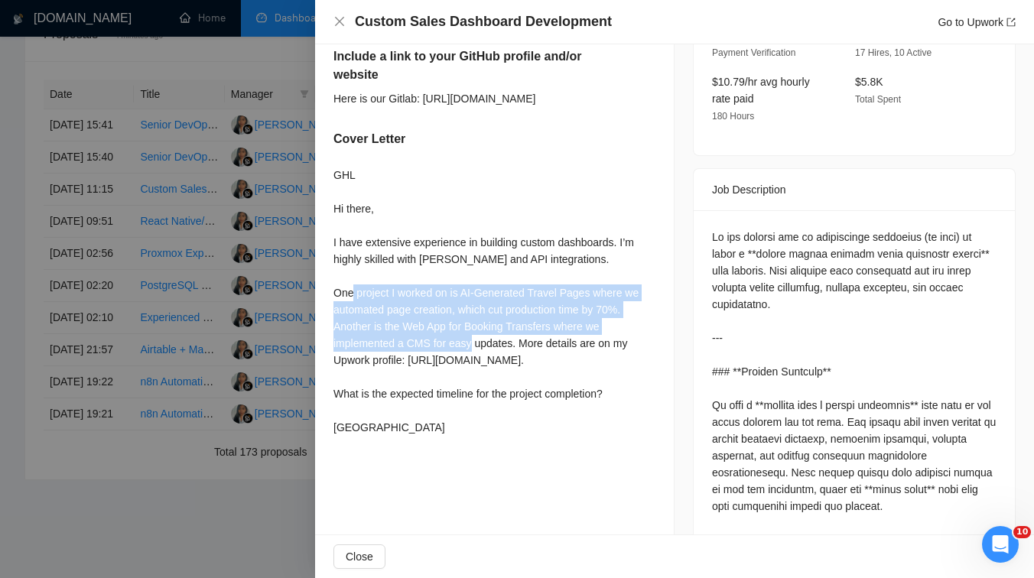
drag, startPoint x: 380, startPoint y: 308, endPoint x: 509, endPoint y: 354, distance: 136.5
click at [509, 354] on div "GHL Hi there, I have extensive experience in building custom dashboards. I’m hi…" at bounding box center [494, 301] width 322 height 269
click at [510, 404] on div "GHL Hi there, I have extensive experience in building custom dashboards. I’m hi…" at bounding box center [494, 301] width 322 height 269
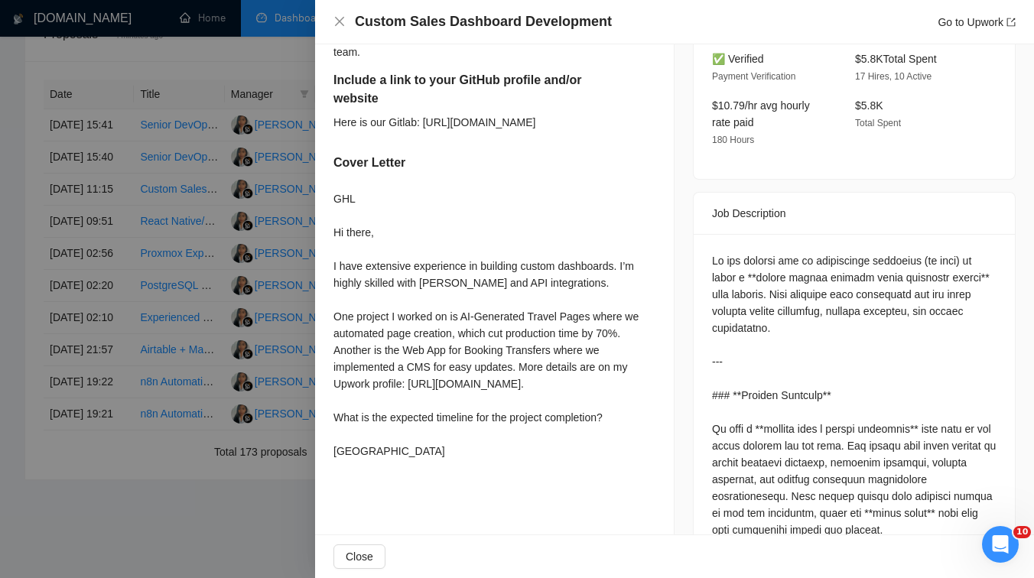
scroll to position [576, 0]
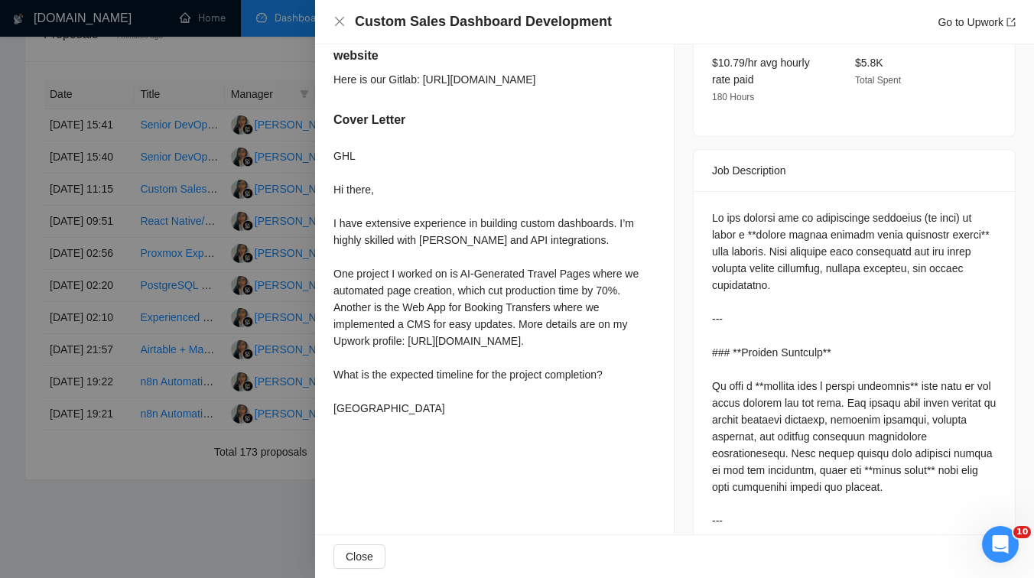
click at [215, 257] on div at bounding box center [517, 289] width 1034 height 578
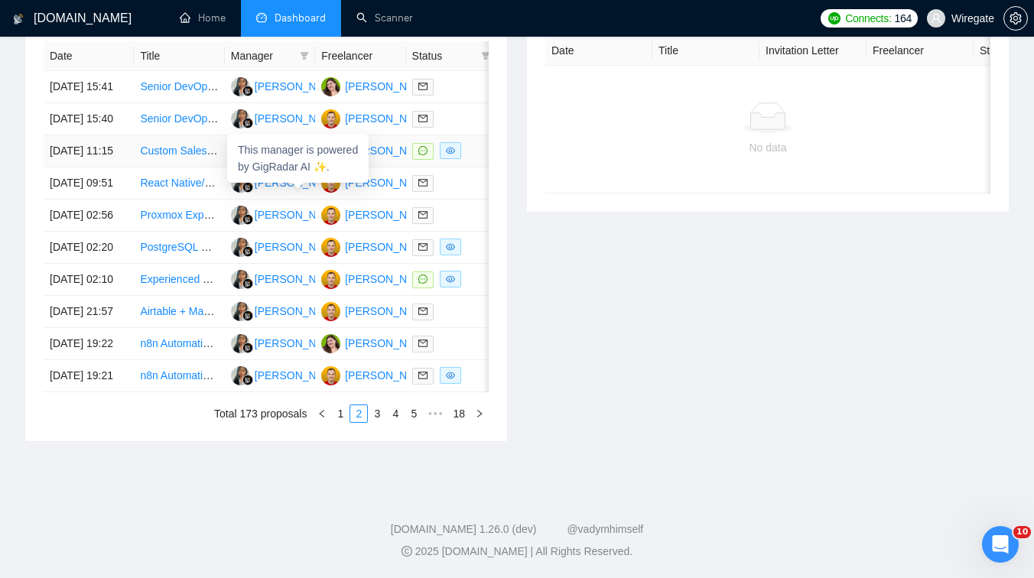
scroll to position [760, 0]
click at [337, 422] on link "1" at bounding box center [340, 413] width 17 height 17
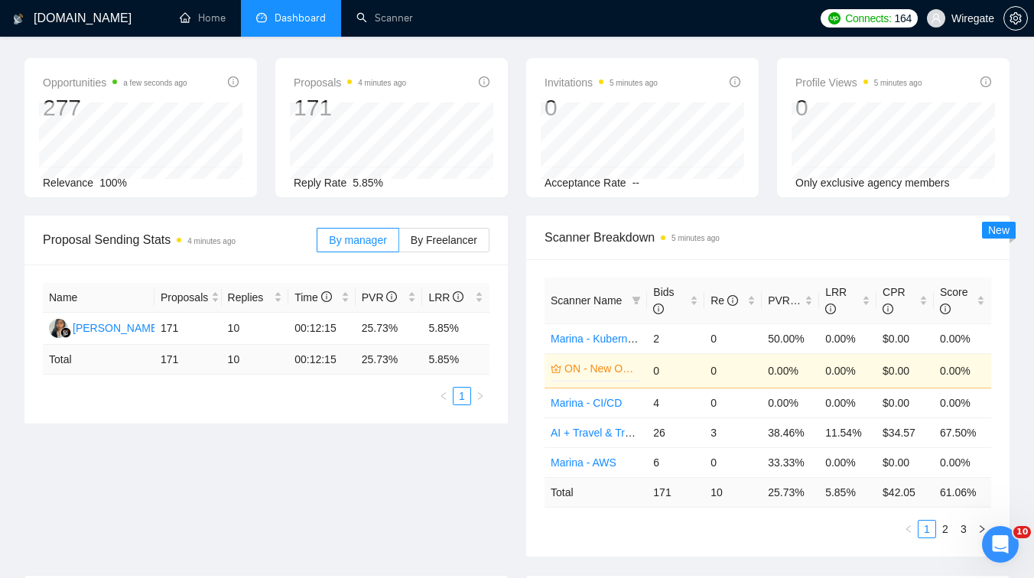
scroll to position [0, 0]
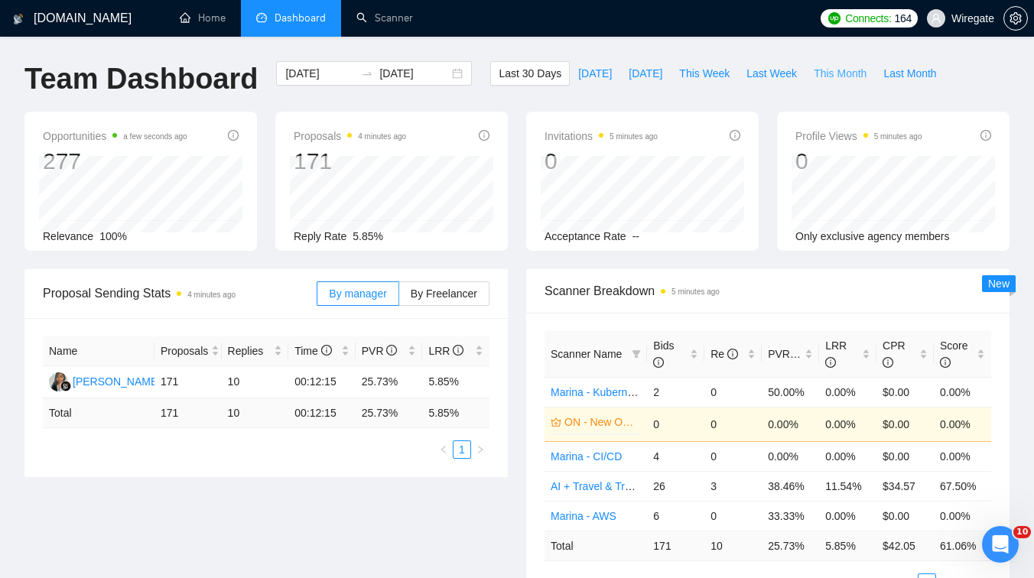
click at [862, 77] on span "This Month" at bounding box center [840, 73] width 53 height 17
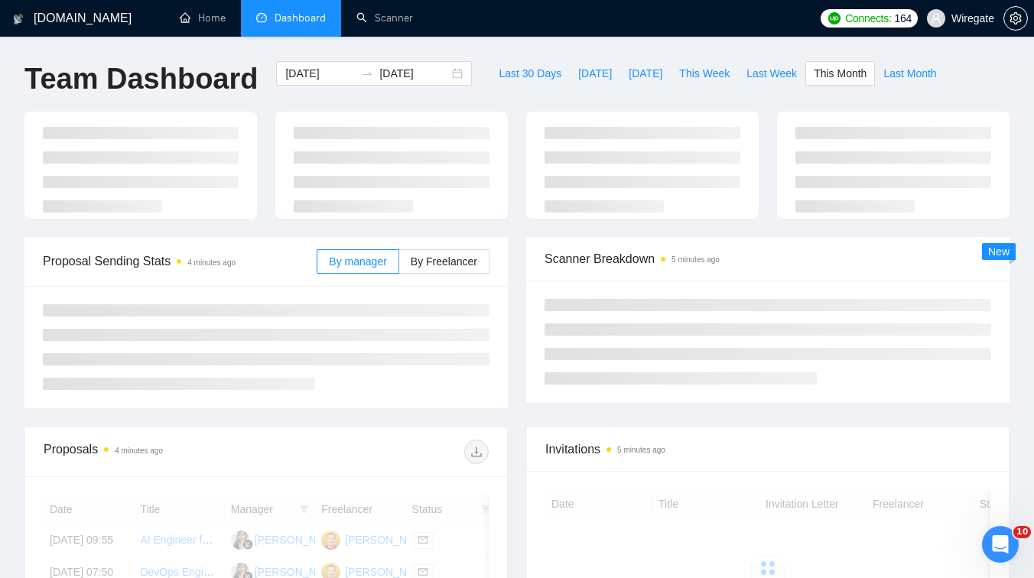
type input "[DATE]"
